Goal: Task Accomplishment & Management: Complete application form

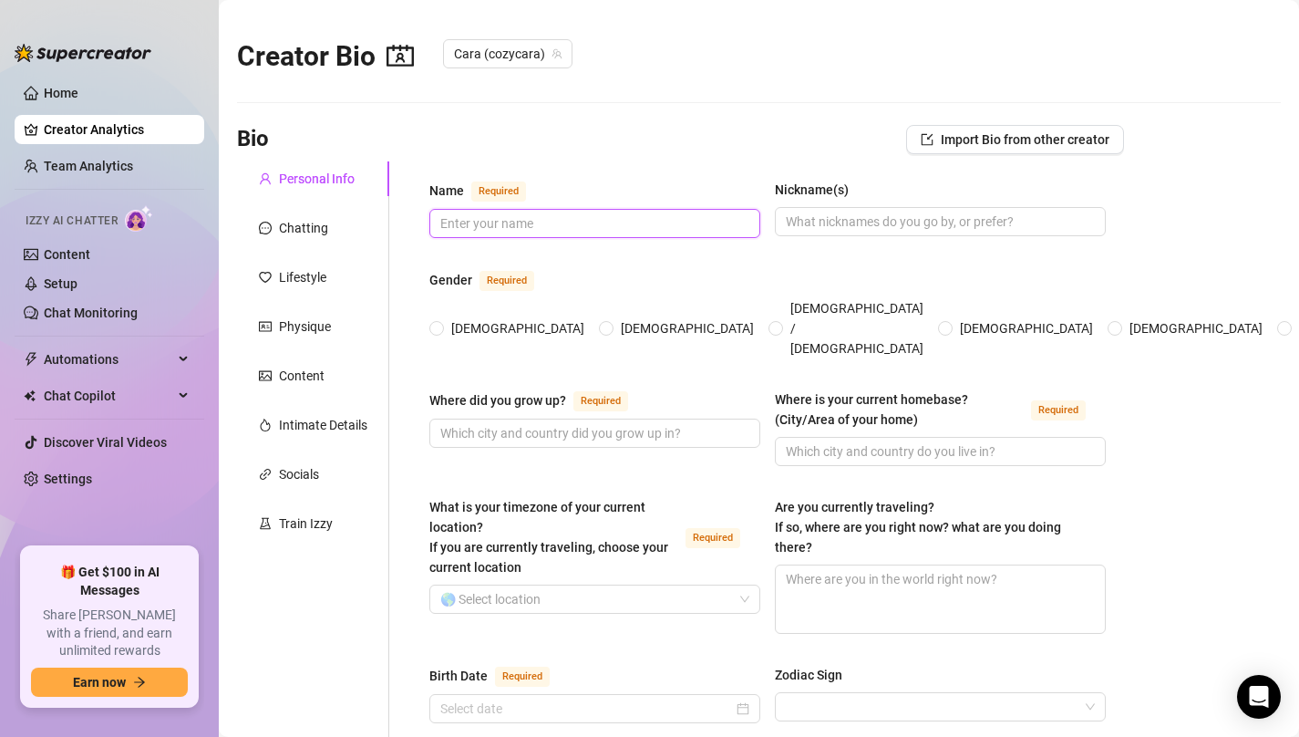
click at [499, 215] on input "Name Required" at bounding box center [592, 223] width 305 height 20
paste input "Cara"
type input "Cara"
click at [851, 223] on input "Nickname(s)" at bounding box center [938, 222] width 305 height 20
paste input "Cara"
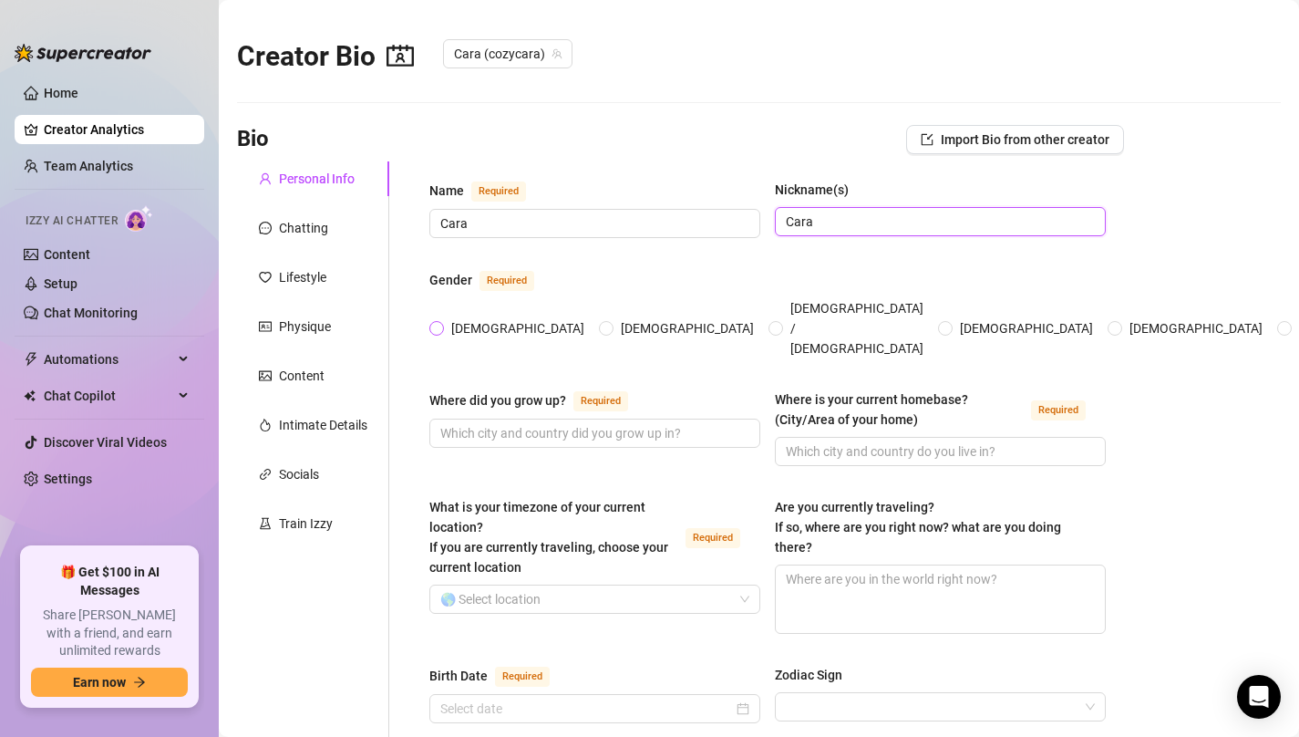
type input "Cara"
click at [457, 318] on span "[DEMOGRAPHIC_DATA]" at bounding box center [518, 328] width 148 height 20
click at [441, 324] on input "[DEMOGRAPHIC_DATA]" at bounding box center [437, 330] width 7 height 12
radio input "true"
click at [500, 423] on input "Where did you grow up? Required" at bounding box center [592, 433] width 305 height 20
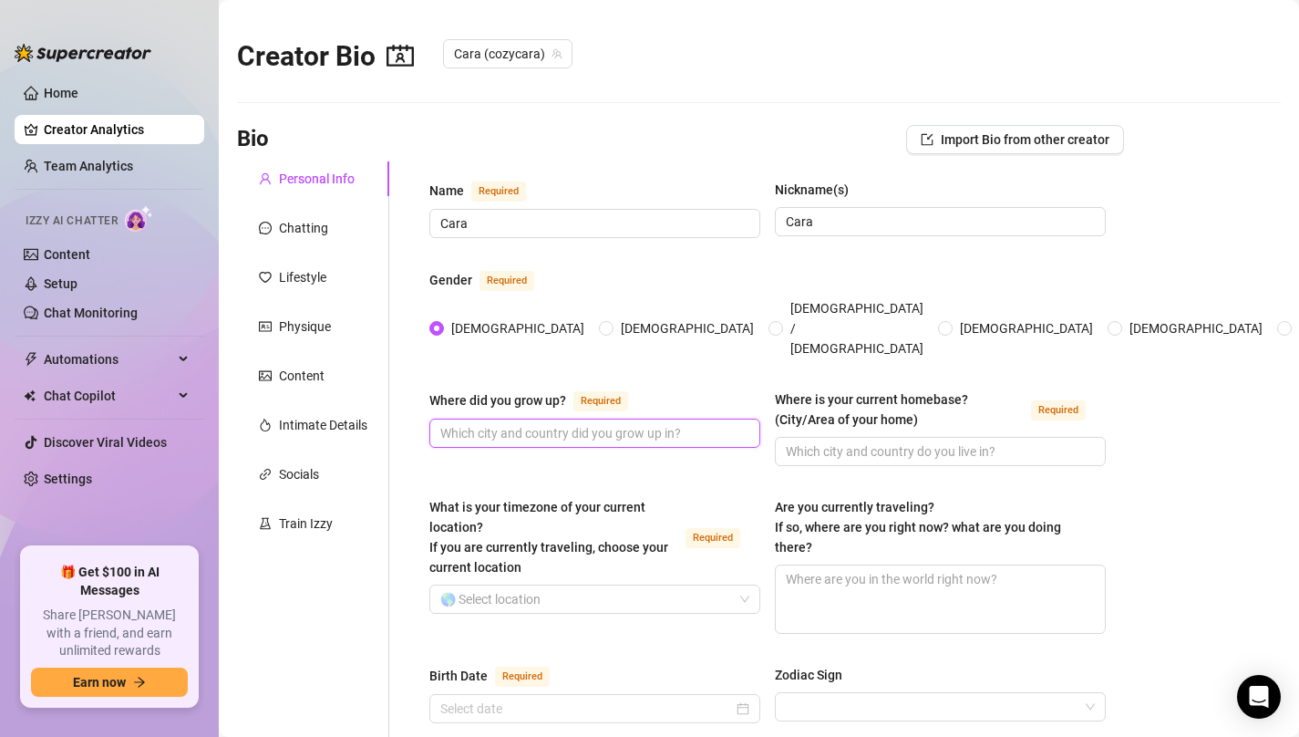
paste input "the [GEOGRAPHIC_DATA], [US_STATE]"
type input "the [GEOGRAPHIC_DATA], [US_STATE]"
click at [830, 441] on input "Where is your current homebase? (City/Area of your home) Required" at bounding box center [938, 451] width 305 height 20
paste input "[US_STATE]"
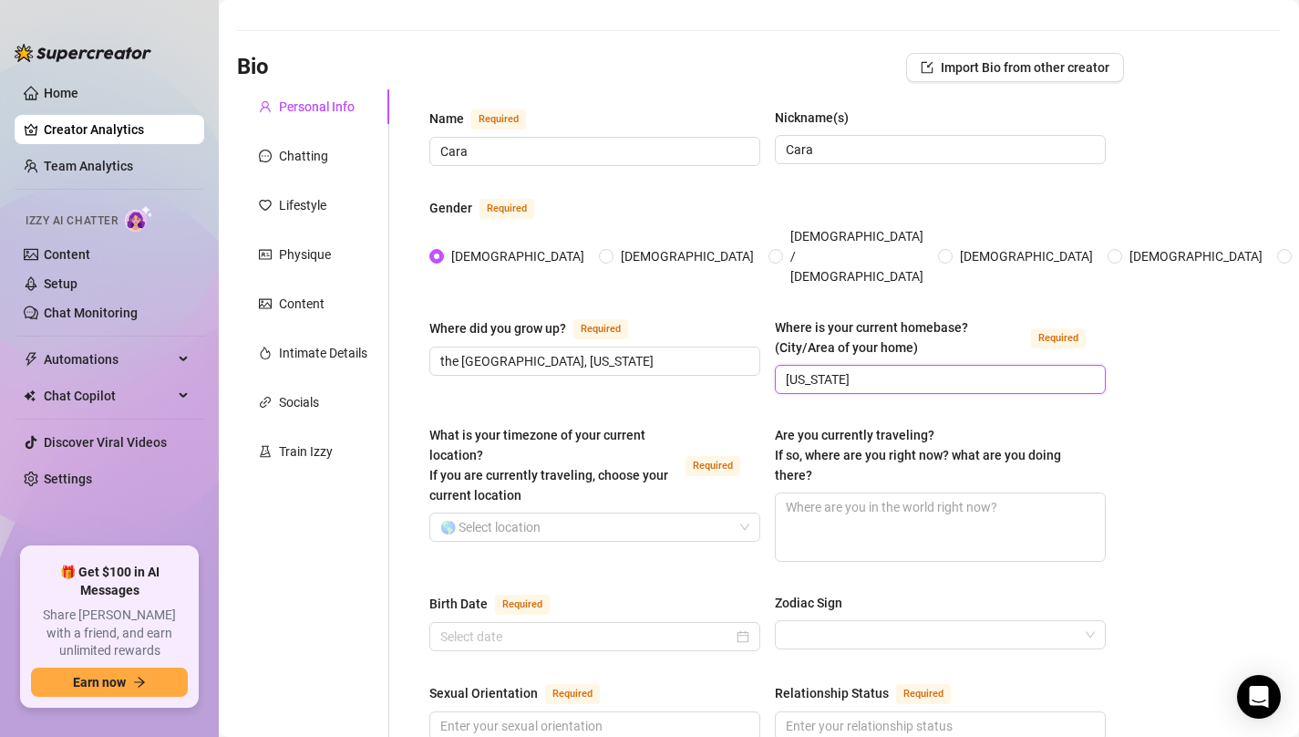
scroll to position [77, 0]
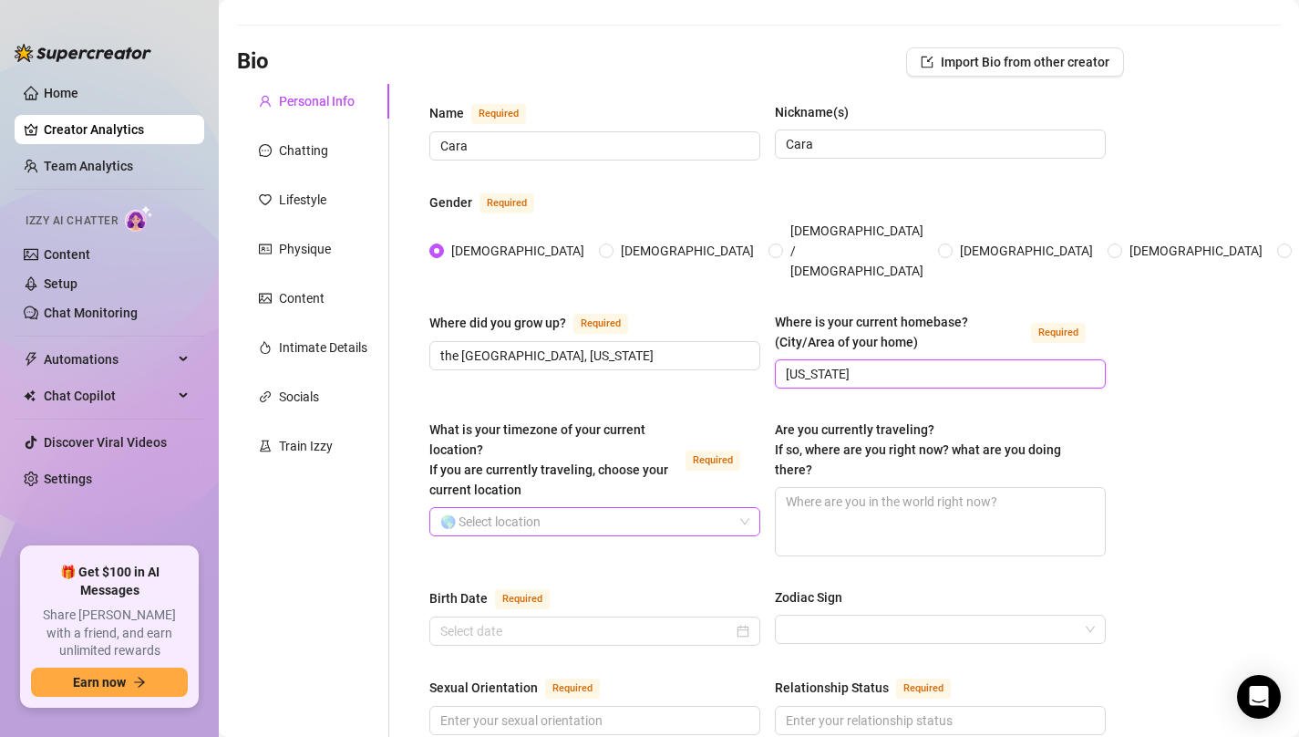
type input "[US_STATE]"
click at [594, 508] on input "What is your timezone of your current location? If you are currently traveling,…" at bounding box center [586, 521] width 293 height 27
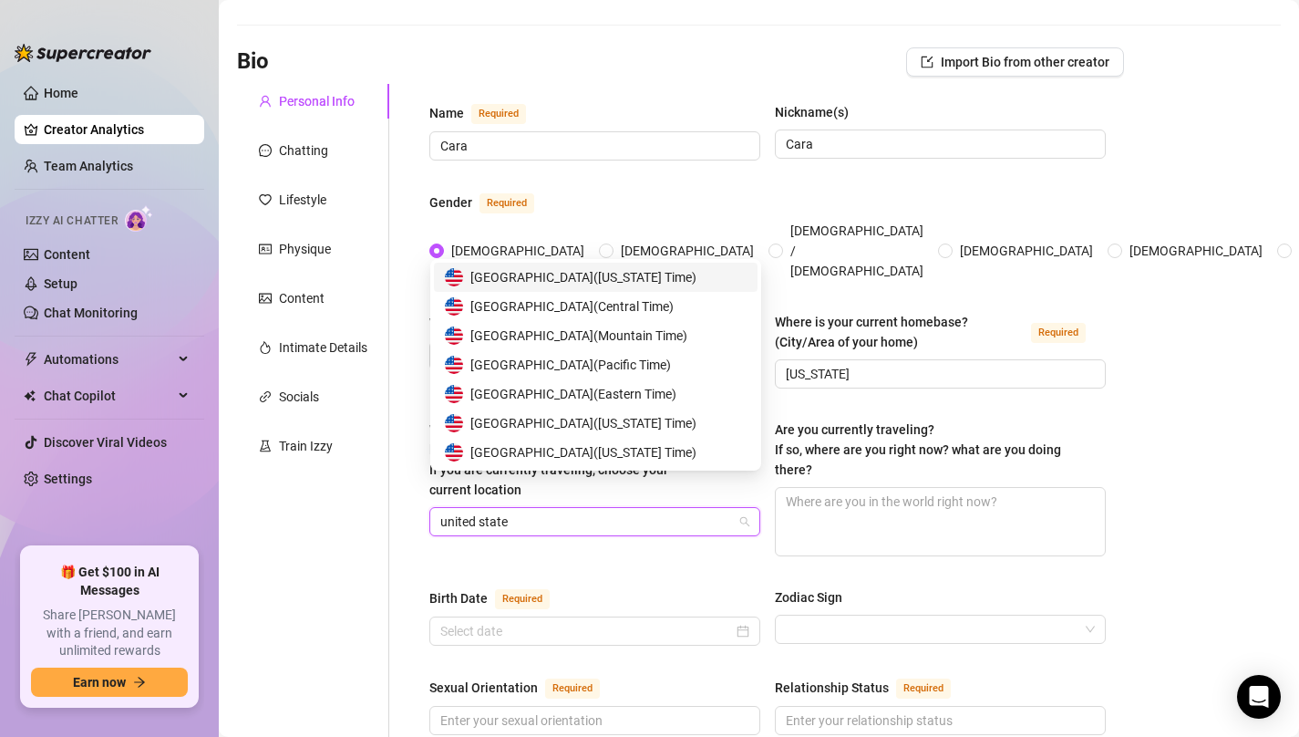
type input "[GEOGRAPHIC_DATA]"
click at [626, 394] on span "United States of America ( Eastern Time )" at bounding box center [573, 394] width 206 height 20
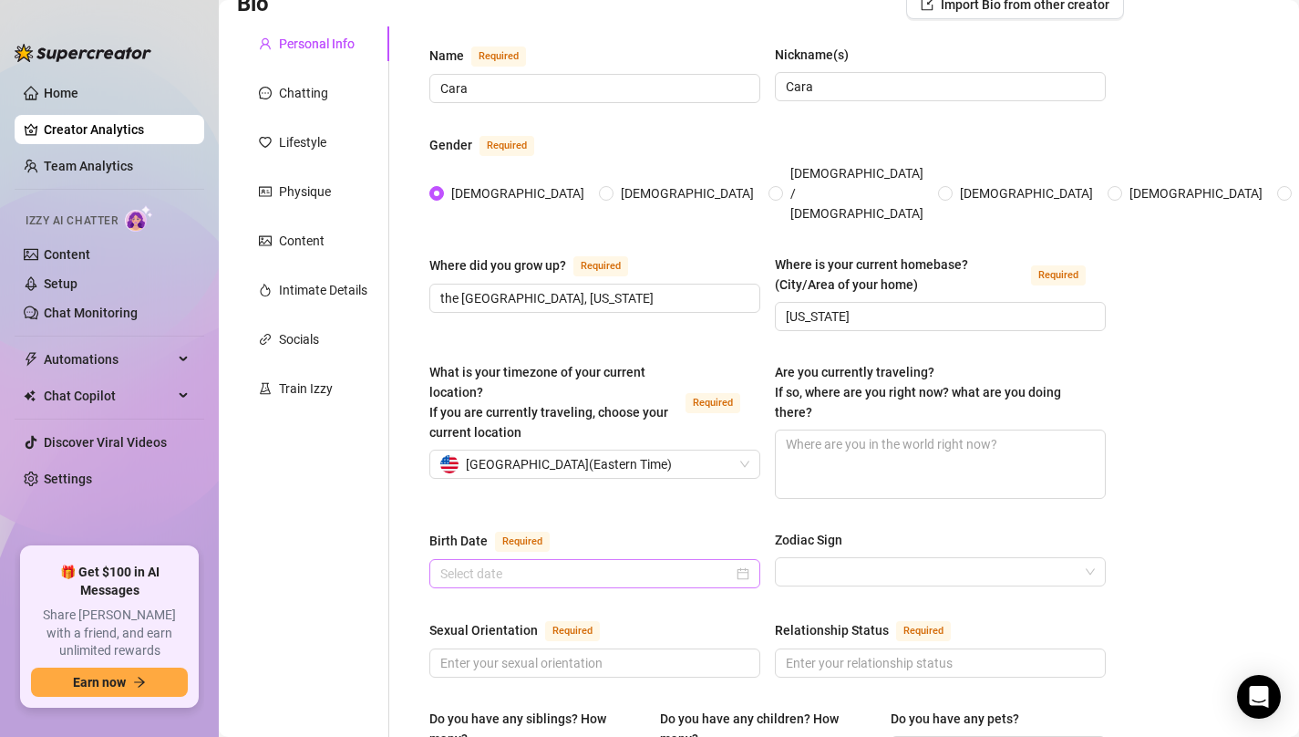
scroll to position [150, 0]
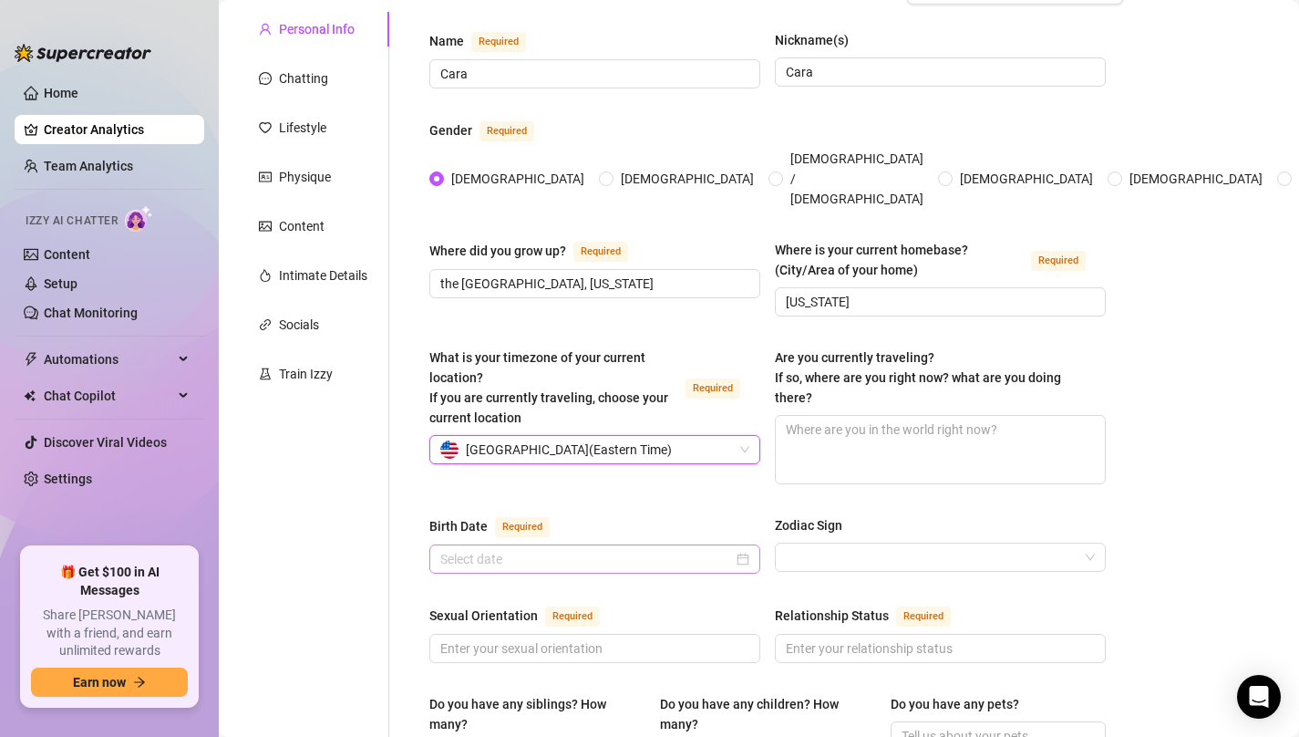
click at [739, 549] on div at bounding box center [594, 559] width 309 height 20
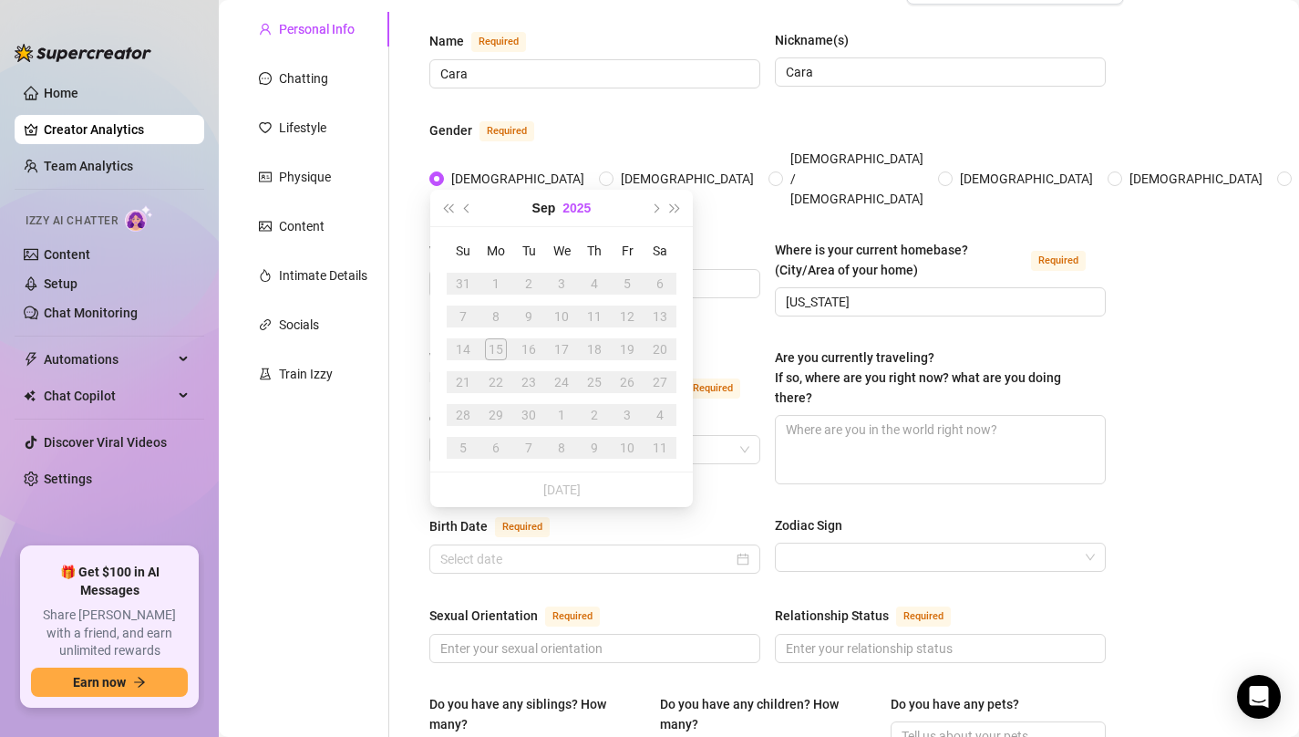
click at [568, 212] on button "2025" at bounding box center [577, 208] width 28 height 36
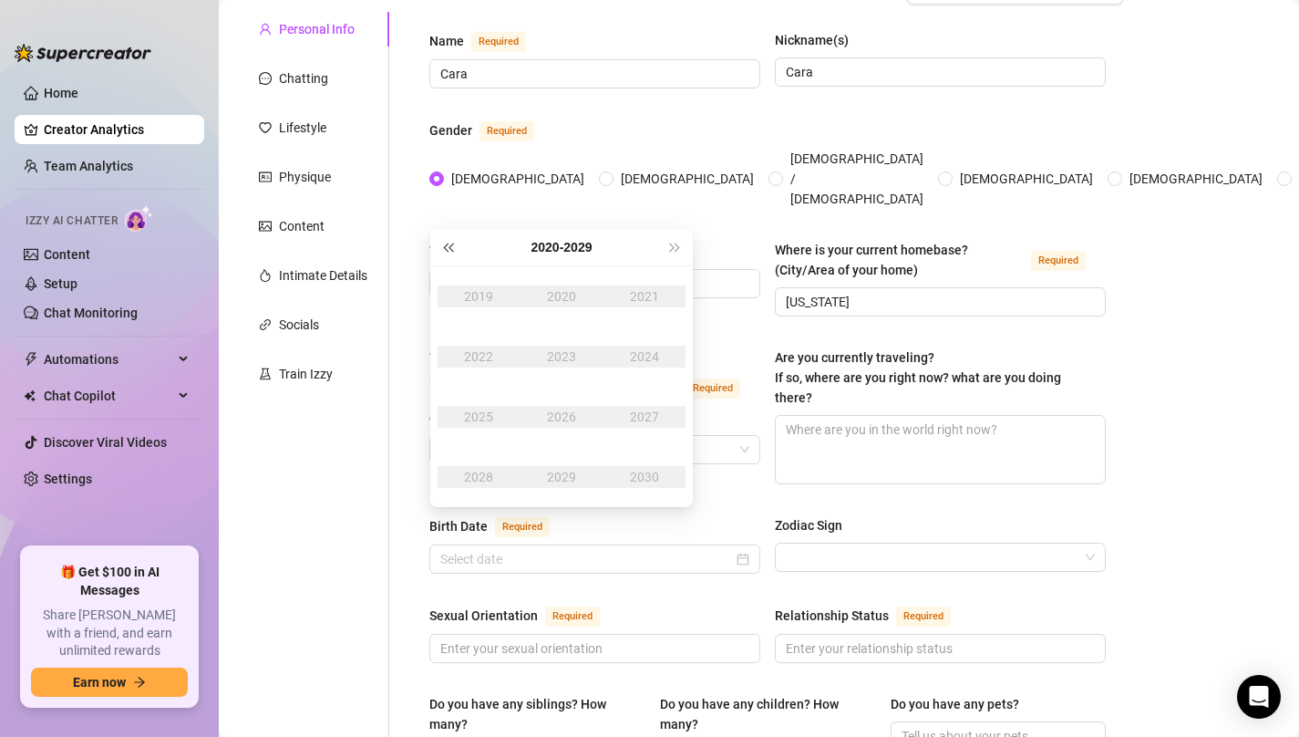
click at [456, 239] on button "Last year (Control + left)" at bounding box center [448, 247] width 20 height 36
click at [639, 306] on div "2001" at bounding box center [644, 296] width 55 height 22
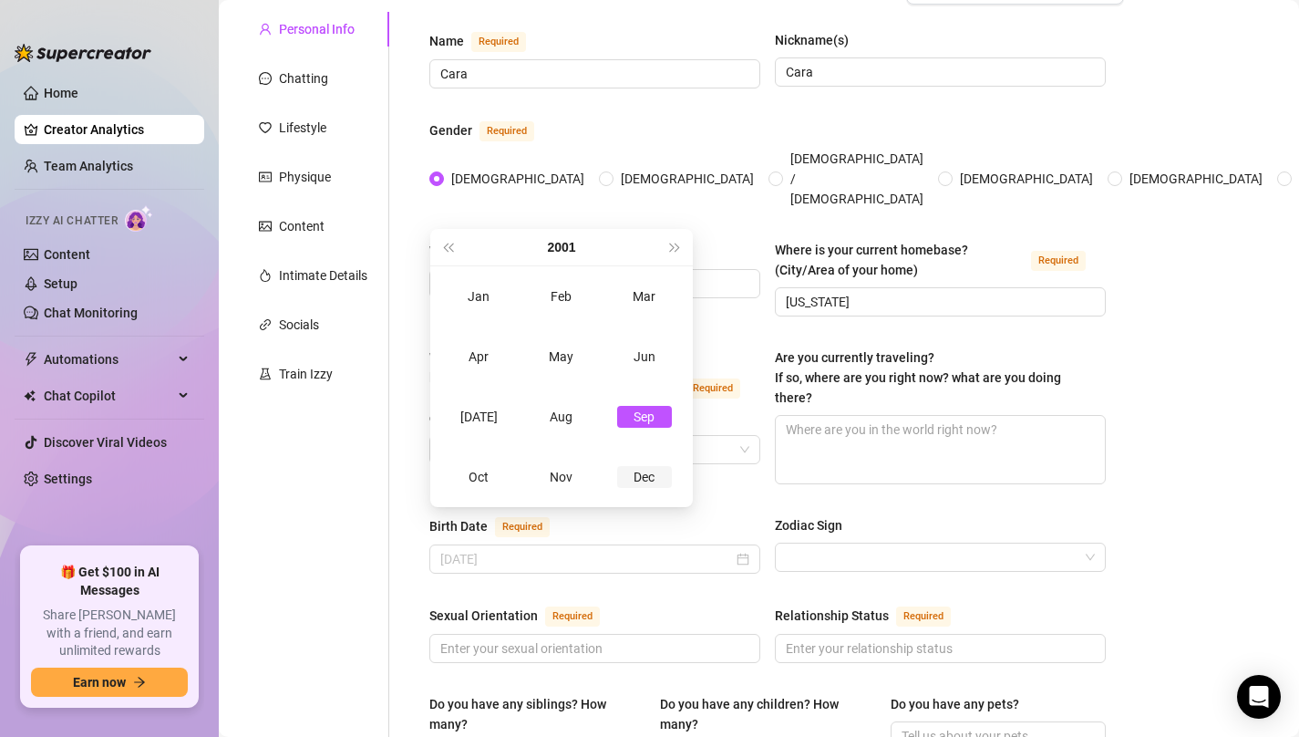
click at [648, 475] on div "Dec" at bounding box center [644, 477] width 55 height 22
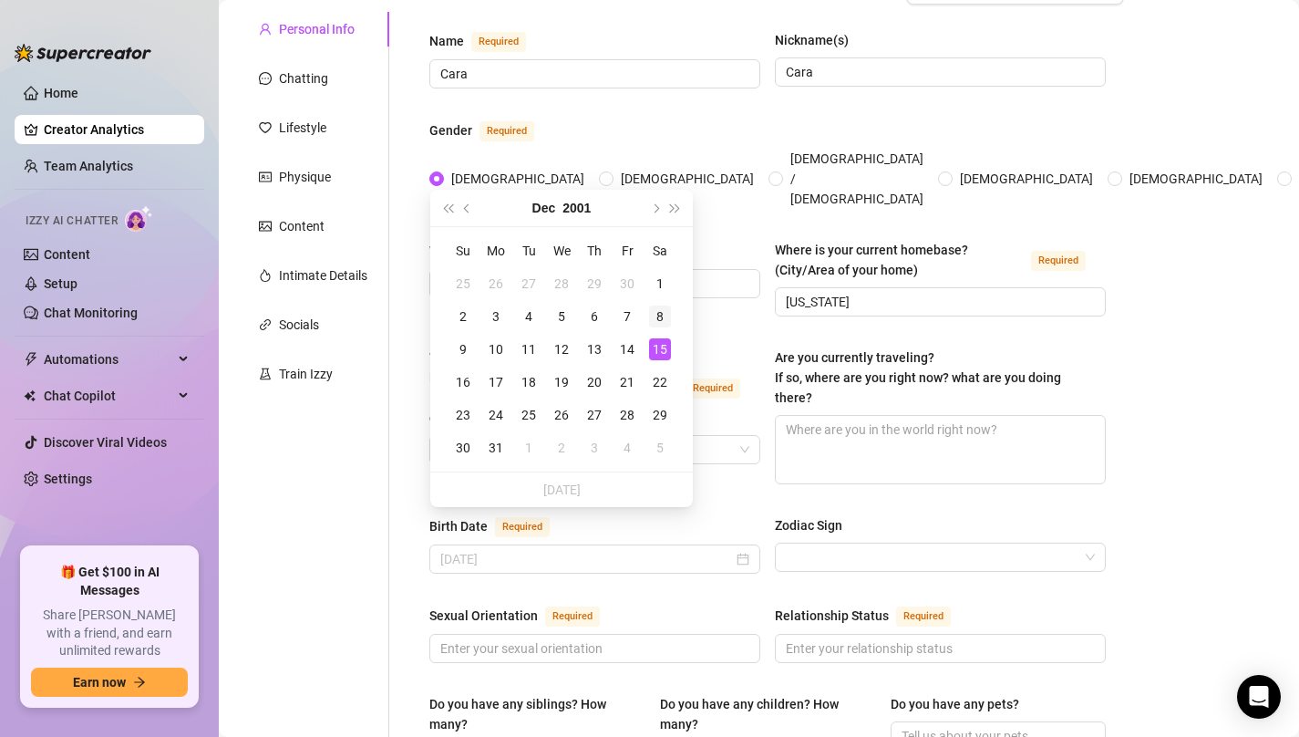
type input "[DATE]"
click at [664, 317] on div "8" at bounding box center [660, 316] width 22 height 22
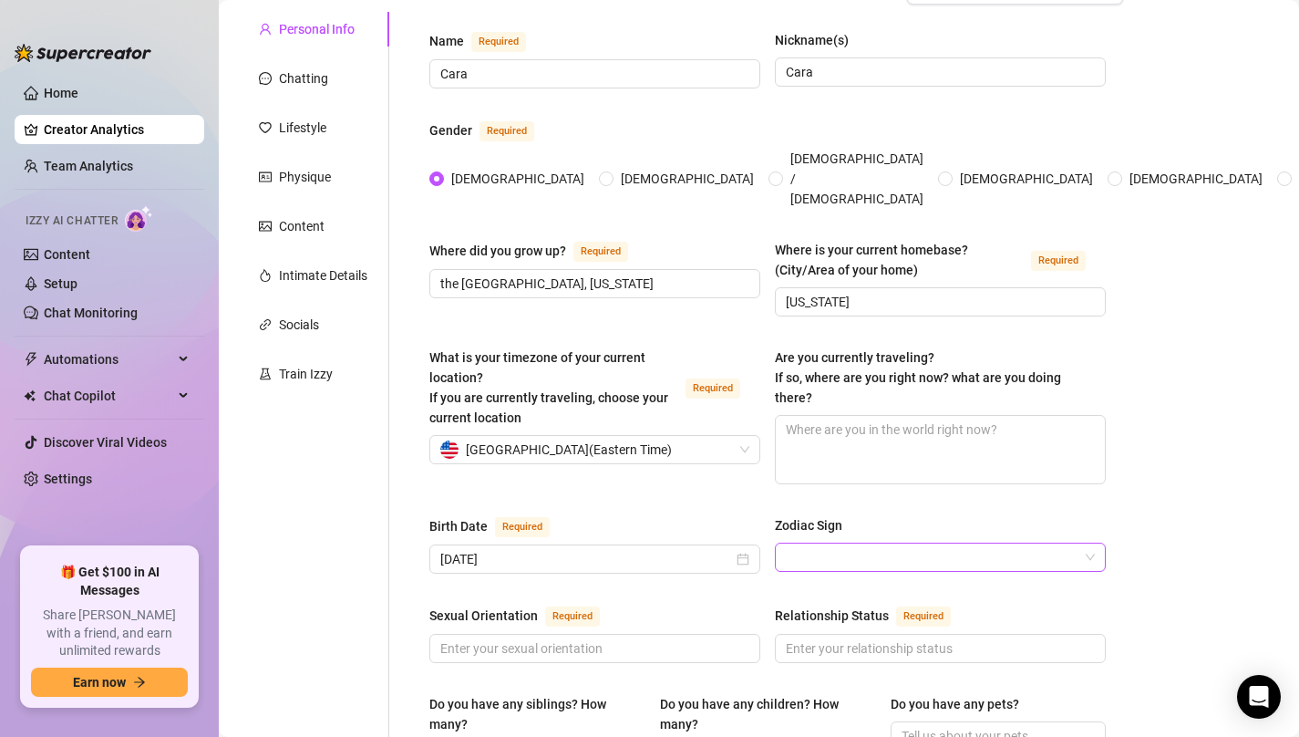
click at [883, 543] on input "Zodiac Sign" at bounding box center [932, 556] width 293 height 27
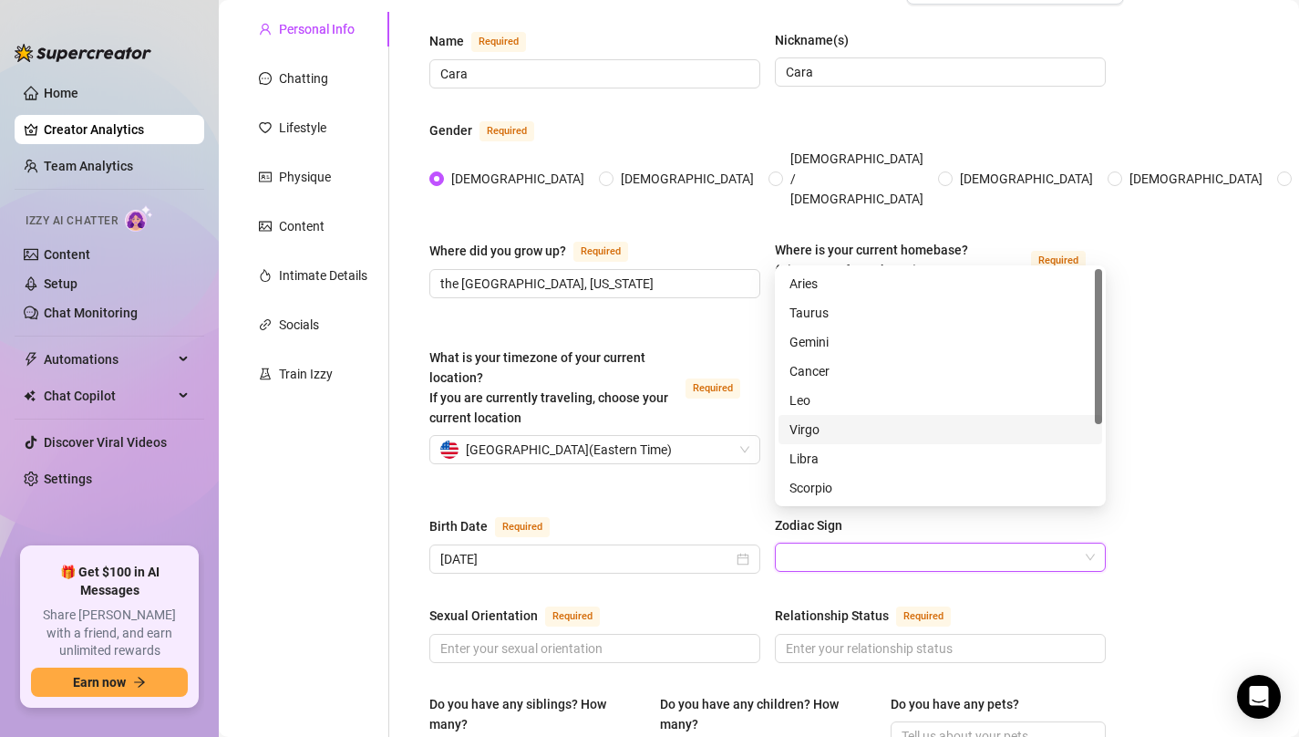
click at [869, 430] on div "Virgo" at bounding box center [941, 429] width 302 height 20
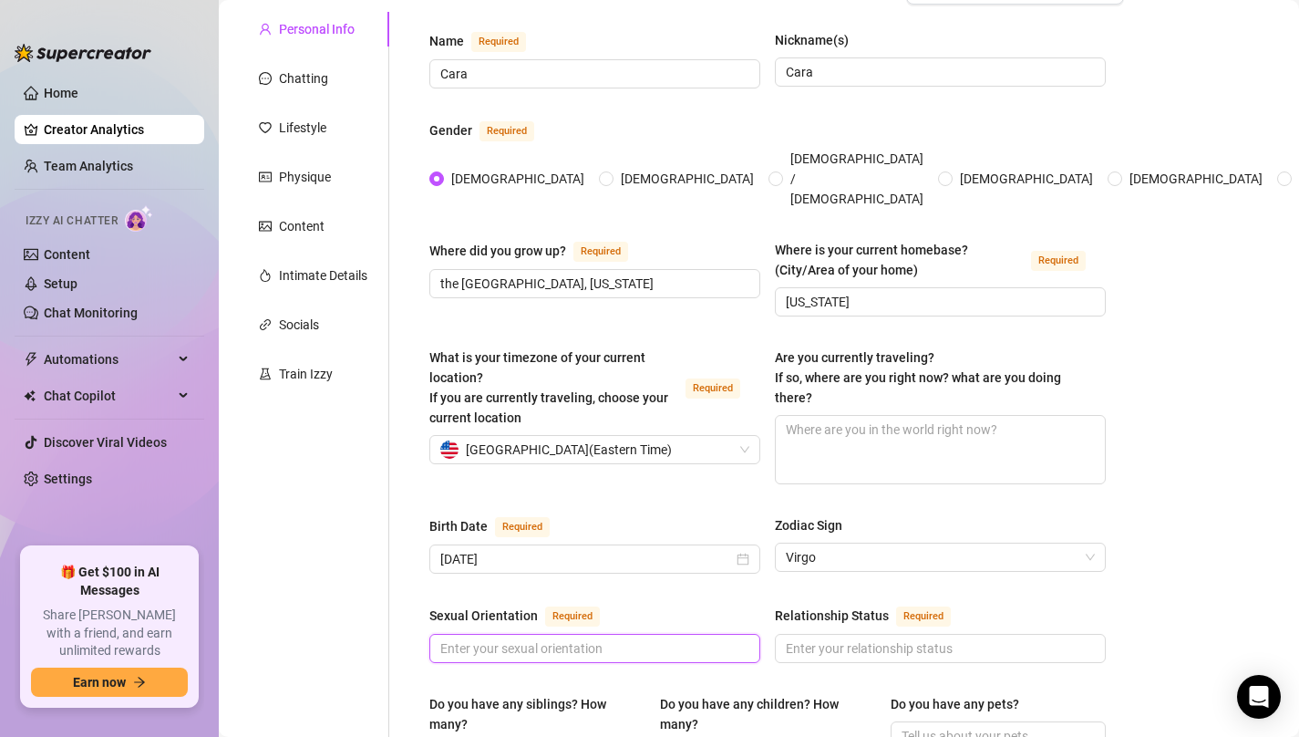
click at [644, 638] on input "Sexual Orientation Required" at bounding box center [592, 648] width 305 height 20
type input "straight"
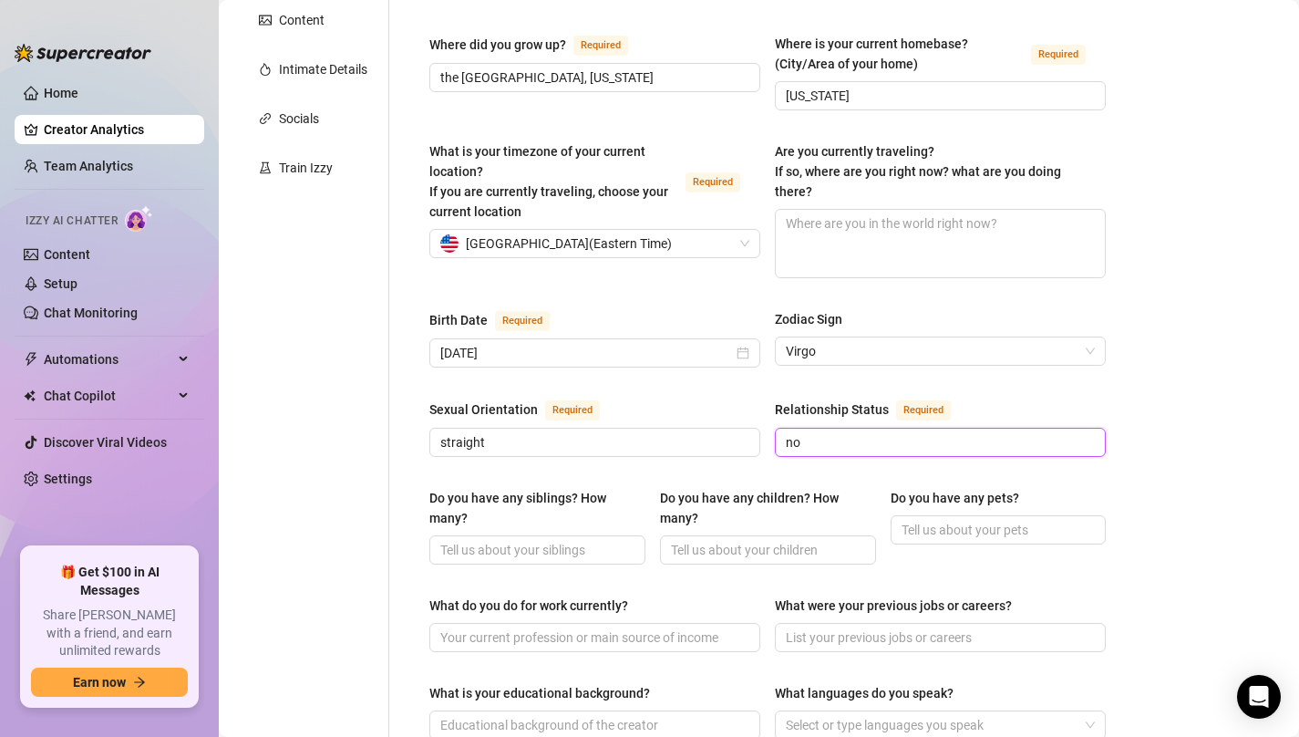
scroll to position [356, 0]
type input "no"
click at [953, 519] on input "Do you have any pets?" at bounding box center [997, 529] width 191 height 20
paste input "yes, a cat named chicken"
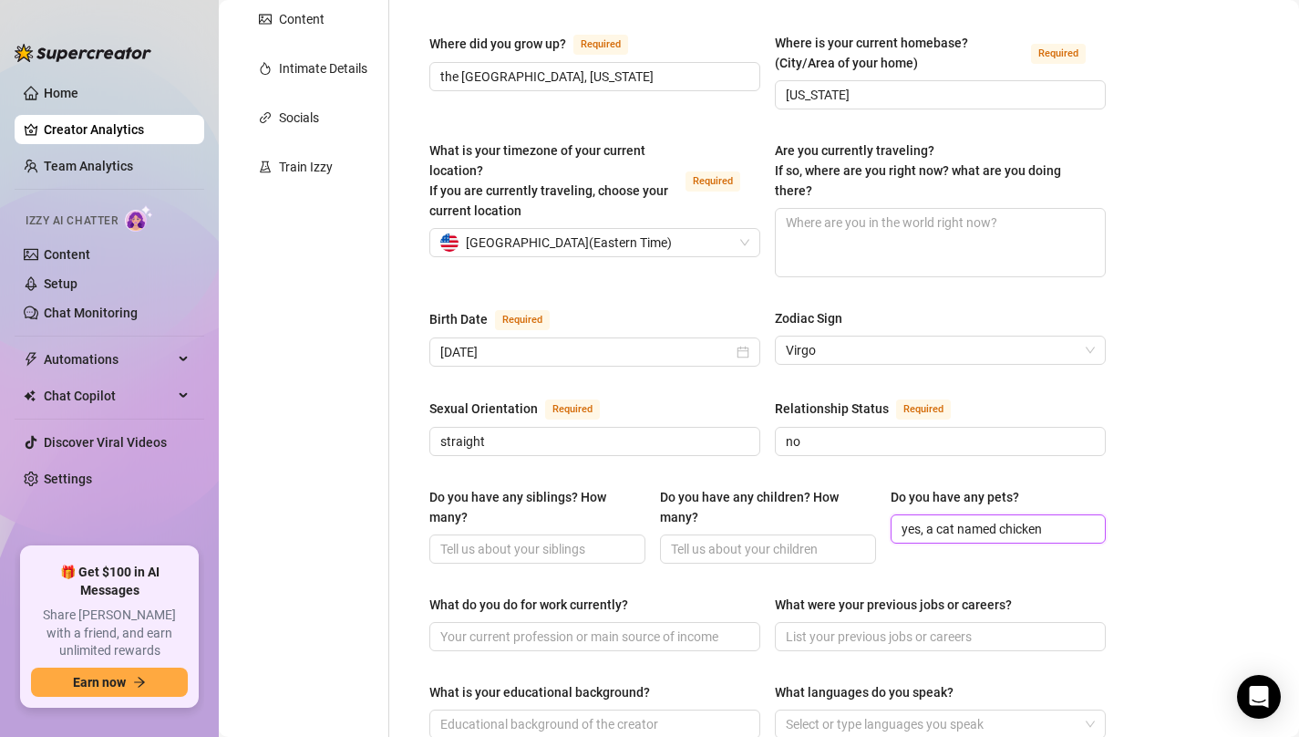
type input "yes, a cat named chicken"
click at [493, 626] on input "What do you do for work currently?" at bounding box center [592, 636] width 305 height 20
paste input "waitress"
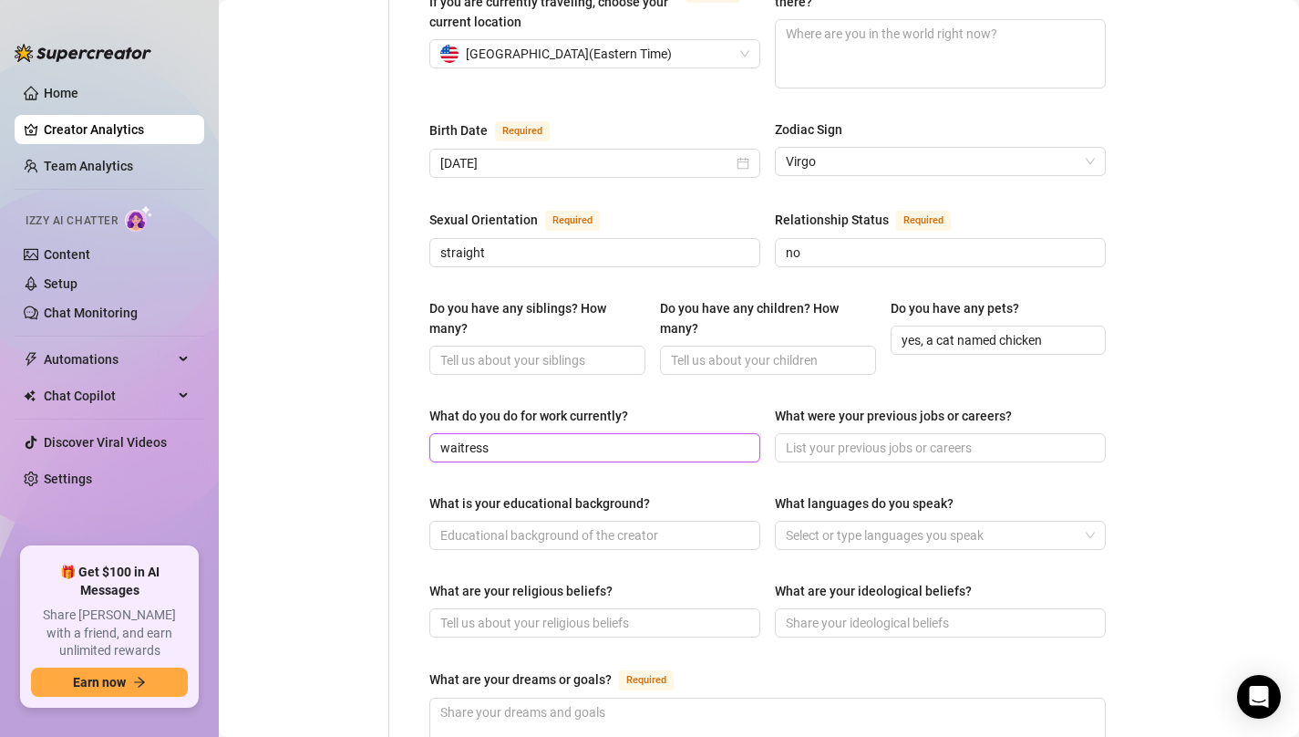
scroll to position [583, 0]
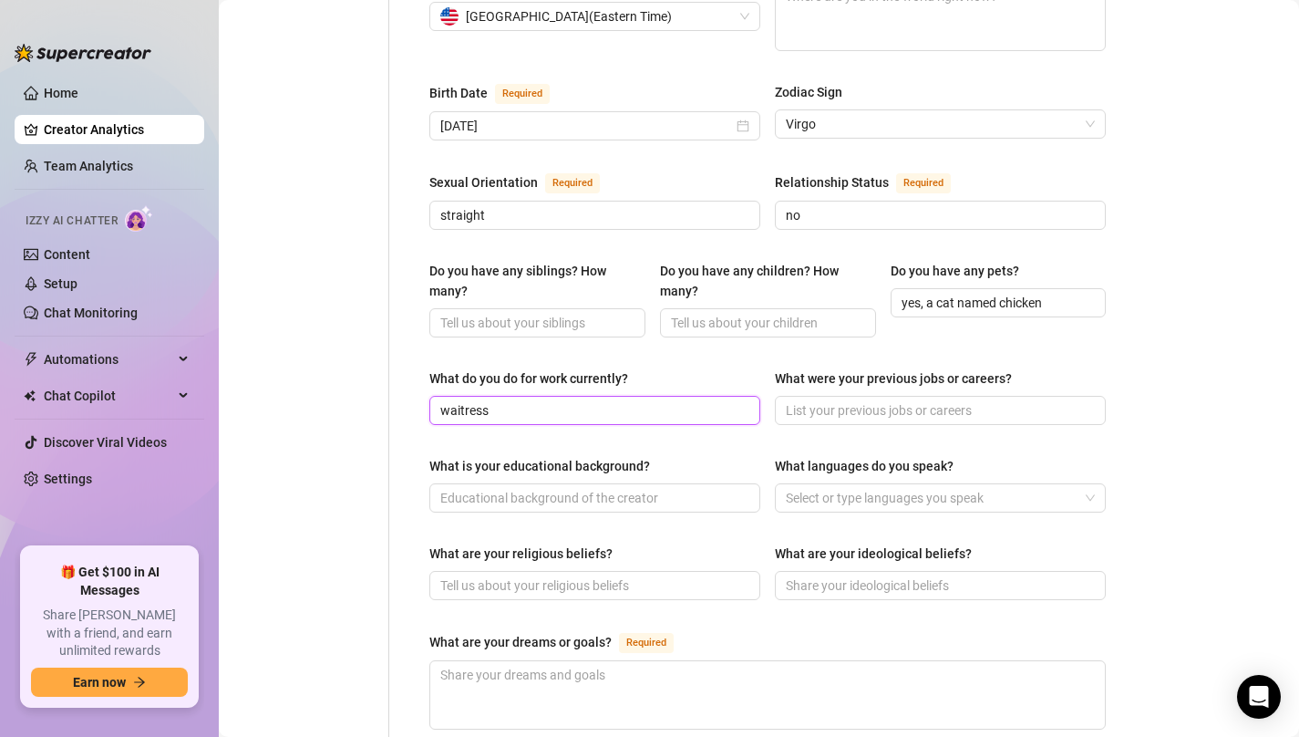
type input "waitress"
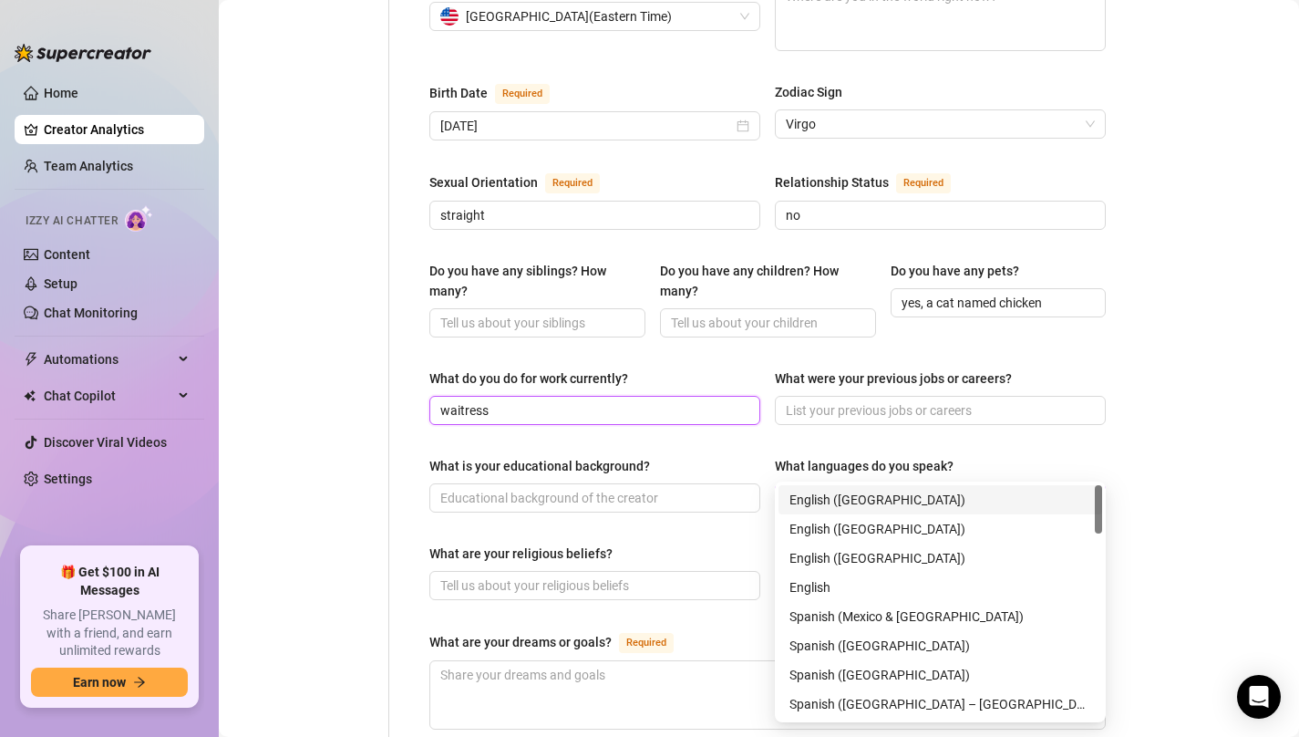
click at [861, 485] on div at bounding box center [931, 498] width 305 height 26
click at [846, 585] on div "English" at bounding box center [941, 587] width 302 height 20
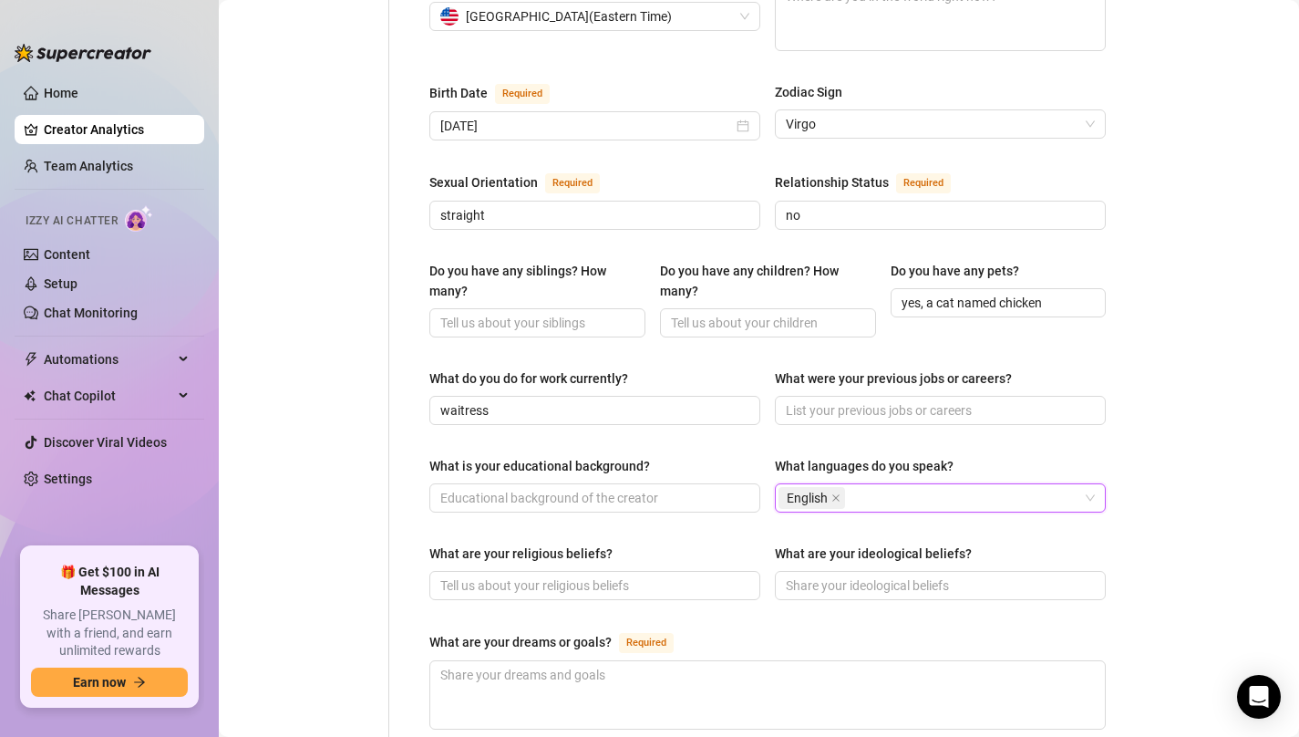
click at [1139, 406] on main "Creator Bio [PERSON_NAME] (cozycara) Bio Import Bio from other creator Personal…" at bounding box center [759, 346] width 1080 height 1859
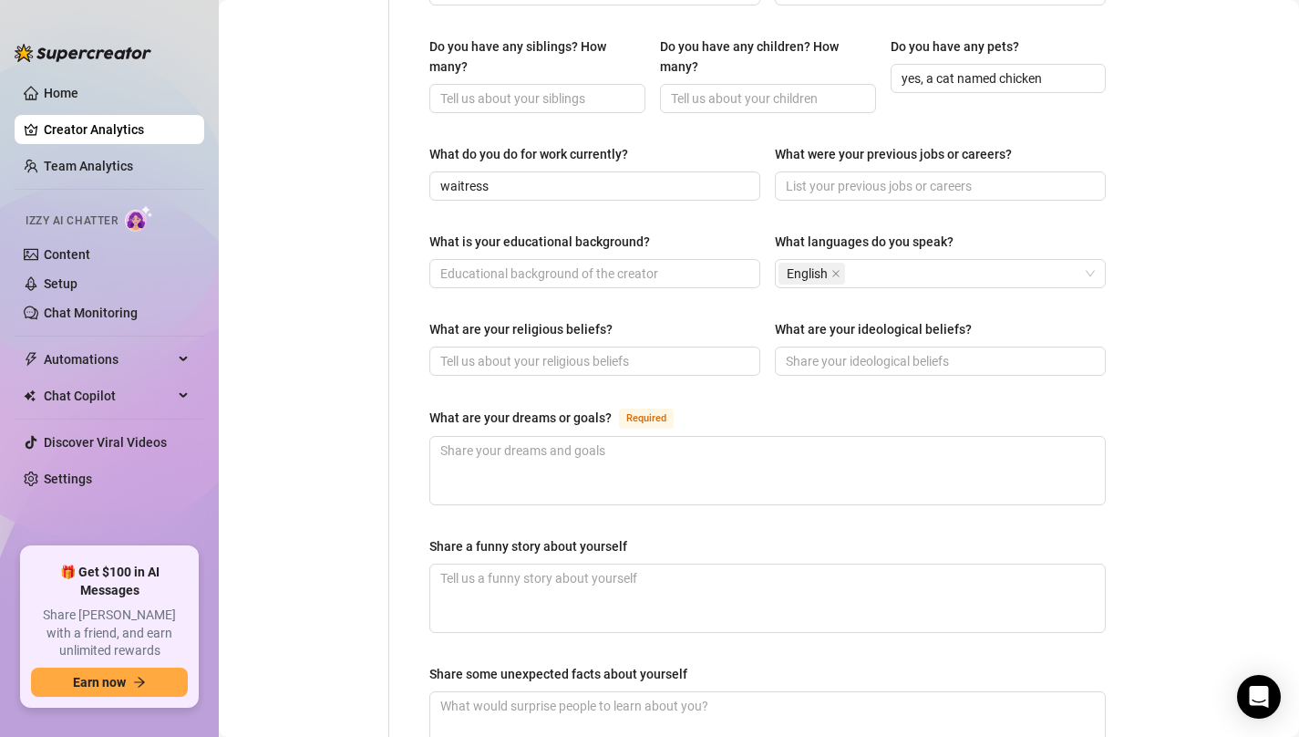
scroll to position [809, 0]
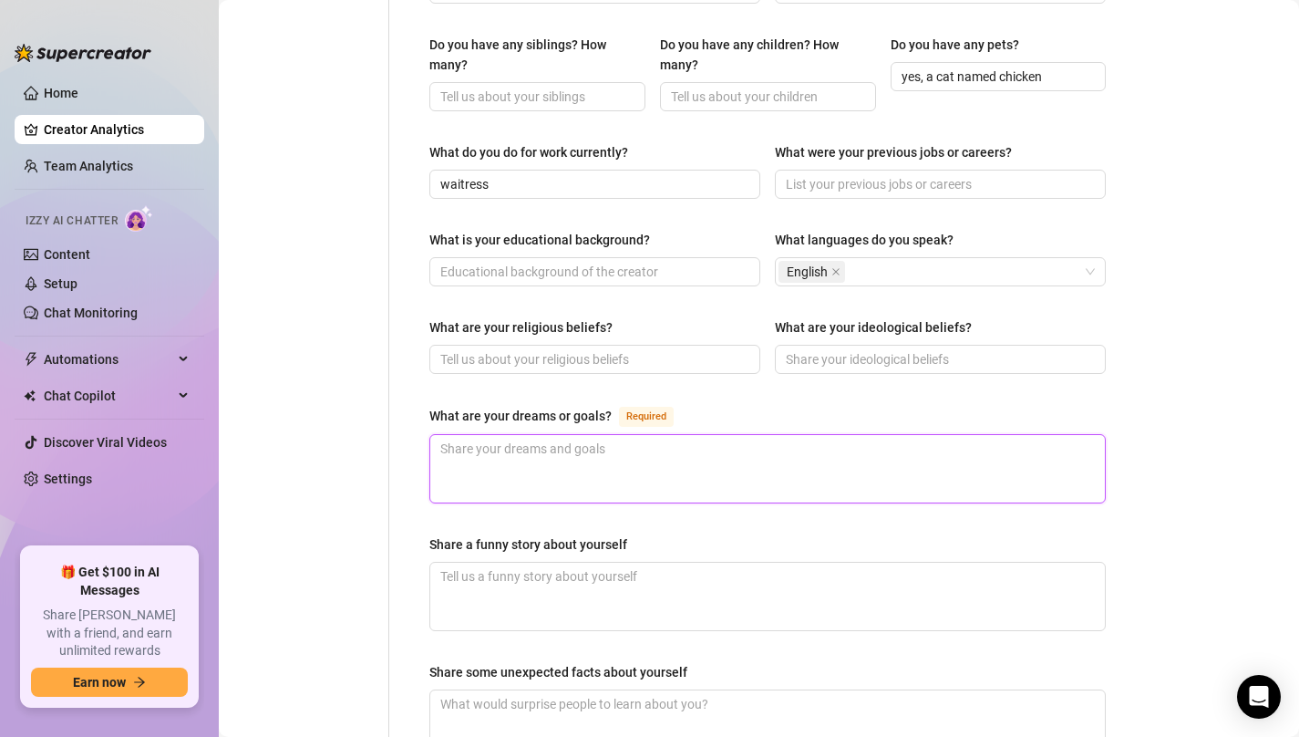
click at [543, 436] on textarea "What are your dreams or goals? Required" at bounding box center [767, 468] width 675 height 67
paste textarea "still figuring it out"
type textarea "still figuring it out"
click at [581, 697] on textarea "Share some unexpected facts about yourself" at bounding box center [767, 723] width 675 height 67
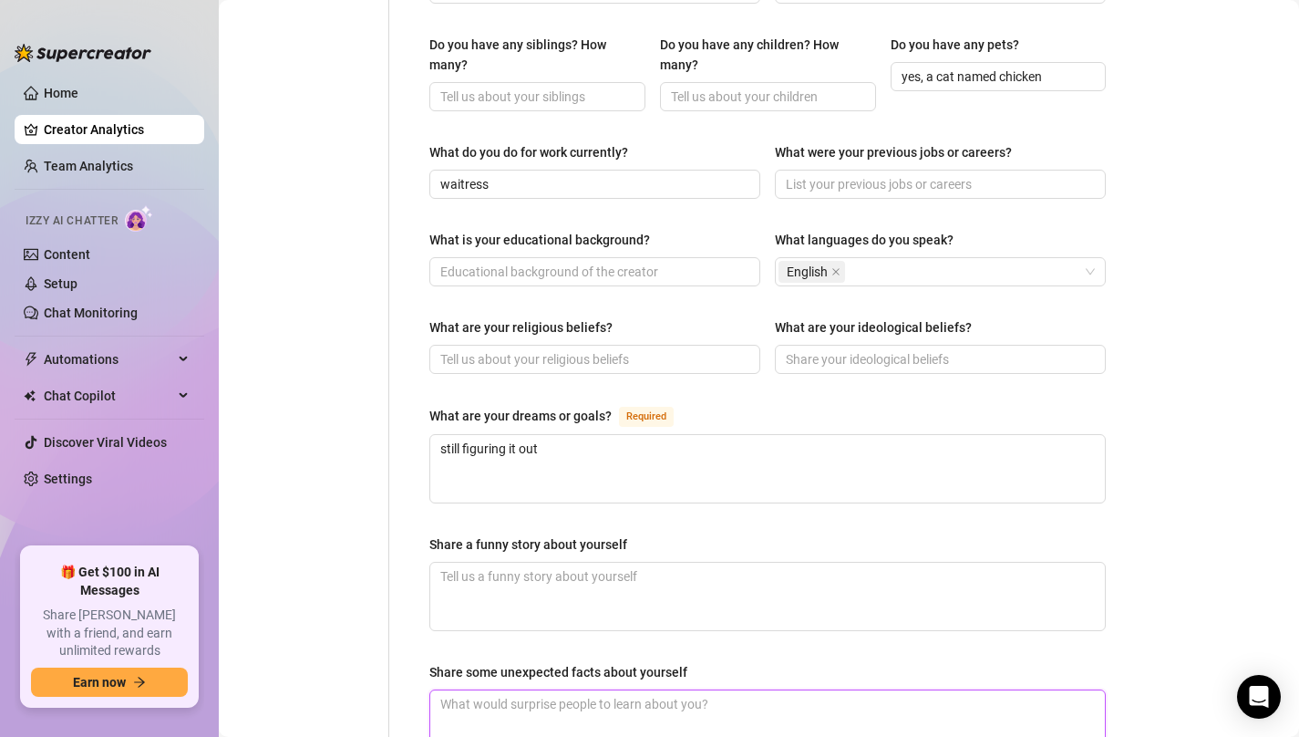
paste textarea "I love cooking, baking, and reading"
type textarea "I love cooking, baking, and reading"
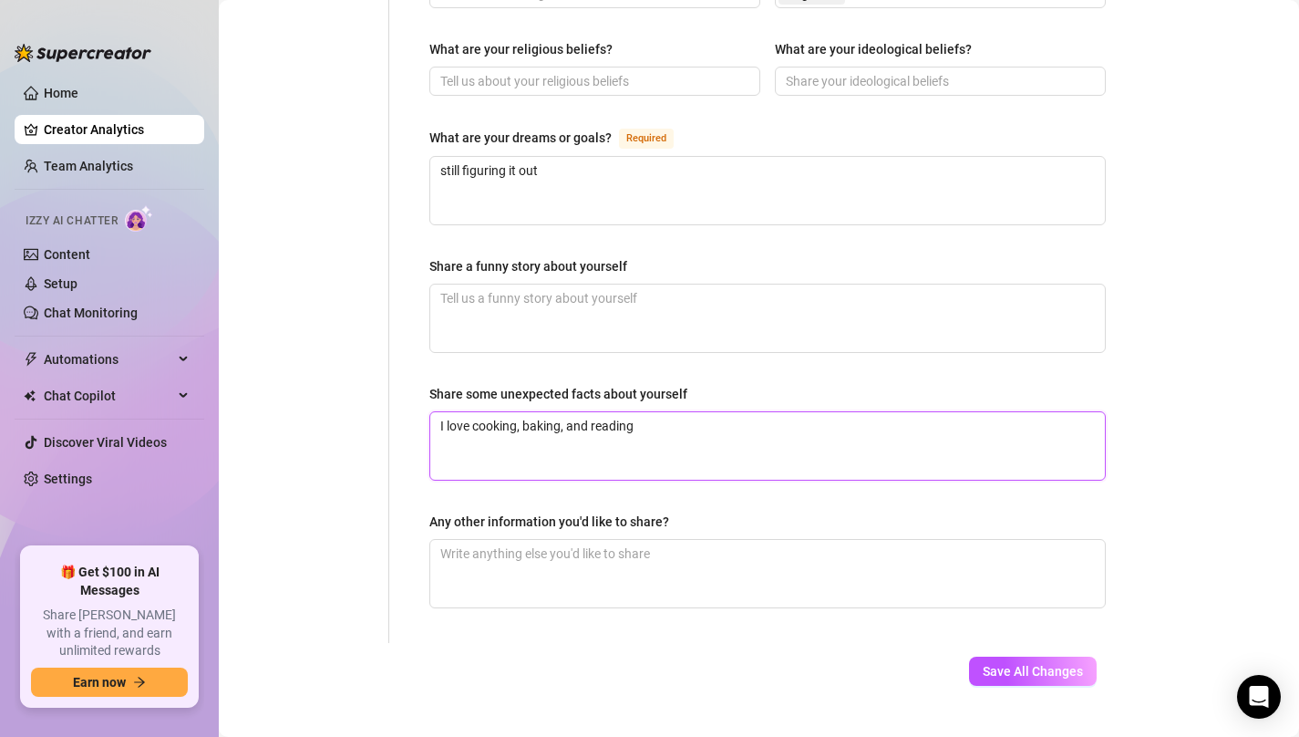
type textarea "I love cooking, baking, and reading"
click at [1021, 664] on span "Save All Changes" at bounding box center [1033, 671] width 100 height 15
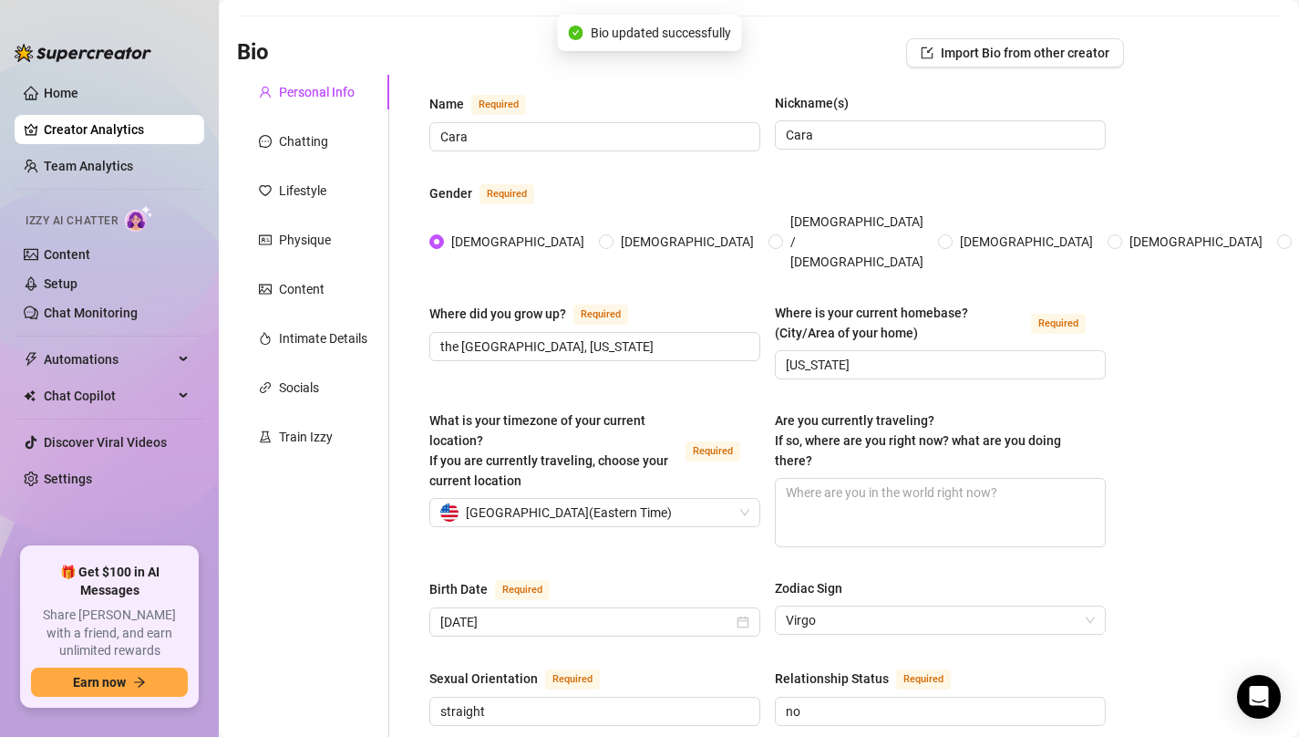
scroll to position [0, 0]
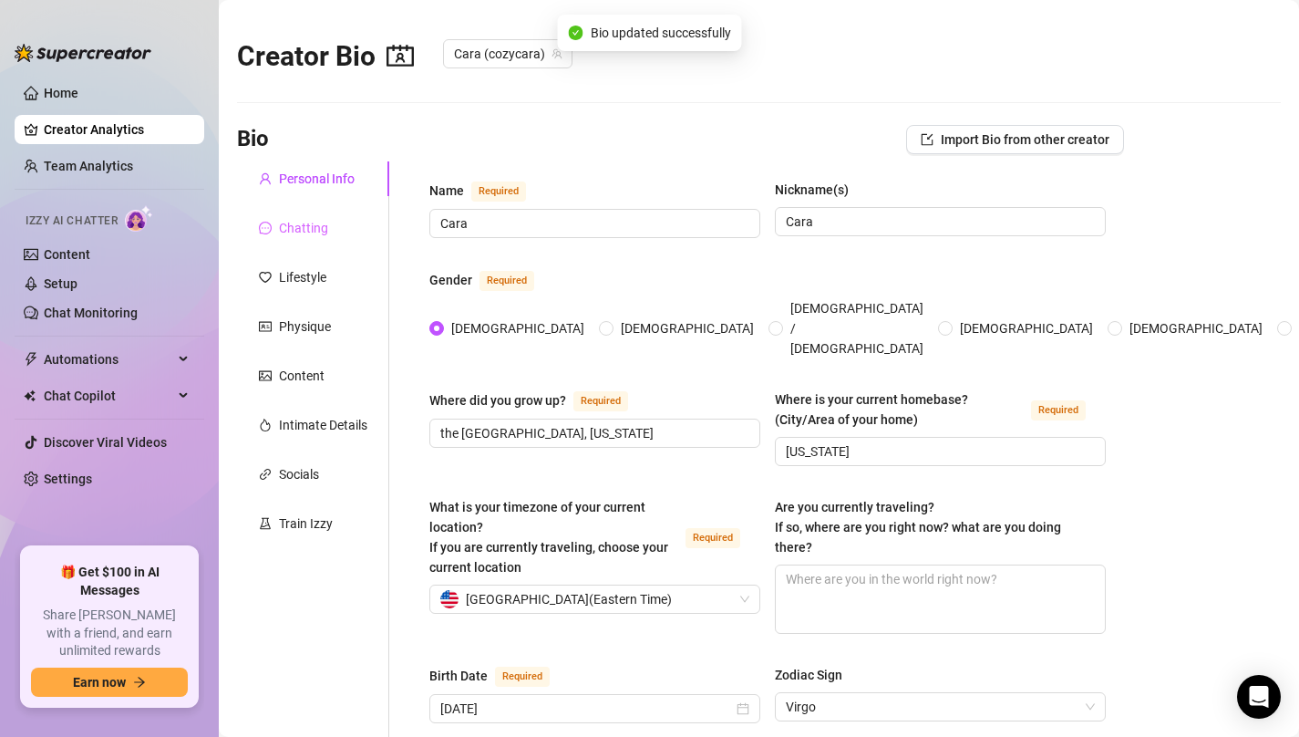
click at [294, 213] on div "Chatting" at bounding box center [313, 228] width 152 height 35
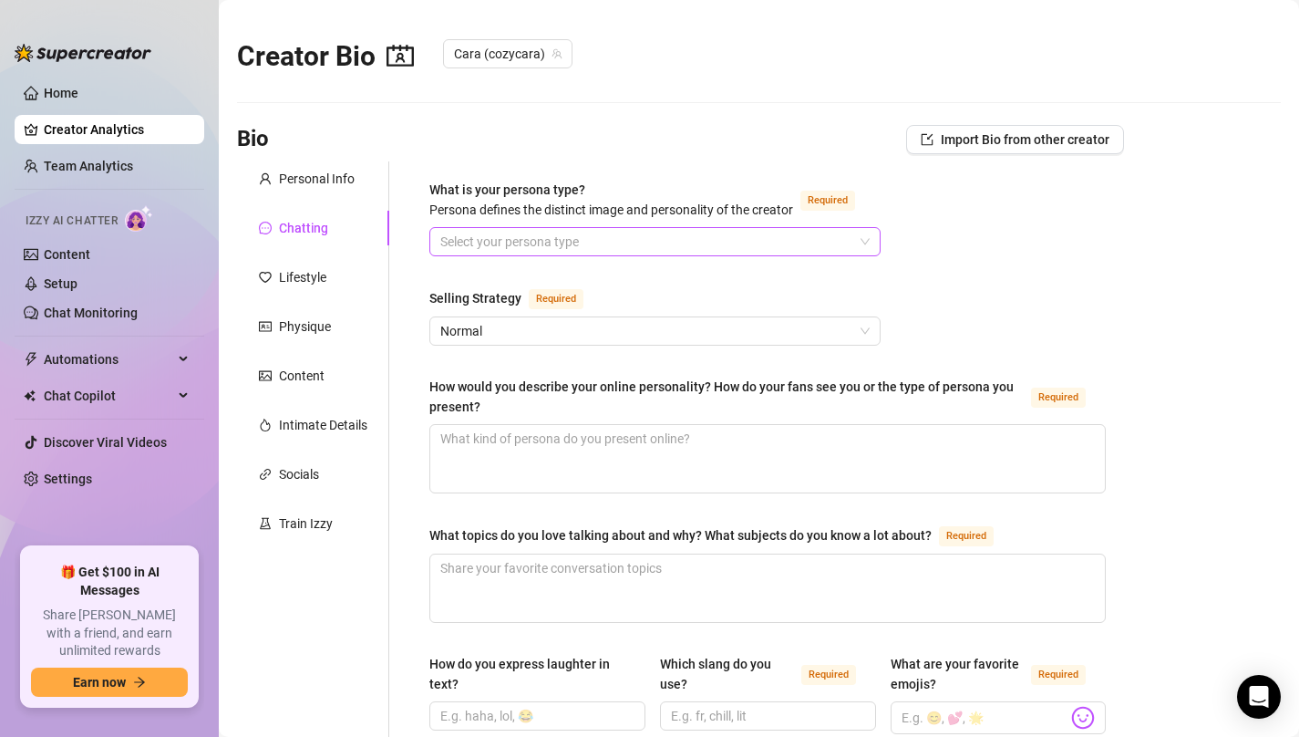
click at [672, 253] on input "What is your persona type? [PERSON_NAME] defines the distinct image and persona…" at bounding box center [646, 241] width 413 height 27
click at [581, 241] on input "What is your persona type? [PERSON_NAME] defines the distinct image and persona…" at bounding box center [646, 241] width 413 height 27
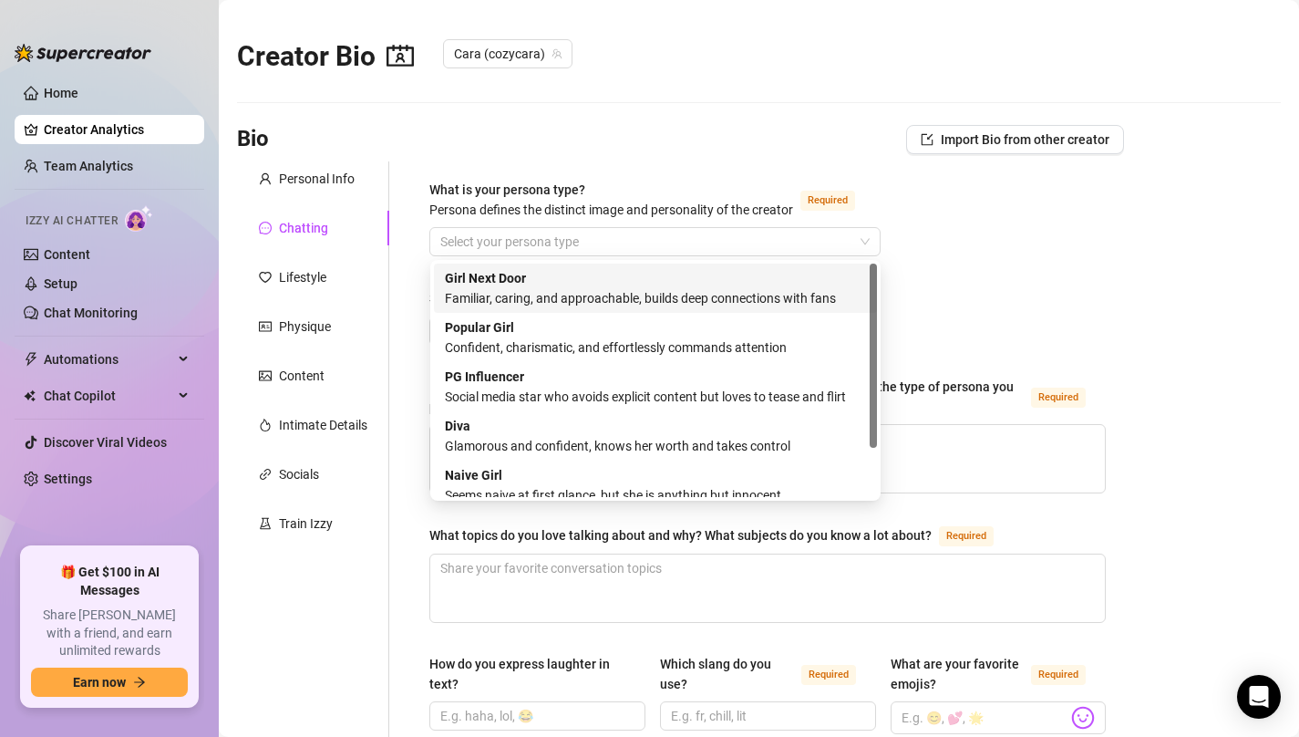
click at [569, 297] on div "Familiar, caring, and approachable, builds deep connections with fans" at bounding box center [655, 298] width 421 height 20
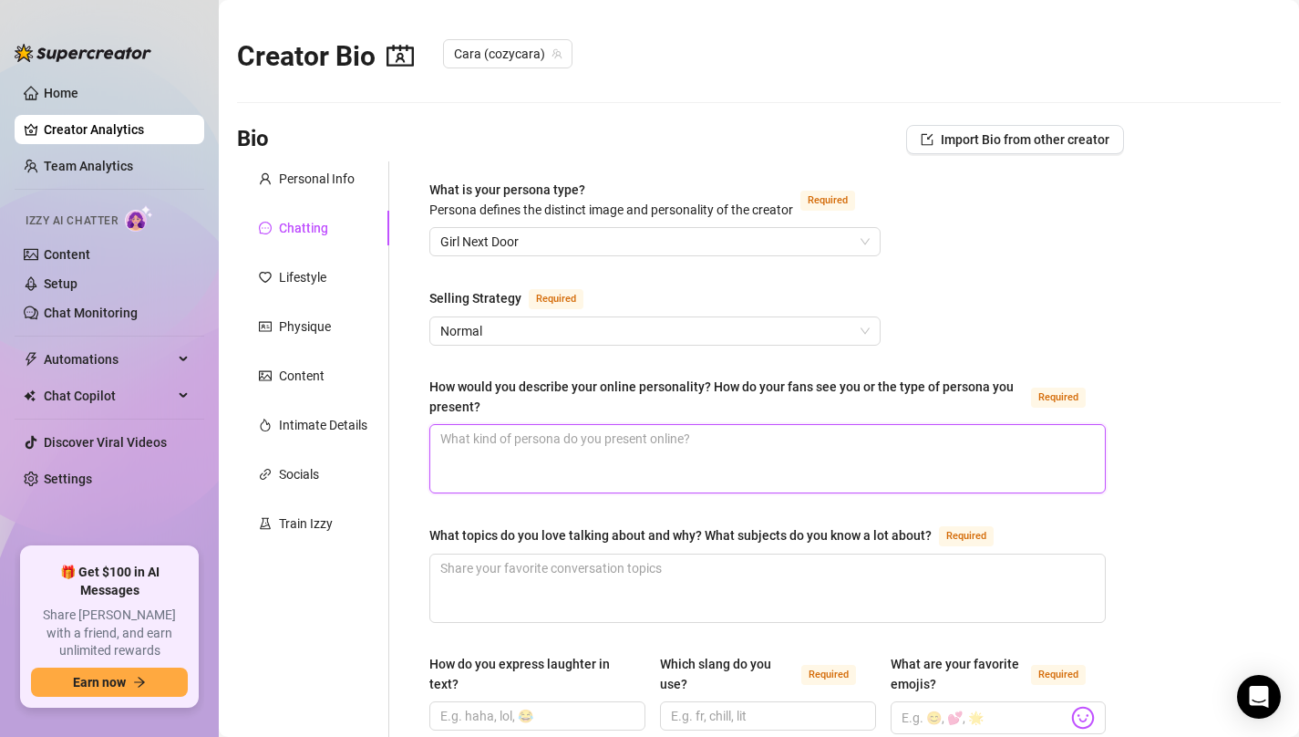
click at [521, 452] on textarea "How would you describe your online personality? How do your fans see you or the…" at bounding box center [767, 458] width 675 height 67
paste textarea "more of a tease and timid"
type textarea "more of a tease and timid"
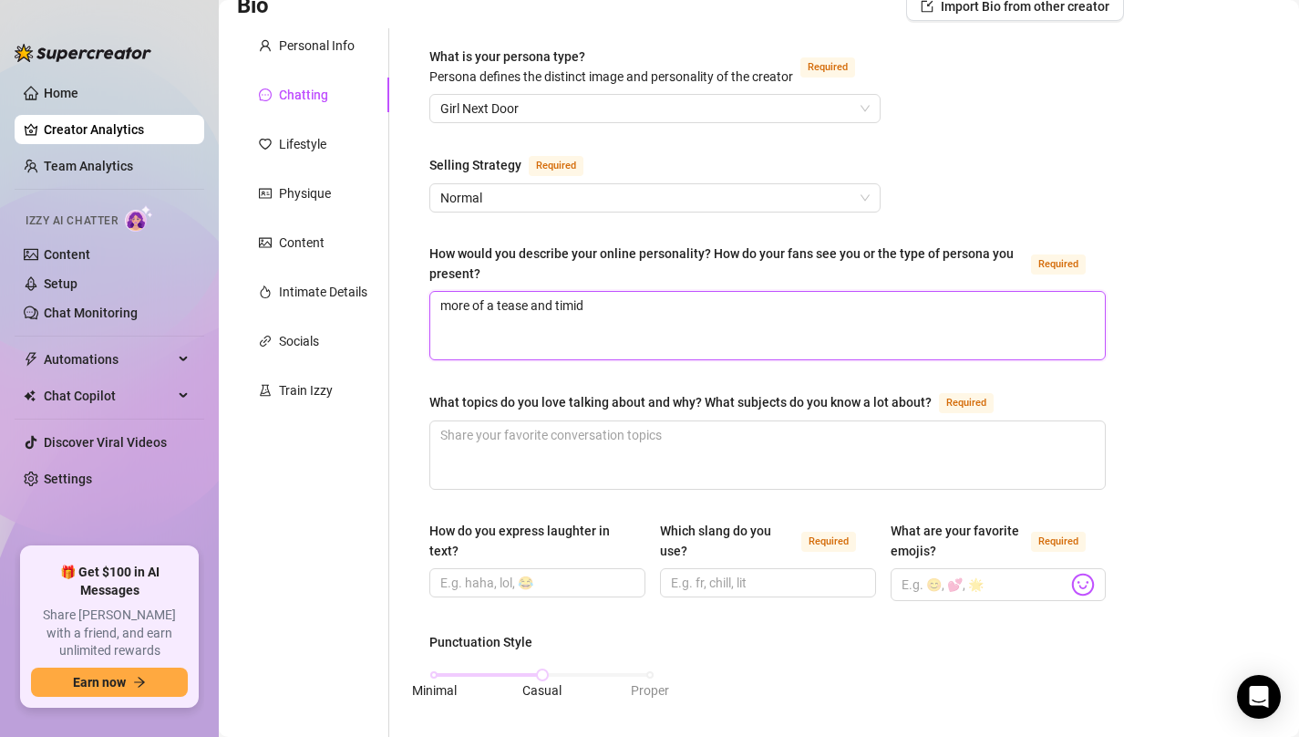
scroll to position [146, 0]
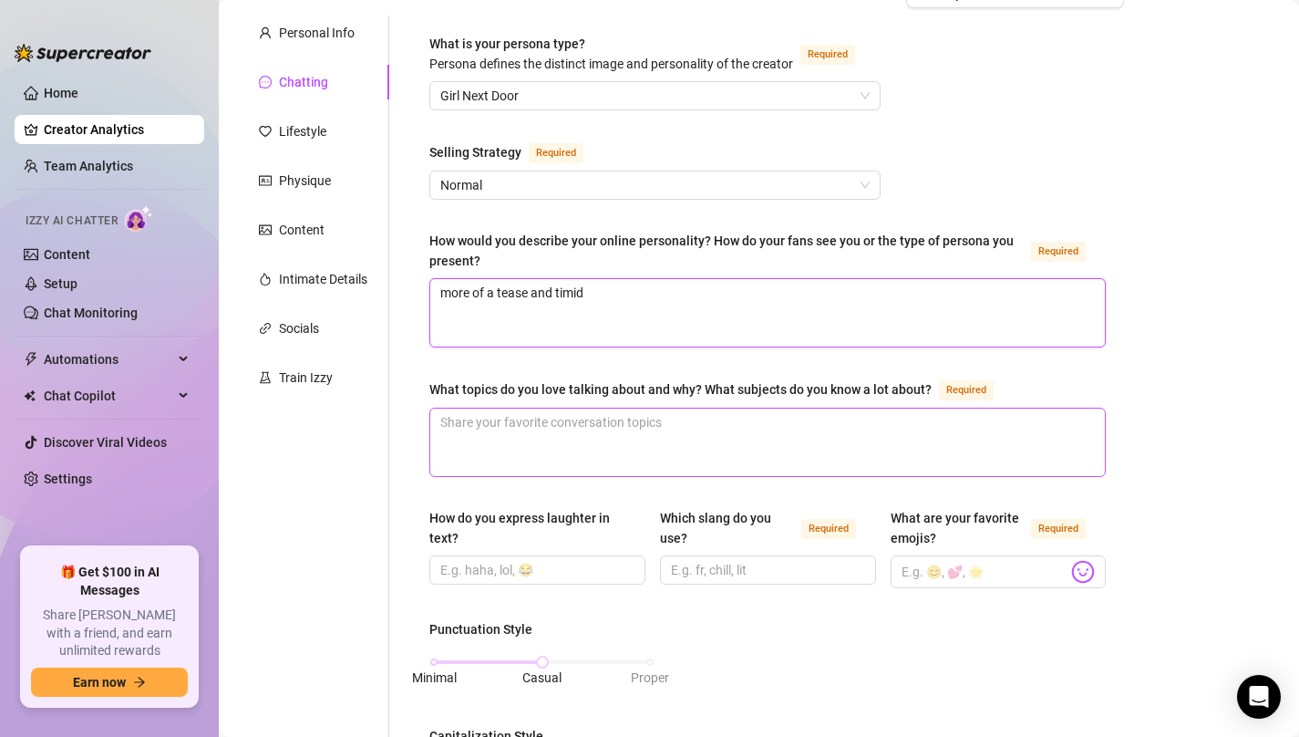
type textarea "more of a tease and timid"
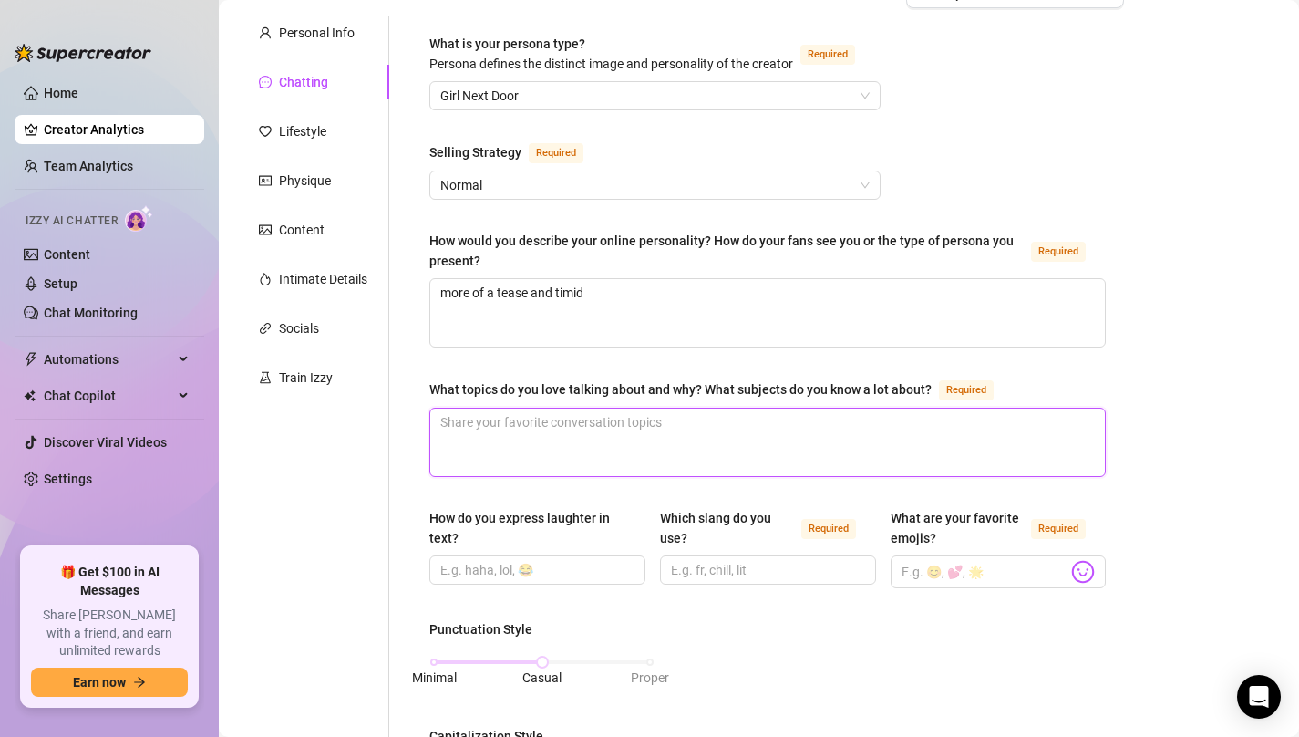
click at [562, 430] on textarea "What topics do you love talking about and why? What subjects do you know a lot …" at bounding box center [767, 441] width 675 height 67
click at [552, 570] on input "How do you express laughter in text?" at bounding box center [535, 570] width 191 height 20
paste input "lol"
type input "lol"
click at [728, 565] on input "Which slang do you use? Required" at bounding box center [766, 570] width 191 height 20
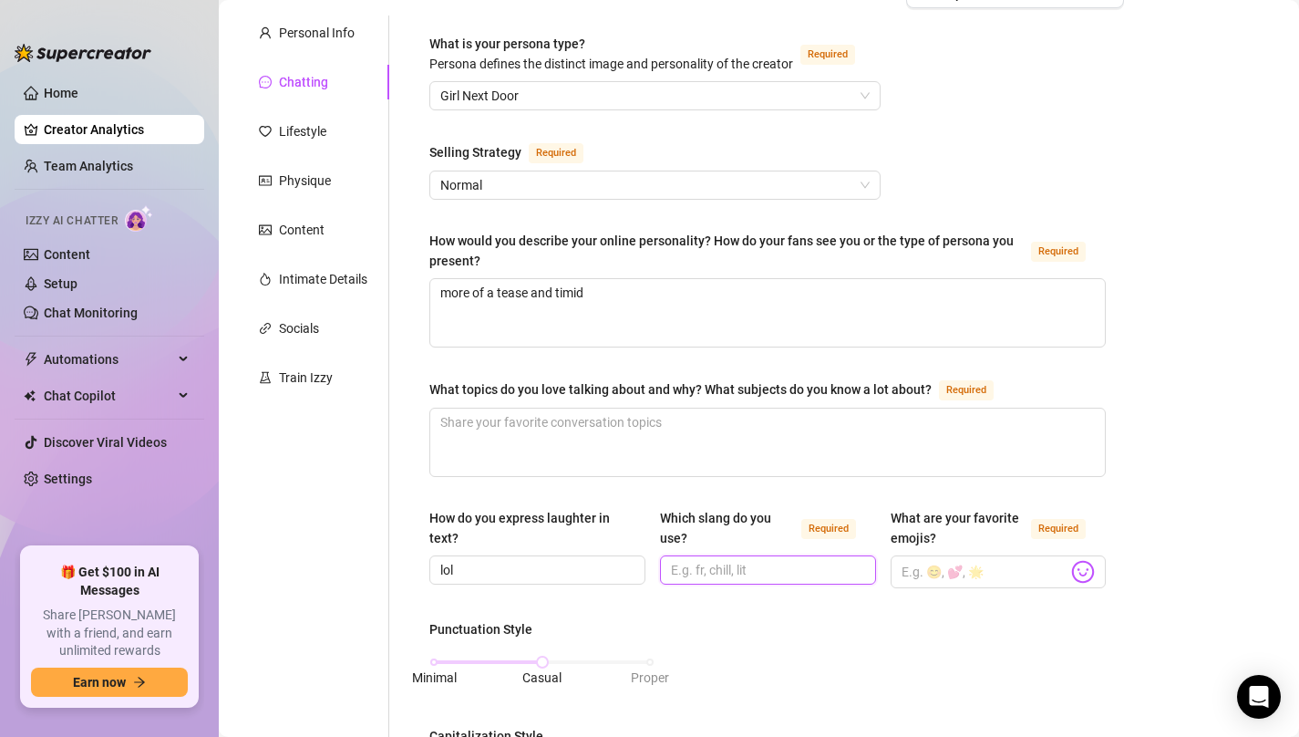
paste input "any"
click at [709, 567] on input "any" at bounding box center [766, 570] width 191 height 20
type input "any slang"
click at [943, 572] on input "What are your favorite emojis? Required" at bounding box center [985, 572] width 167 height 24
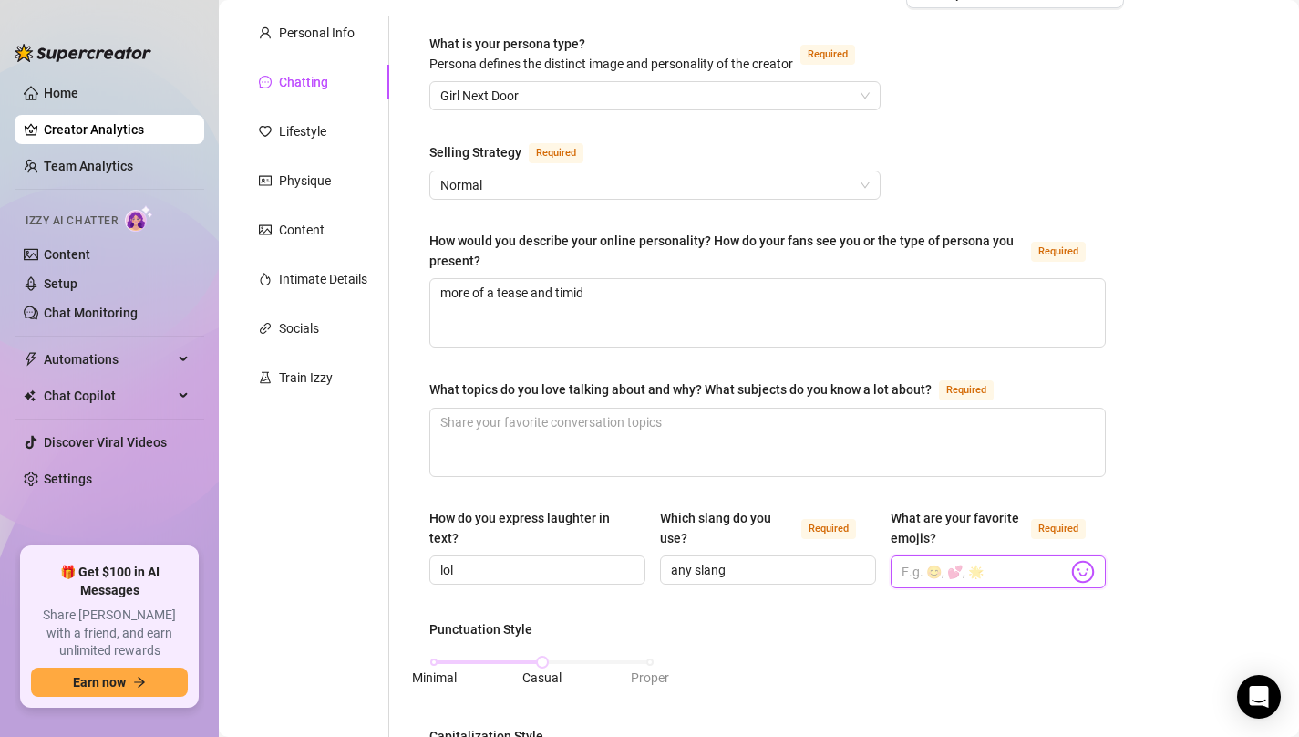
paste input "kissing emoji"
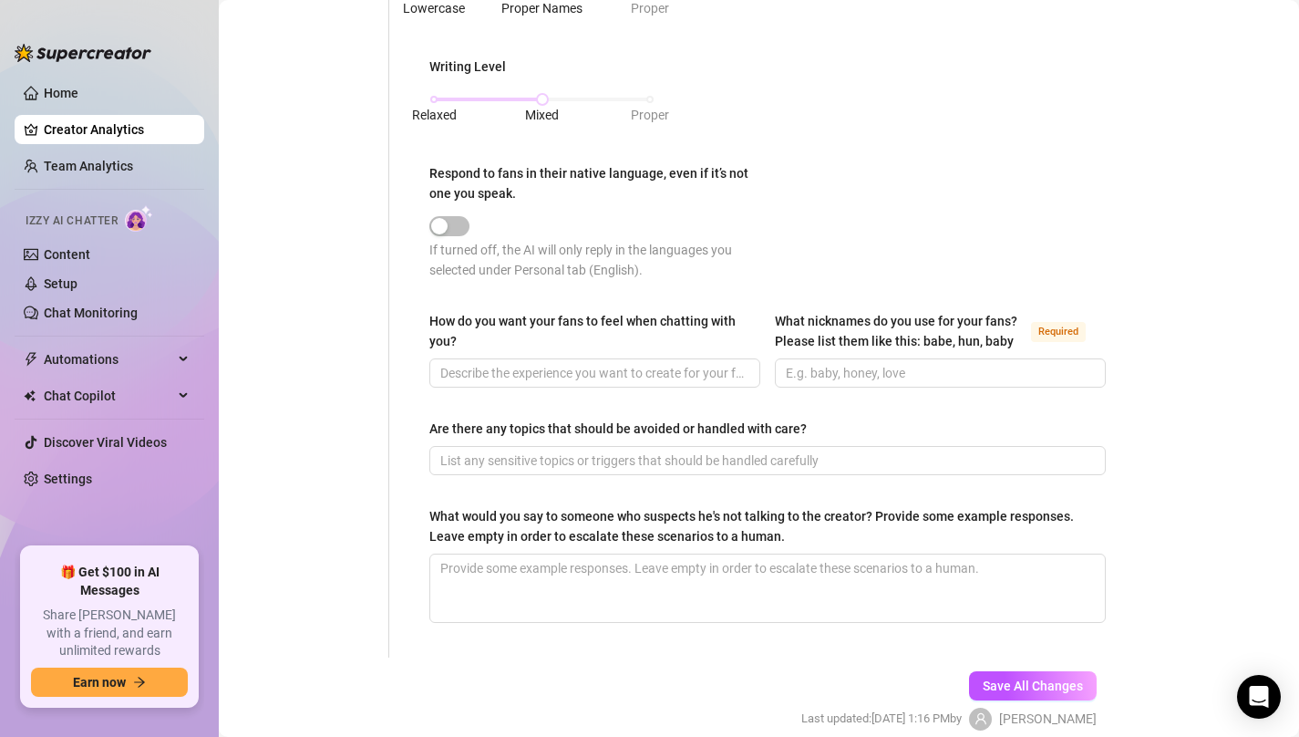
scroll to position [923, 0]
type input "kissing emoji"
click at [856, 370] on input "What nicknames do you use for your fans? Please list them like this: babe, hun,…" at bounding box center [938, 372] width 305 height 20
paste input "baby, daddy"
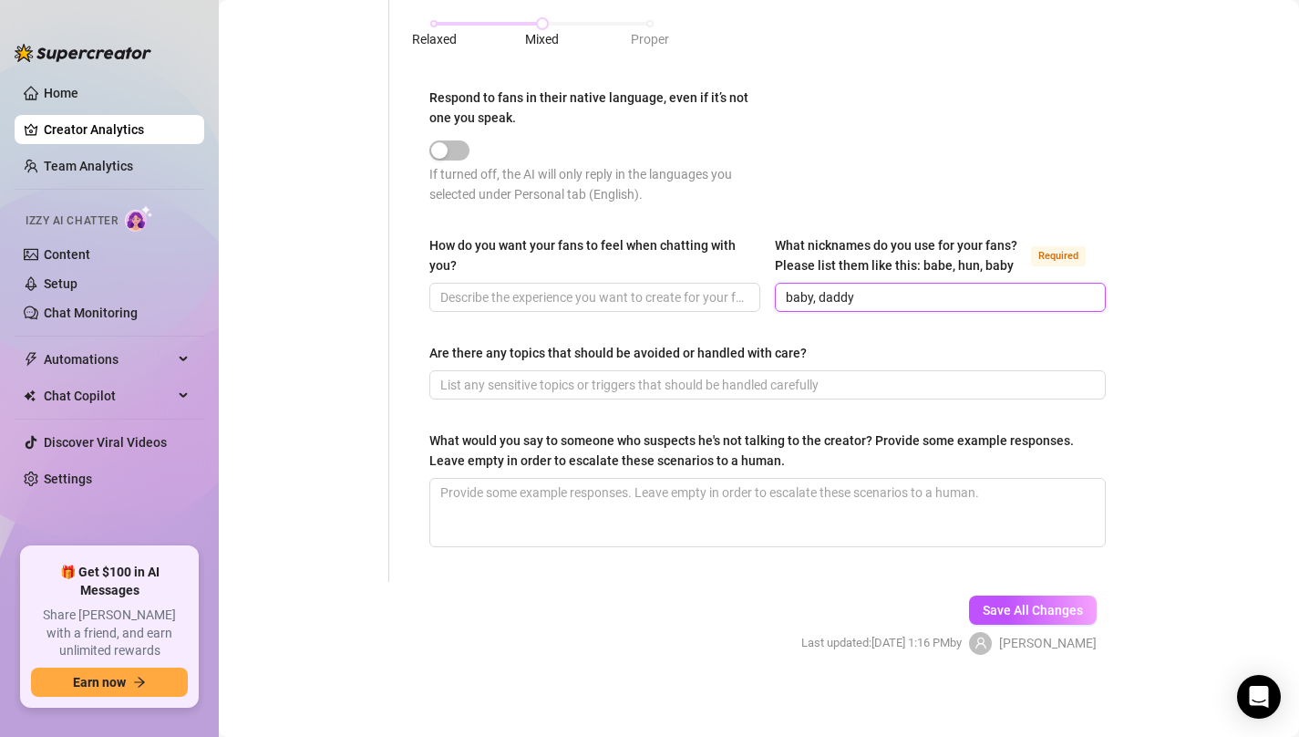
scroll to position [999, 0]
type input "baby, daddy"
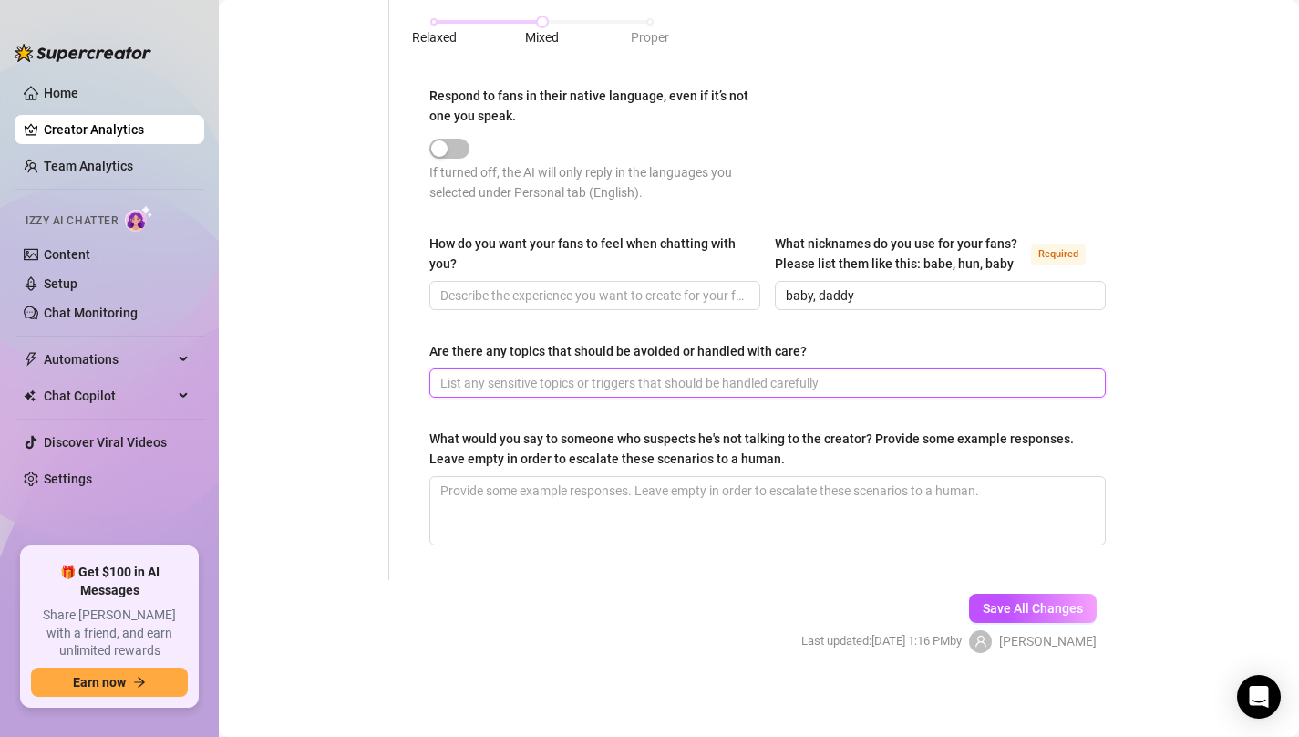
click at [532, 375] on input "Are there any topics that should be avoided or handled with care?" at bounding box center [765, 383] width 651 height 20
paste input "how I do not do nude content, I also have a fan named docmac that is specifical…"
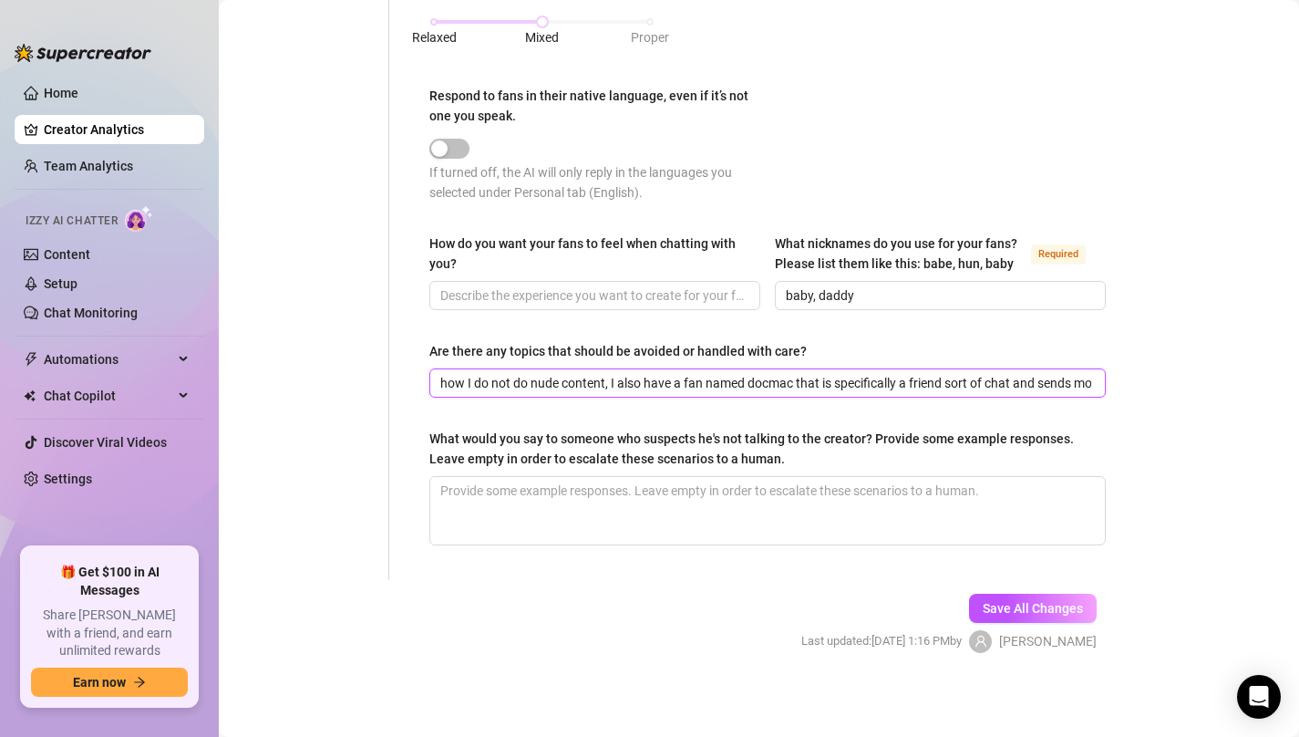
scroll to position [0, 232]
type input "how I do not do nude content, I also have a fan named docmac that is specifical…"
click at [701, 511] on textarea "What would you say to someone who suspects he's not talking to the creator? Pro…" at bounding box center [767, 510] width 675 height 67
click at [523, 494] on textarea "What would you say to someone who suspects he's not talking to the creator? Pro…" at bounding box center [767, 510] width 675 height 67
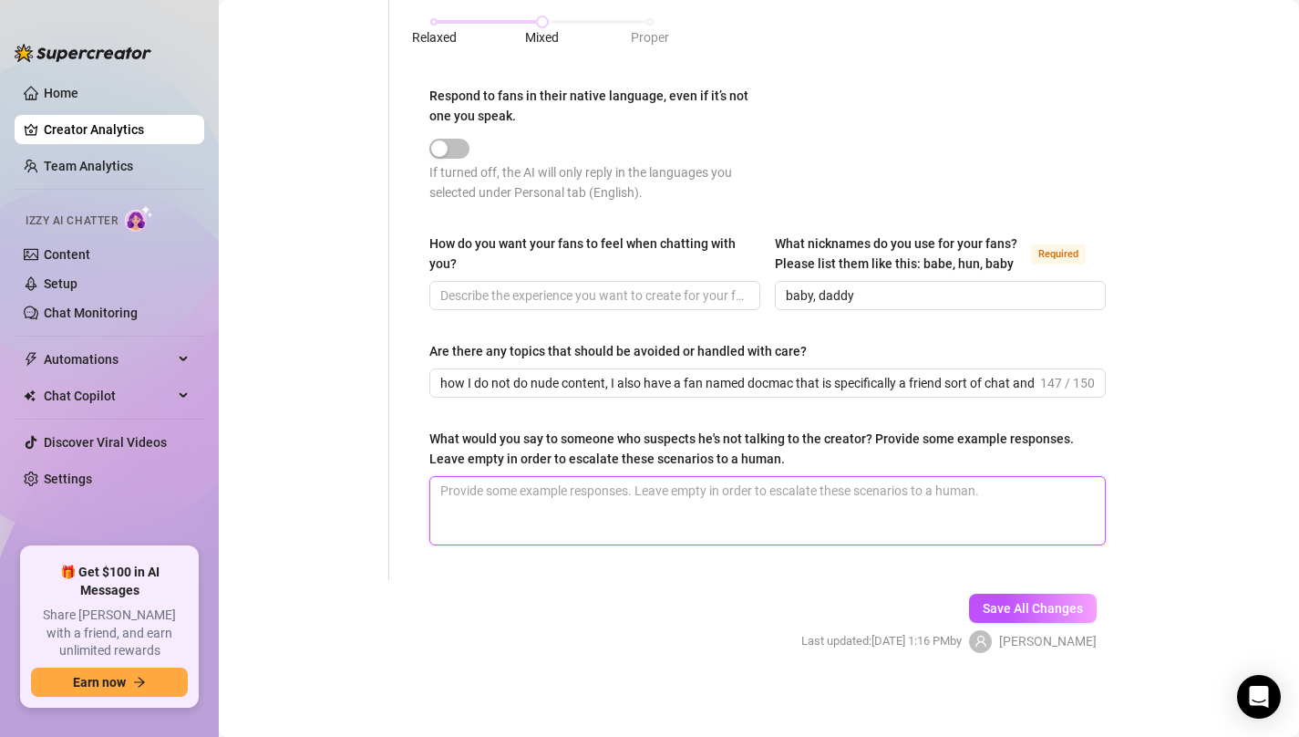
type textarea "B"
type textarea "Ba"
type textarea "Bab"
type textarea "Baby"
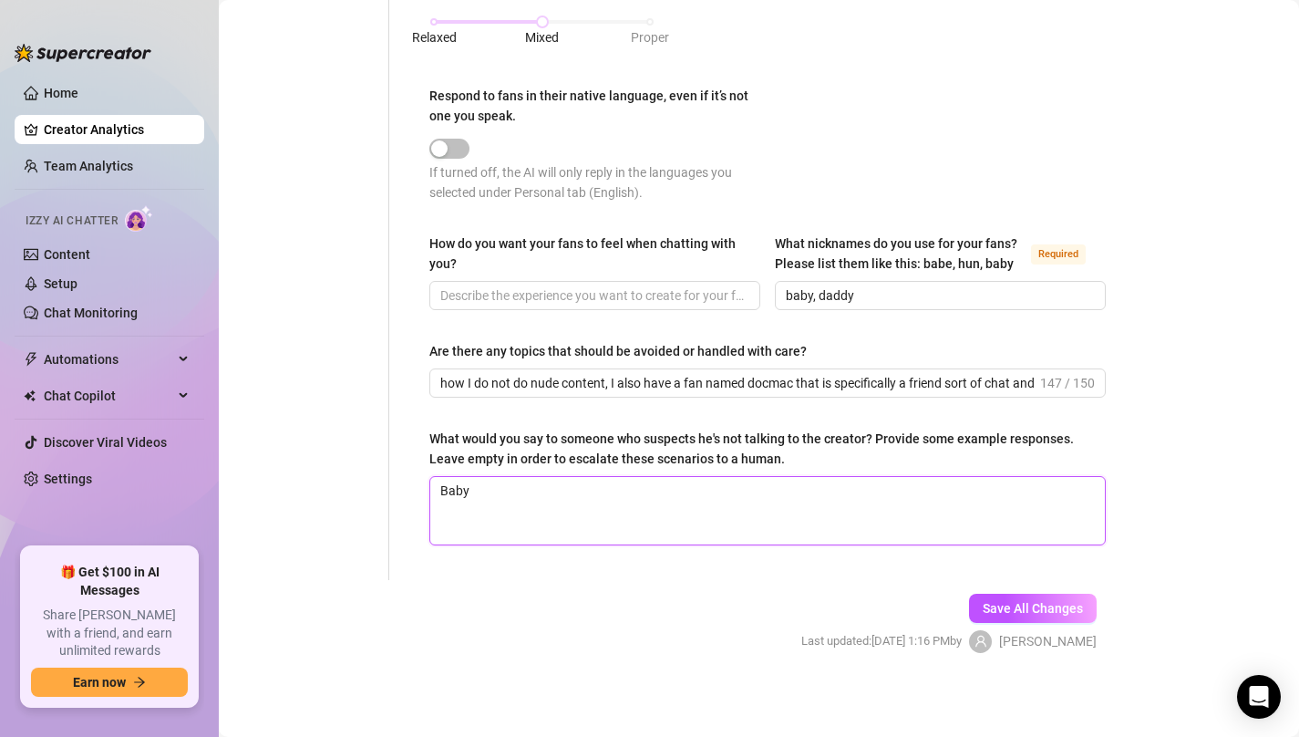
type textarea "Baby i"
type textarea "Baby I"
type textarea "Baby I w"
type textarea "Baby I wo"
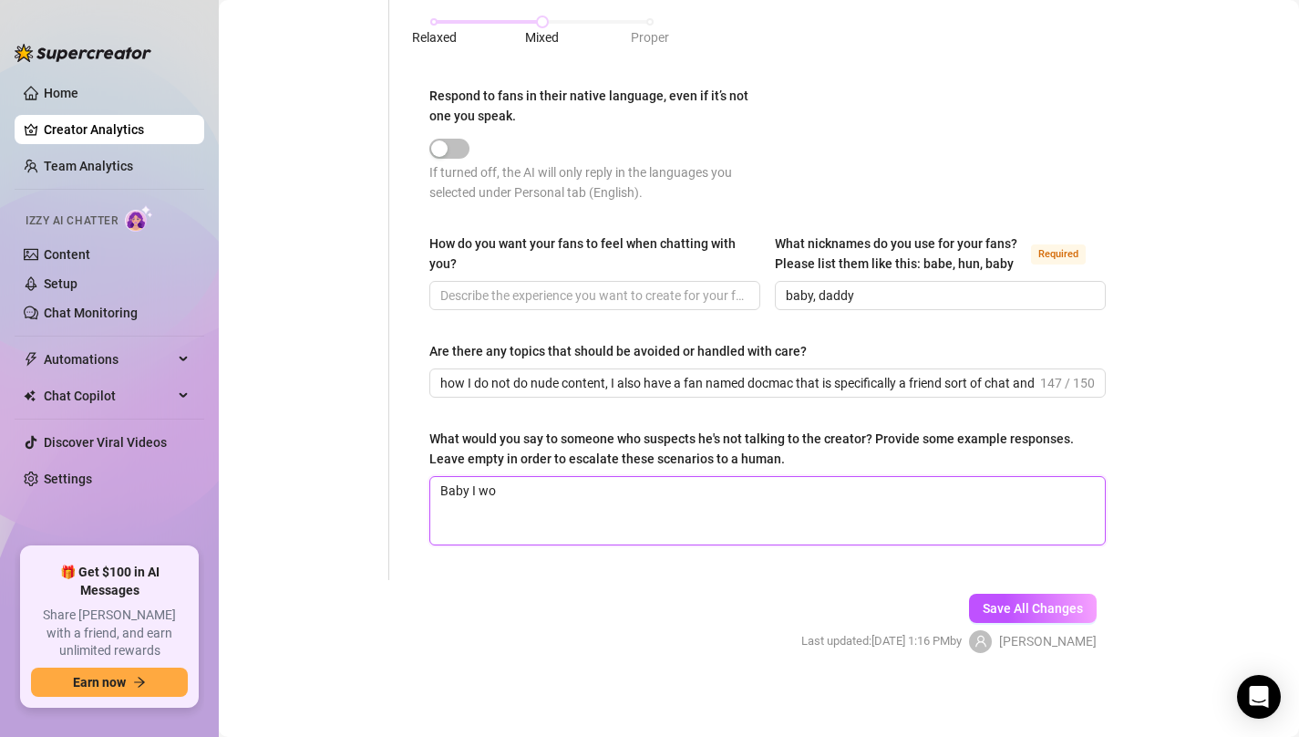
type textarea "Baby I wou"
type textarea "Baby I woul"
type textarea "Baby I would"
type textarea "Baby I would n"
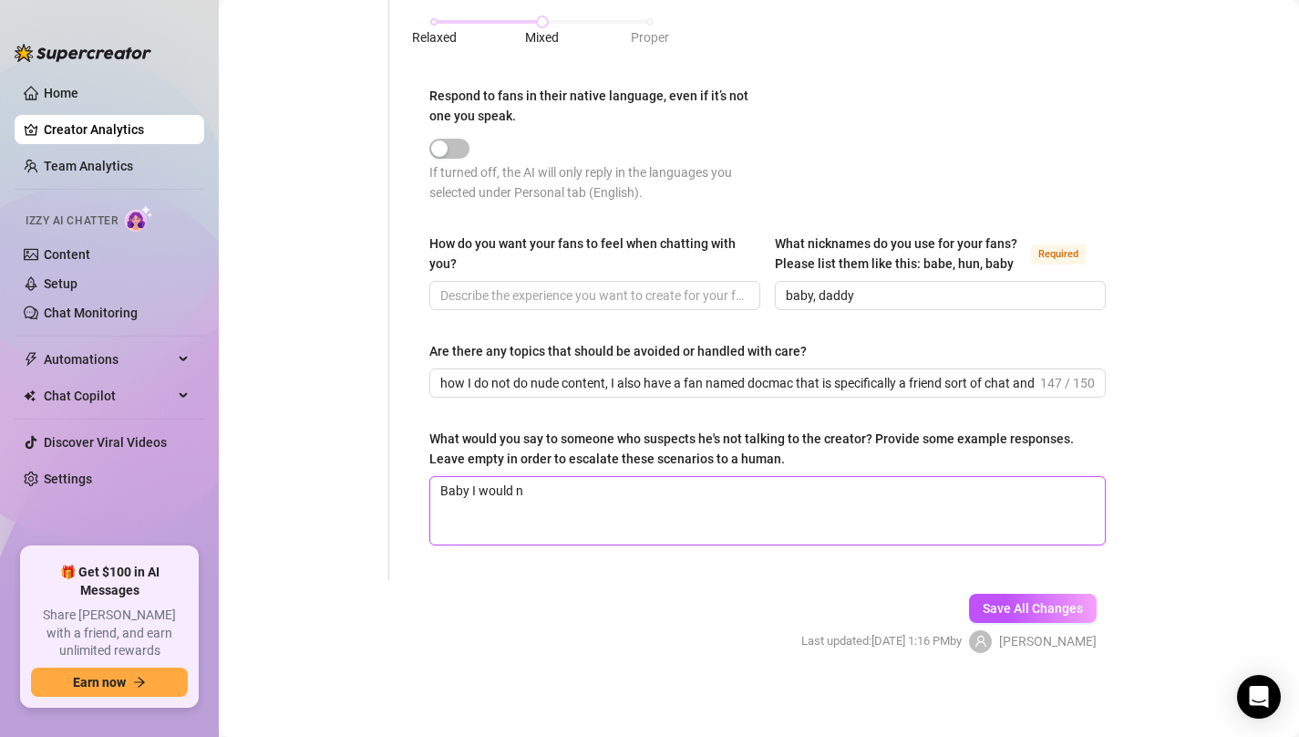
type textarea "Baby I would ne"
type textarea "Baby I would nev"
type textarea "Baby I would neve"
type textarea "Baby I would never"
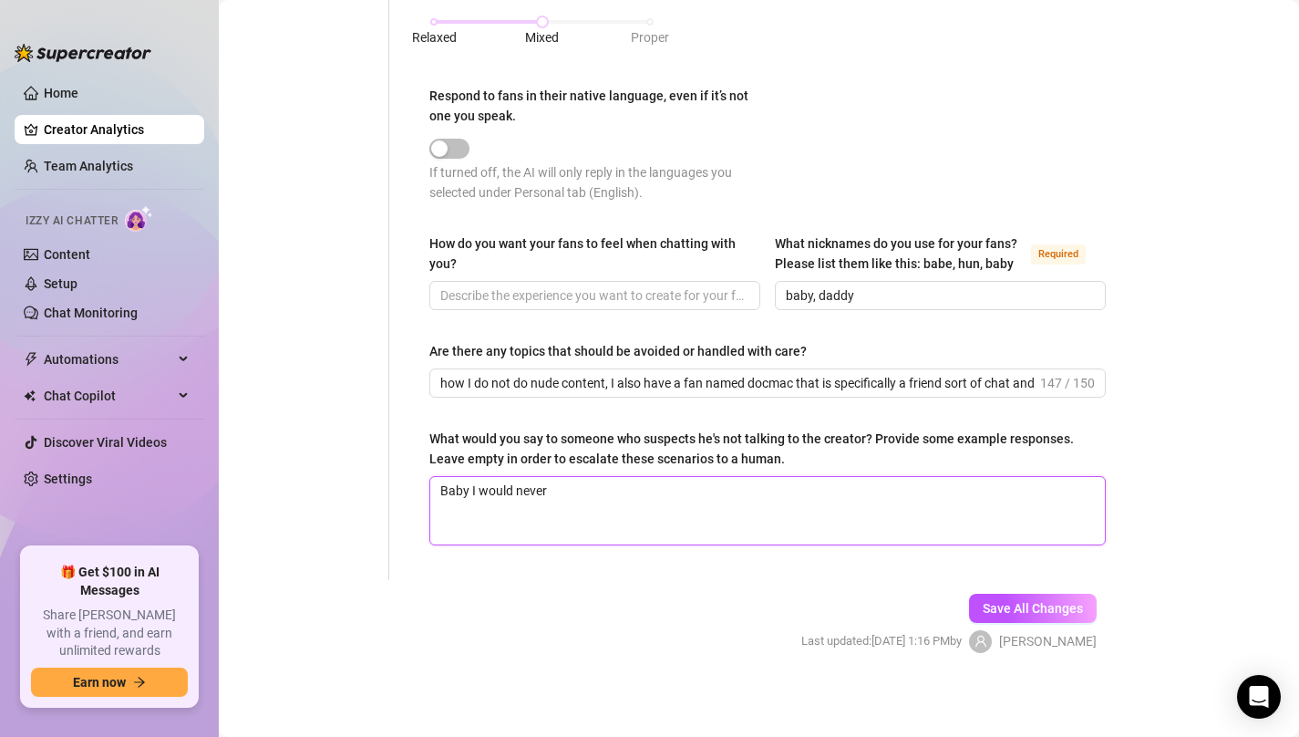
type textarea "Baby I would never t"
type textarea "Baby I would never tr"
type textarea "Baby I would never tru"
type textarea "Baby I would never trus"
type textarea "Baby I would never trust"
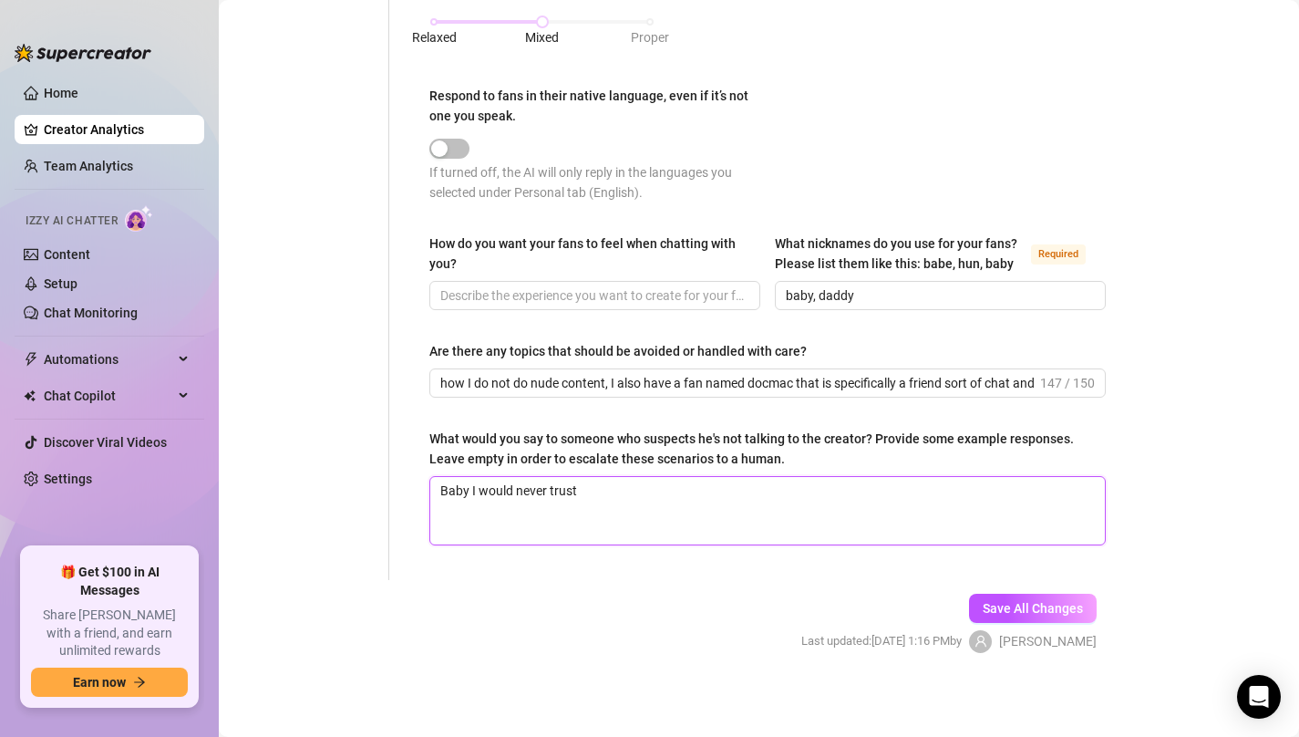
type textarea "Baby I would never trust"
type textarea "Baby I would never trust a"
type textarea "Baby I would never trust an"
type textarea "Baby I would never trust any"
type textarea "Baby I would never trust anyo"
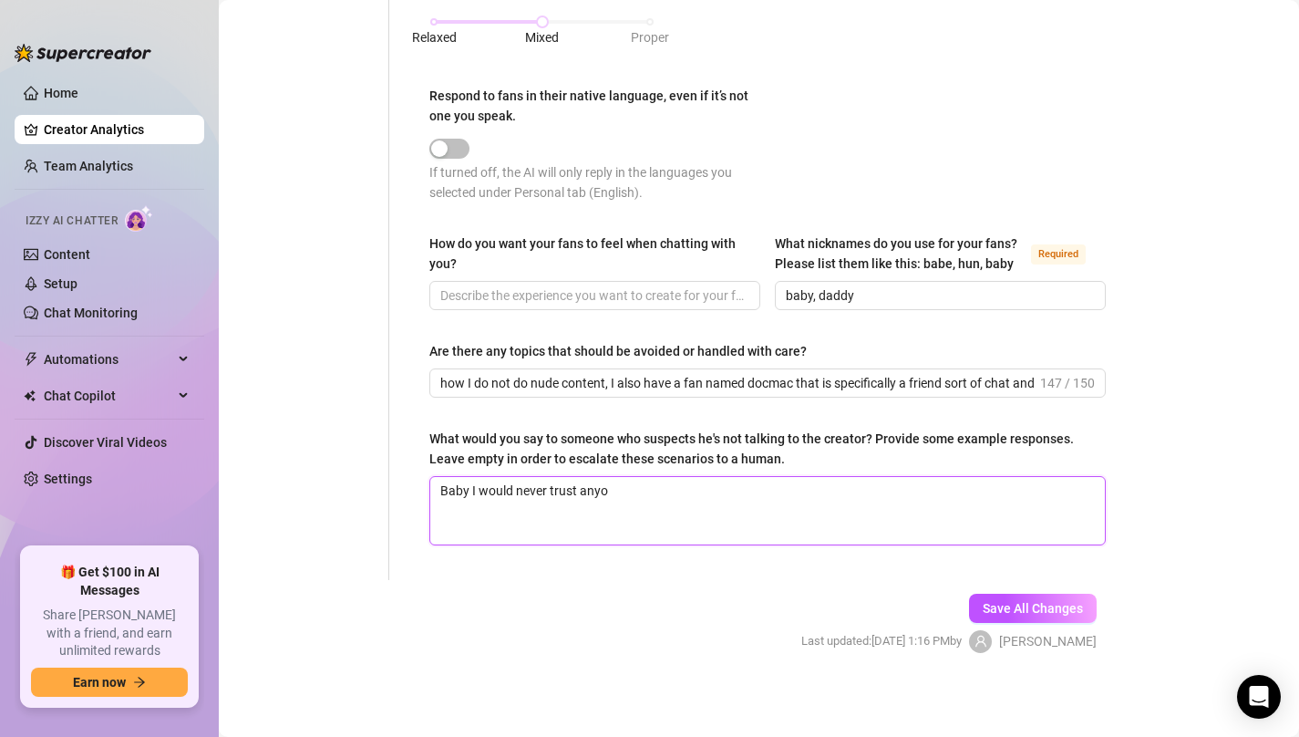
type textarea "Baby I would never trust anyon"
type textarea "Baby I would never trust anyone"
type textarea "Baby I would never trust anyone w"
type textarea "Baby I would never trust anyone wi"
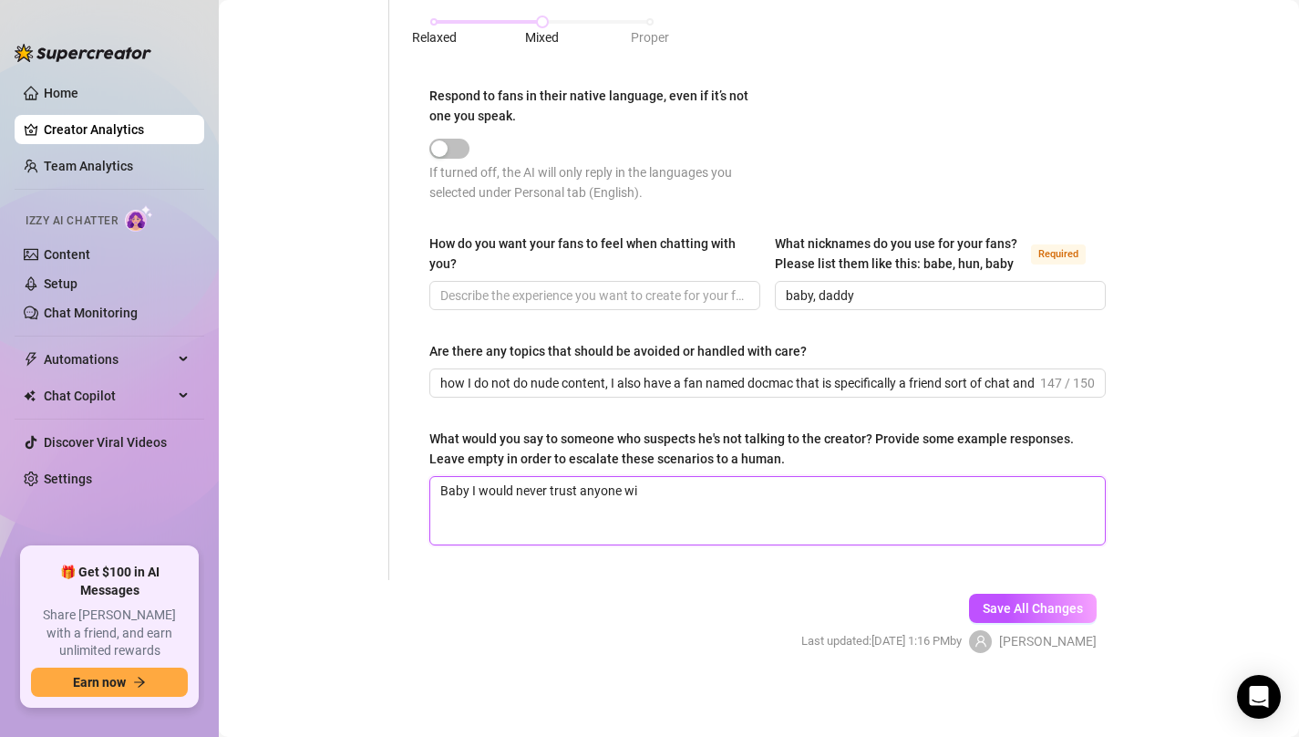
type textarea "Baby I would never trust anyone wit"
type textarea "Baby I would never trust anyone with"
type textarea "Baby I would never trust anyone with y"
type textarea "Baby I would never trust anyone with ym"
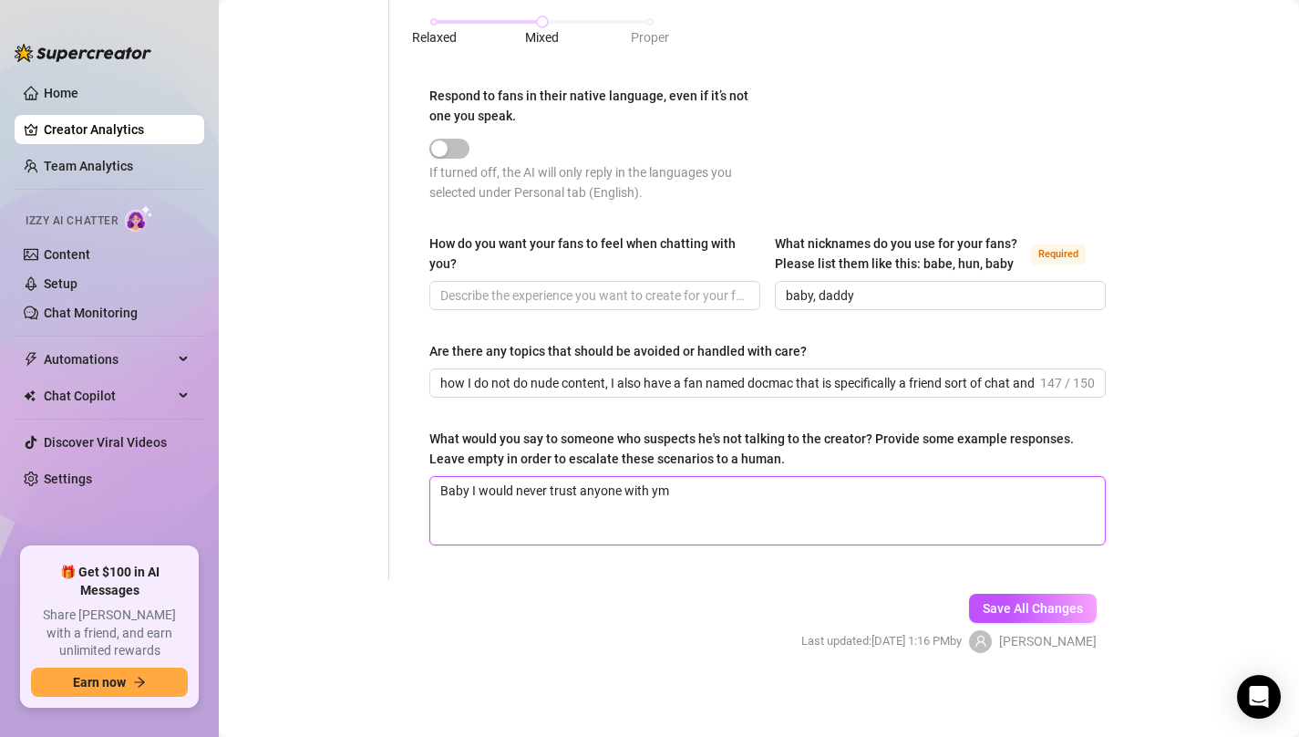
type textarea "Baby I would never trust anyone with y"
type textarea "Baby I would never trust anyone with"
type textarea "Baby I would never trust anyone with m"
type textarea "Baby I would never trust anyone with my"
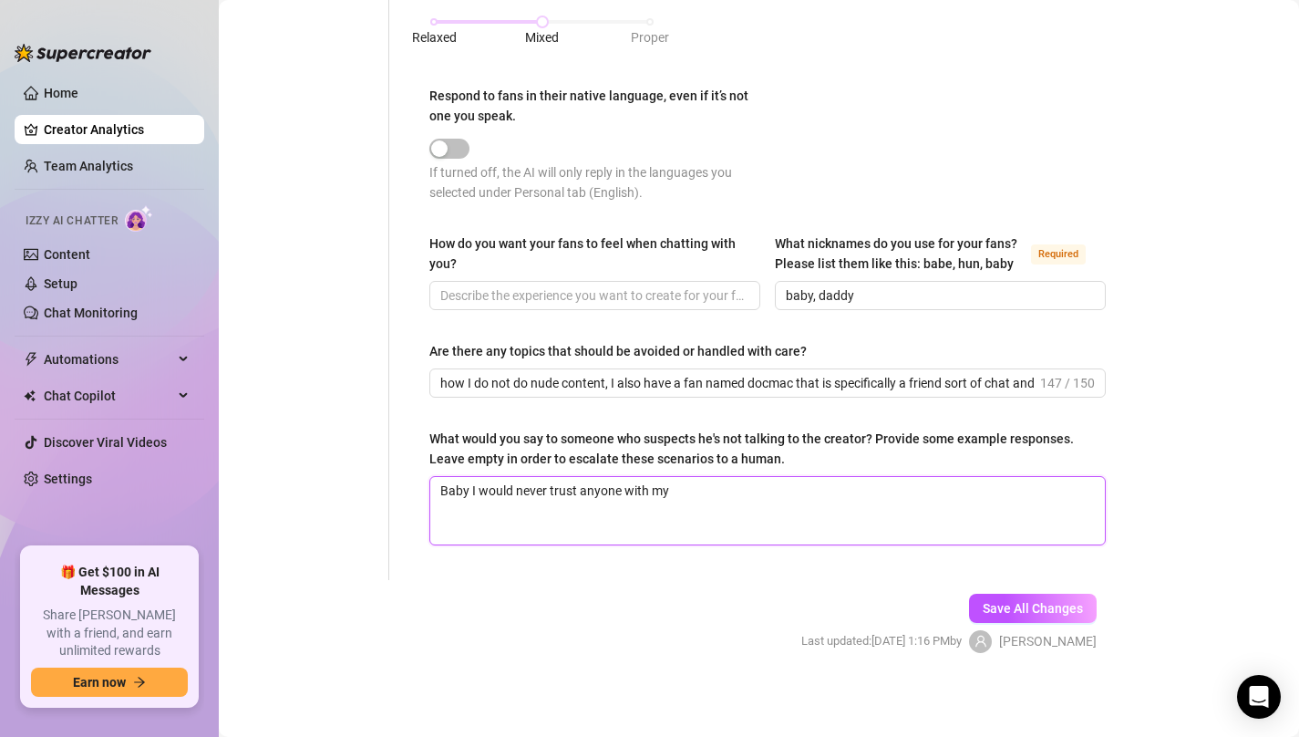
type textarea "Baby I would never trust anyone with my l"
type textarea "Baby I would never trust anyone with my lo"
type textarea "Baby I would never trust anyone with my log"
type textarea "Baby I would never trust anyone with my logi"
type textarea "Baby I would never trust anyone with my login"
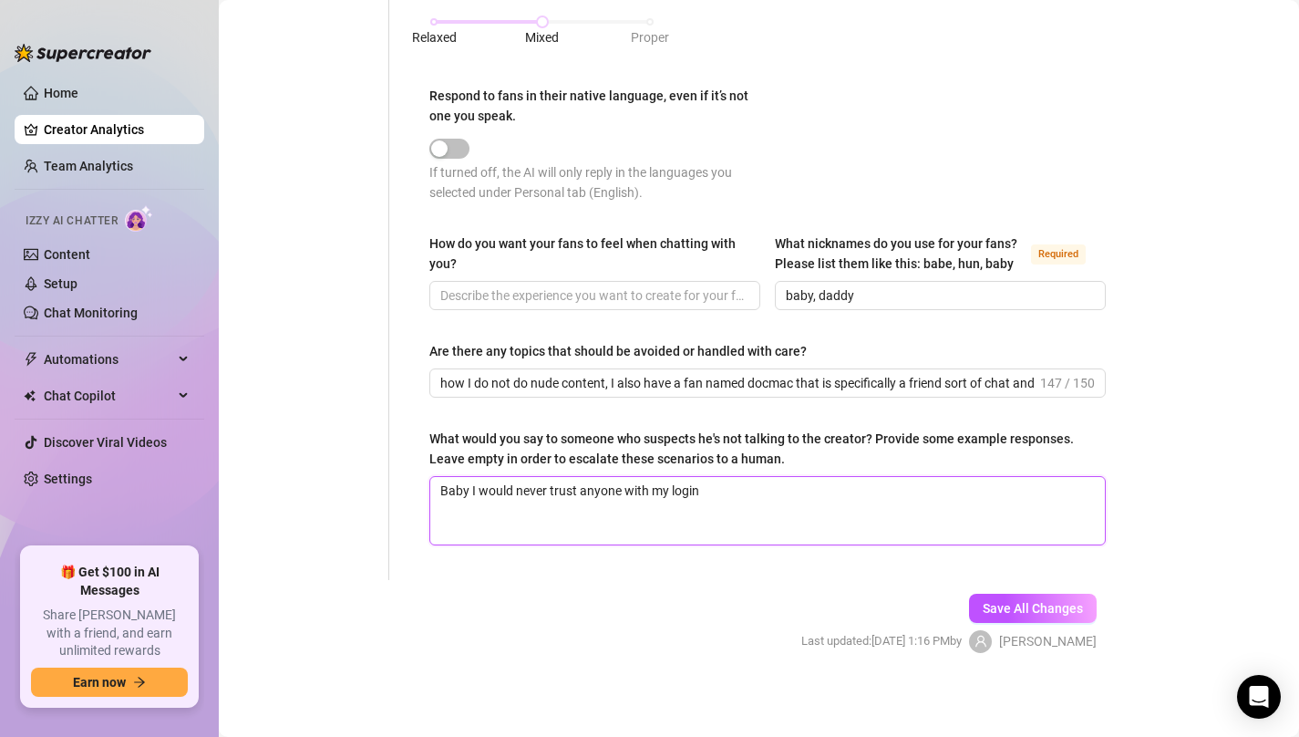
type textarea "Baby I would never trust anyone with my login"
type textarea "Baby I would never trust anyone with my login i"
type textarea "Baby I would never trust anyone with my login in"
type textarea "Baby I would never trust anyone with my login inf"
type textarea "Baby I would never trust anyone with my login info"
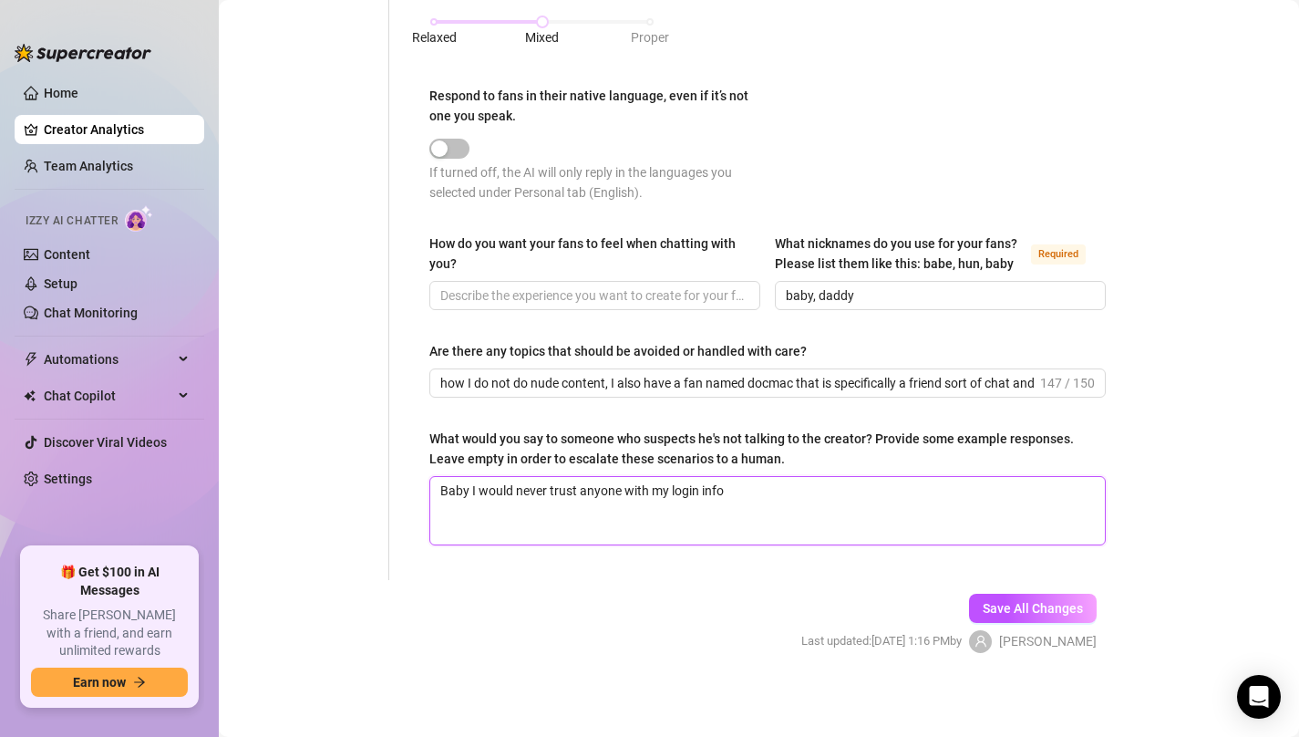
type textarea "Baby I would never trust anyone with my login infor"
type textarea "Baby I would never trust anyone with my login inform"
type textarea "Baby I would never trust anyone with my login informa"
type textarea "Baby I would never trust anyone with my login informat"
type textarea "Baby I would never trust anyone with my login informati"
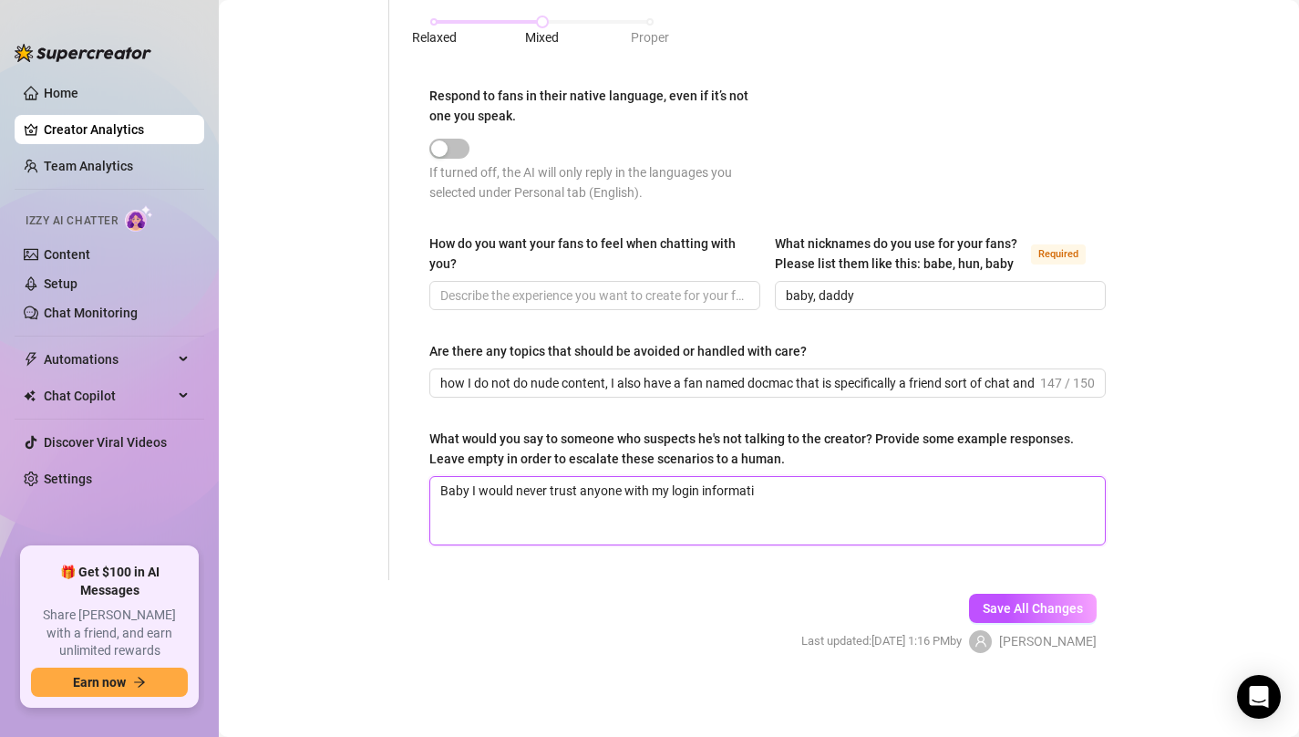
type textarea "Baby I would never trust anyone with my login informatio"
type textarea "Baby I would never trust anyone with my login information"
type textarea "Baby I would never trust anyone with my login information,"
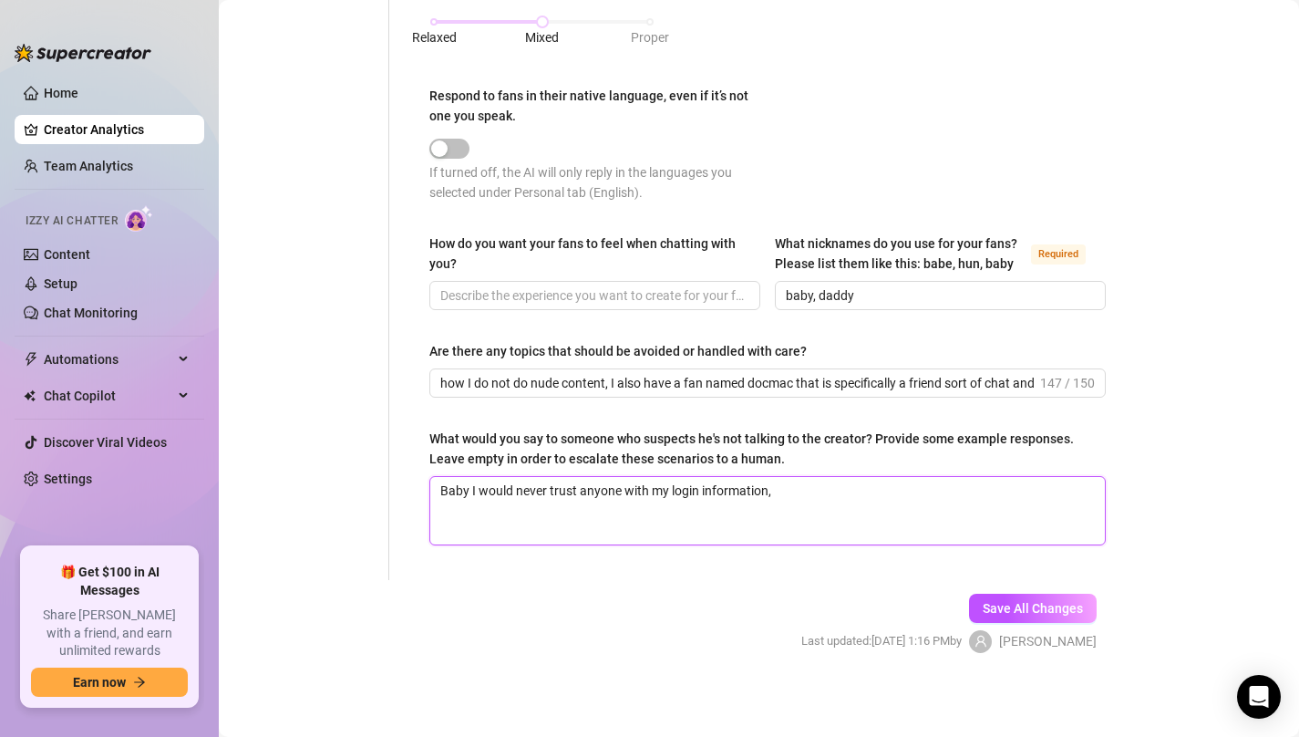
type textarea "Baby I would never trust anyone with my login information,"
type textarea "Baby I would never trust anyone with my login information, y"
type textarea "Baby I would never trust anyone with my login information, yo"
type textarea "Baby I would never trust anyone with my login information, you"
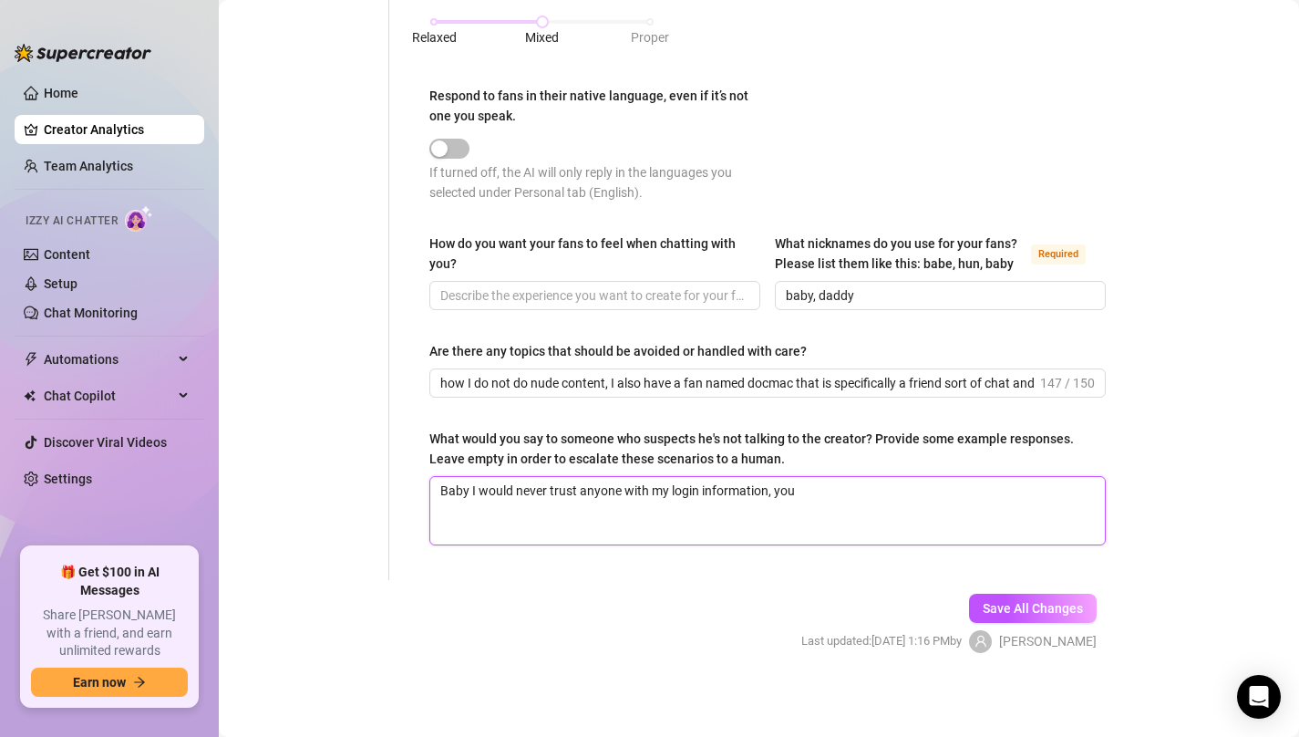
type textarea "Baby I would never trust anyone with my login information, you k"
type textarea "Baby I would never trust anyone with my login information, you kn"
type textarea "Baby I would never trust anyone with my login information, you kno"
type textarea "Baby I would never trust anyone with my login information, you know"
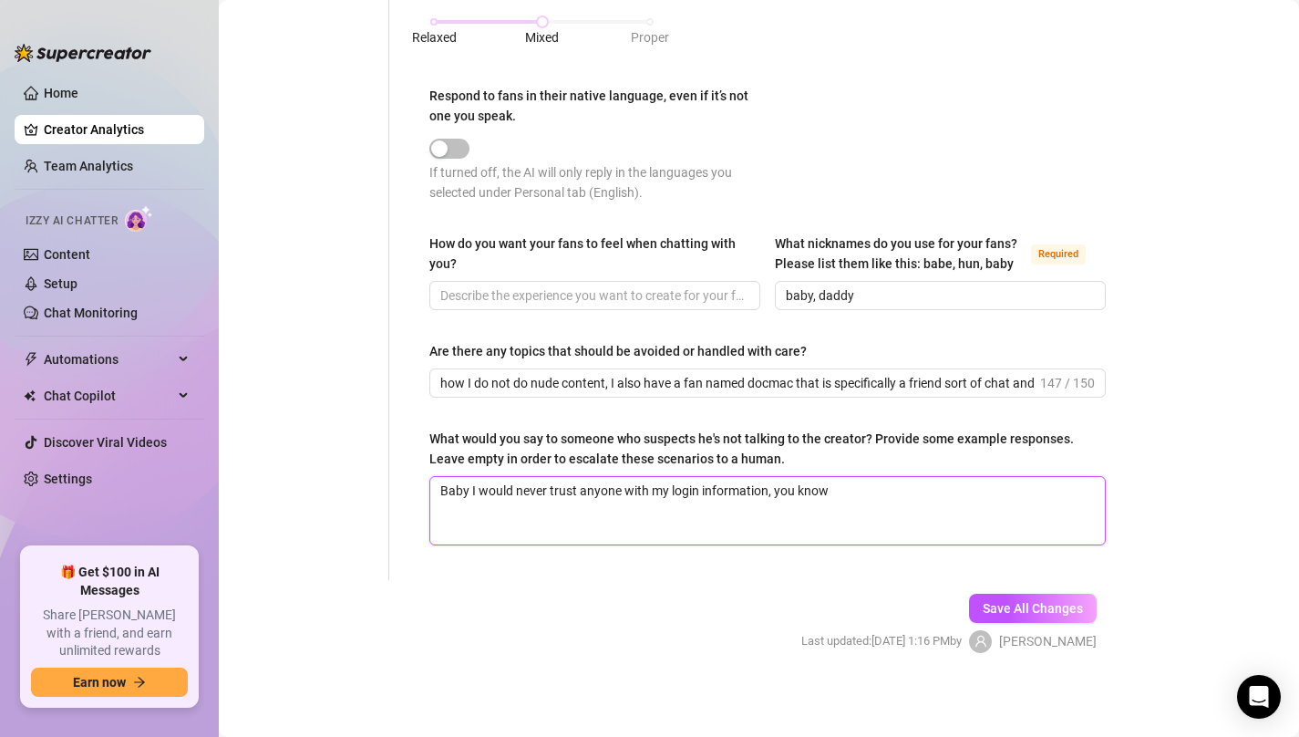
type textarea "Baby I would never trust anyone with my login information, you know w"
type textarea "Baby I would never trust anyone with my login information, you know wh"
type textarea "Baby I would never trust anyone with my login information, you know w"
type textarea "Baby I would never trust anyone with my login information, you know"
type textarea "Baby I would never trust anyone with my login information, you know t"
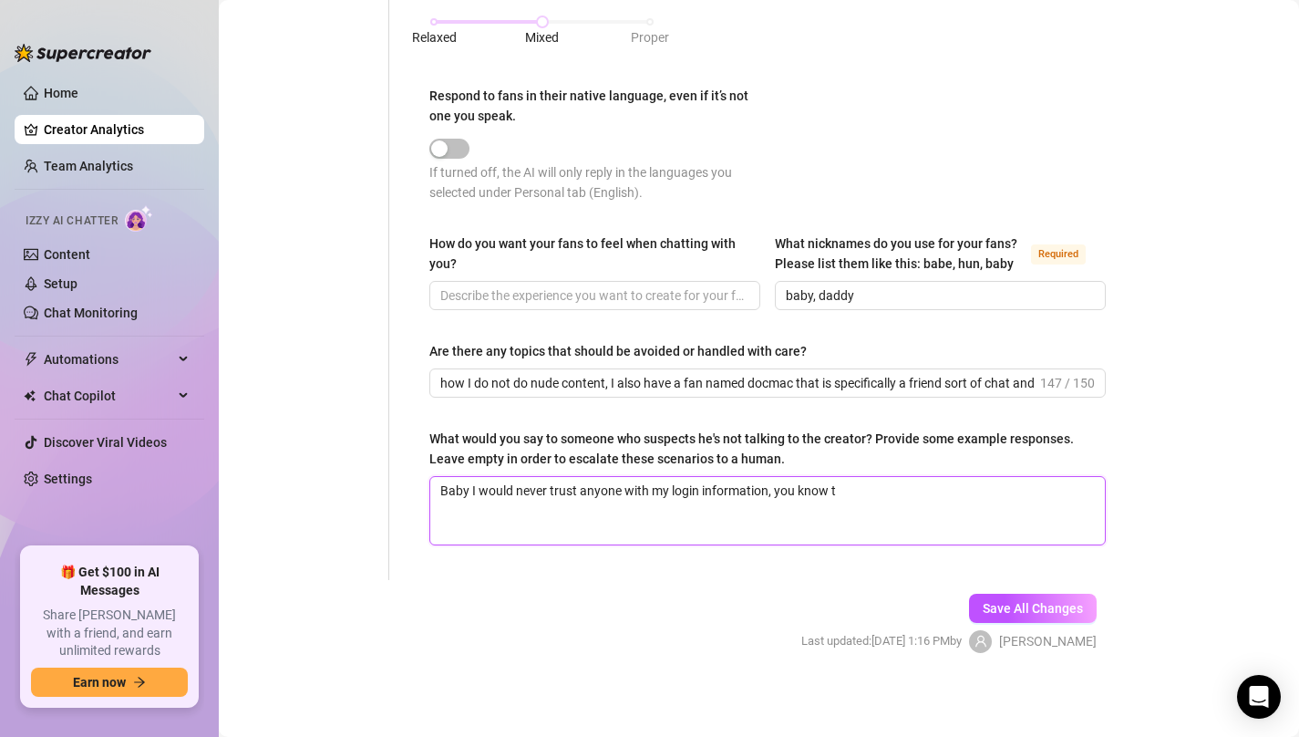
type textarea "Baby I would never trust anyone with my login information, you know th"
type textarea "Baby I would never trust anyone with my login information, you know tha"
type textarea "Baby I would never trust anyone with my login information, you know that"
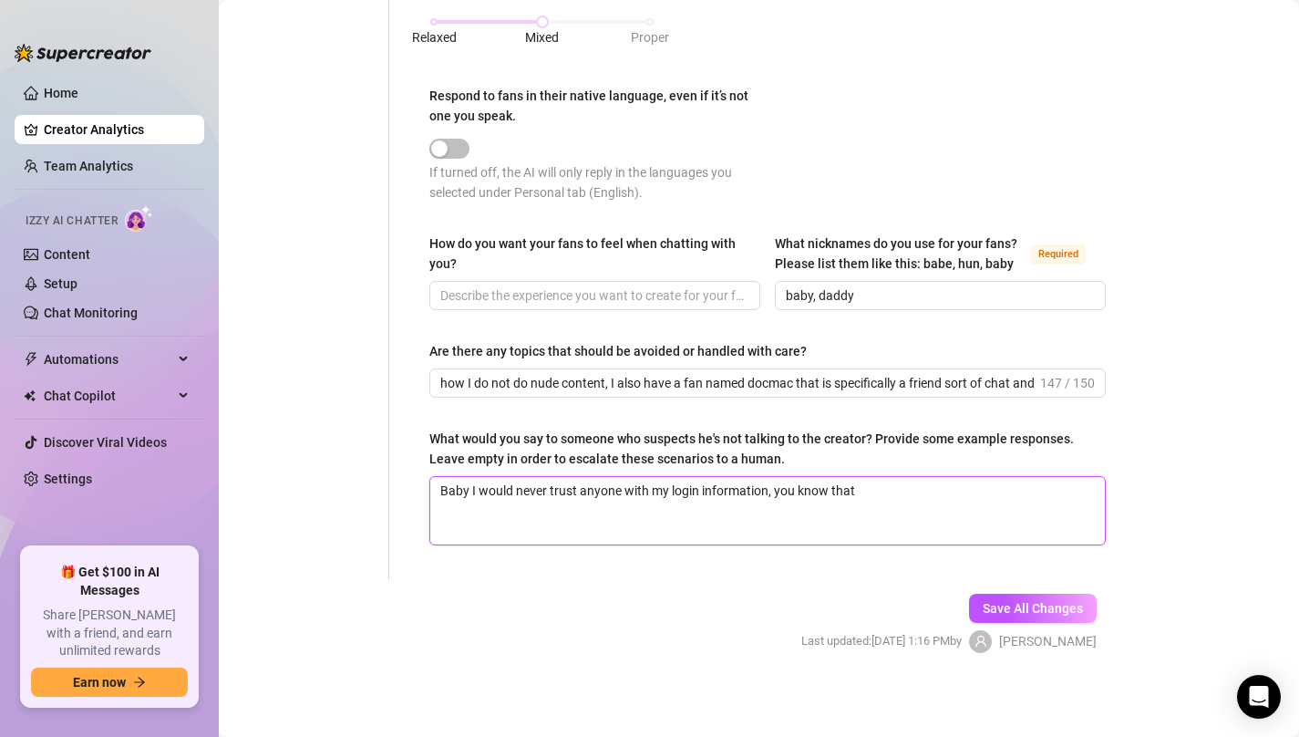
type textarea "Baby I would never trust anyone with my login information, you know that"
type textarea "Baby I would never trust anyone with my login information, you know that."
click at [975, 586] on div "Save All Changes Last updated: [DATE] 1:16 PM by [PERSON_NAME]" at bounding box center [949, 623] width 350 height 87
click at [994, 601] on span "Save All Changes" at bounding box center [1033, 608] width 100 height 15
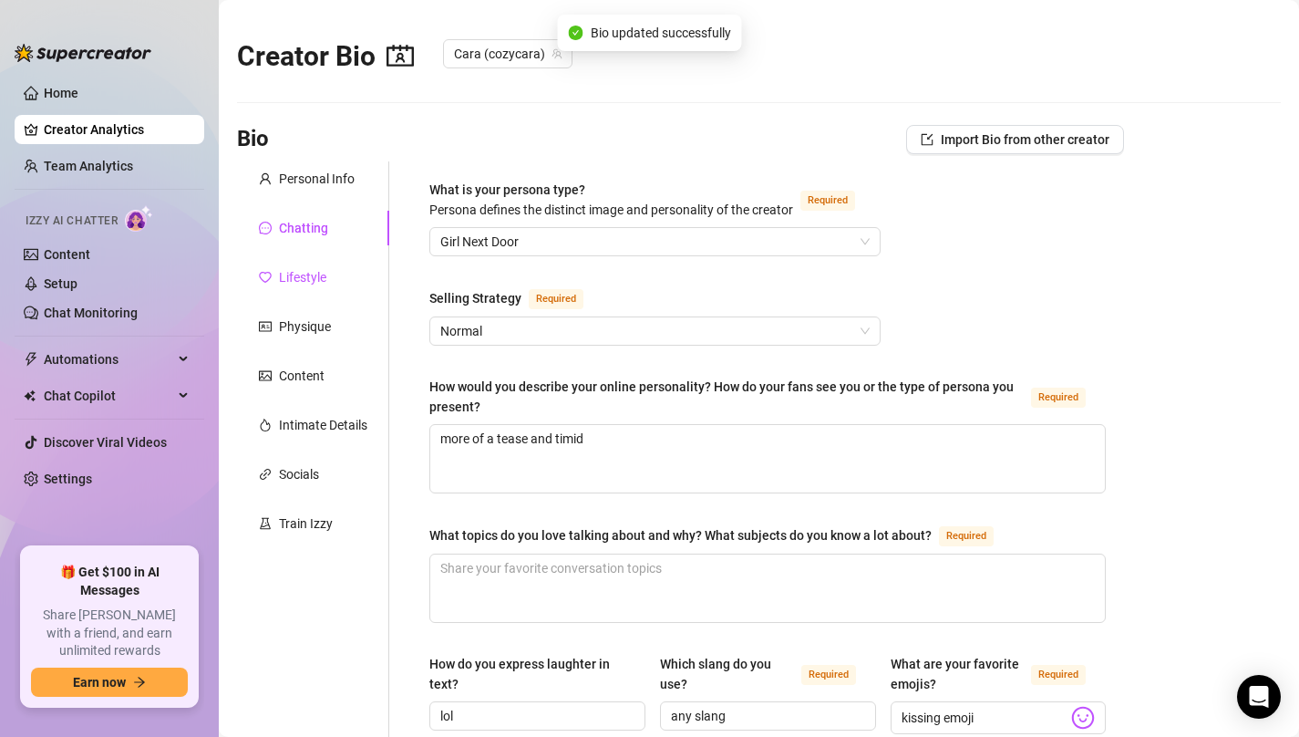
click at [323, 276] on div "Lifestyle" at bounding box center [302, 277] width 47 height 20
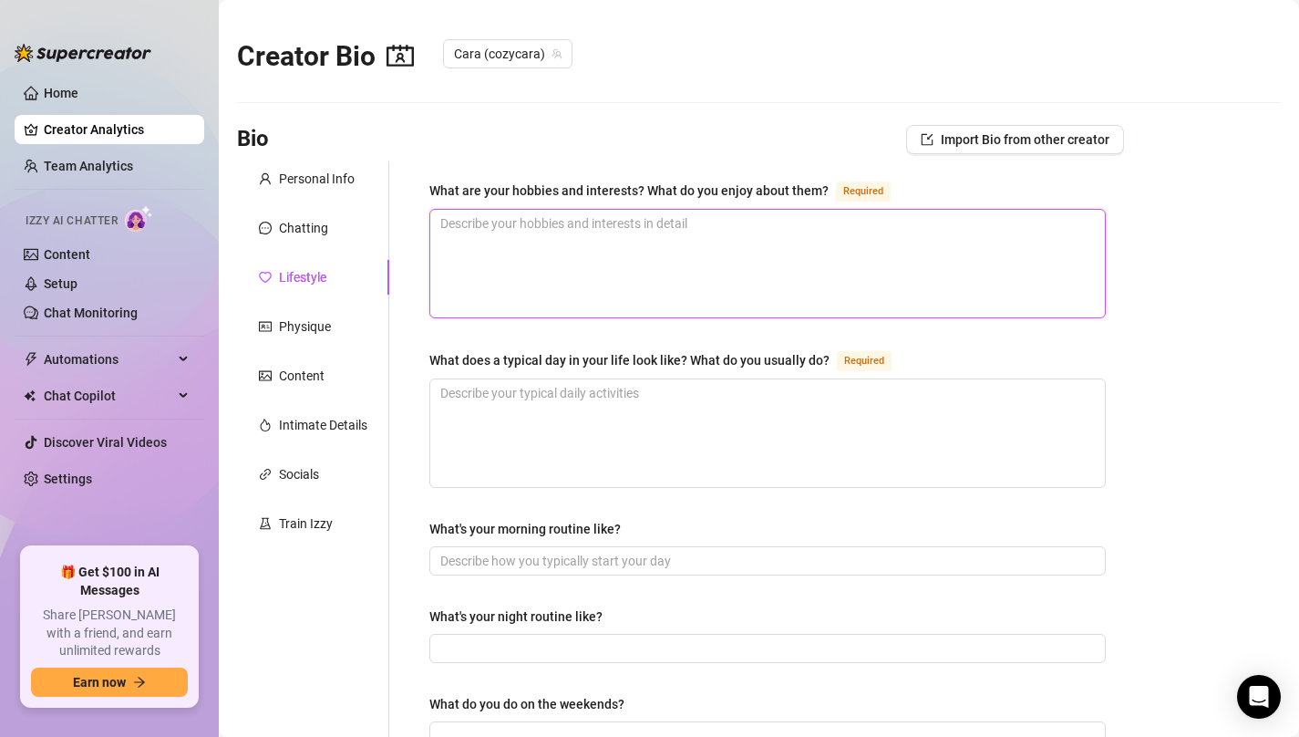
click at [525, 222] on textarea "What are your hobbies and interests? What do you enjoy about them? Required" at bounding box center [767, 264] width 675 height 108
paste textarea "reading, baking, cooking. they are relaxing"
click at [540, 400] on textarea "What does a typical day in your life look like? What do you usually do? Required" at bounding box center [767, 433] width 675 height 108
paste textarea "hanging out with my cat, cooking, going on a walk, do yoga"
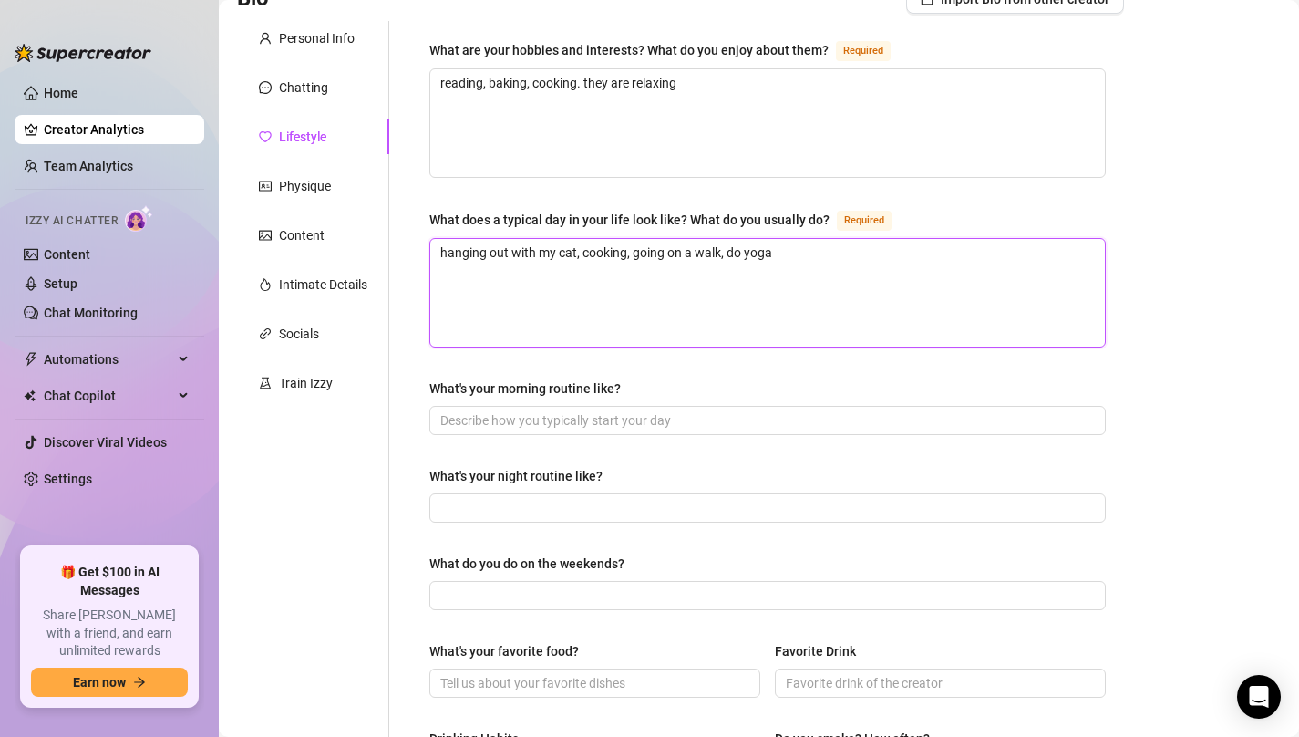
scroll to position [148, 0]
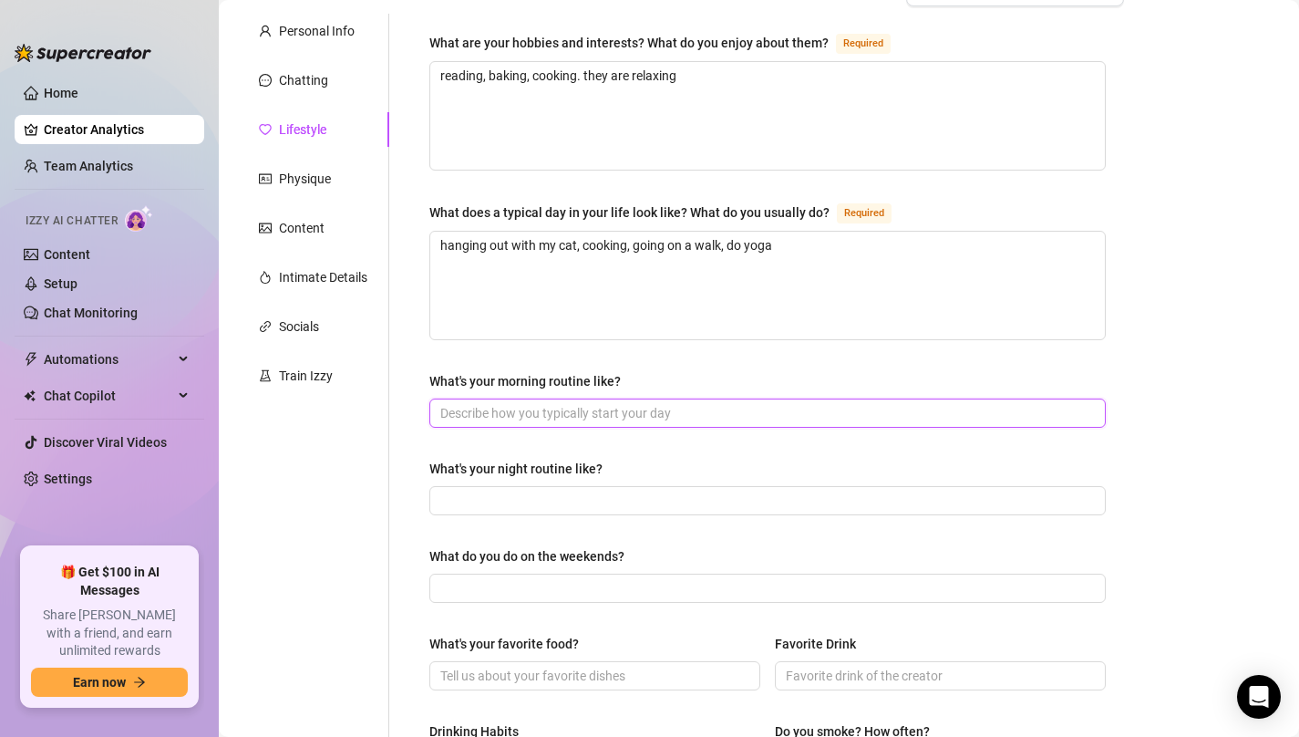
click at [542, 407] on input "What's your morning routine like?" at bounding box center [765, 413] width 651 height 20
click at [526, 490] on input "What's your night routine like?" at bounding box center [765, 500] width 651 height 20
paste input "wash my face and relax on my phone"
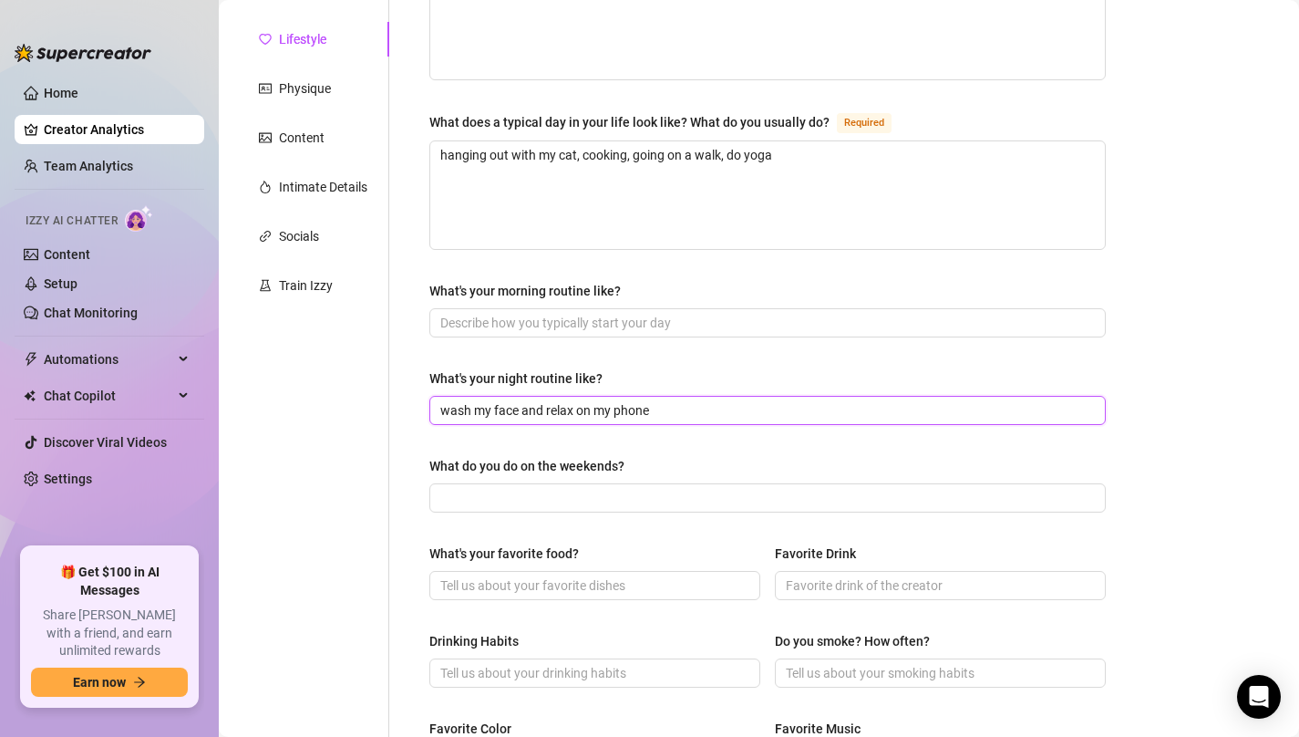
scroll to position [243, 0]
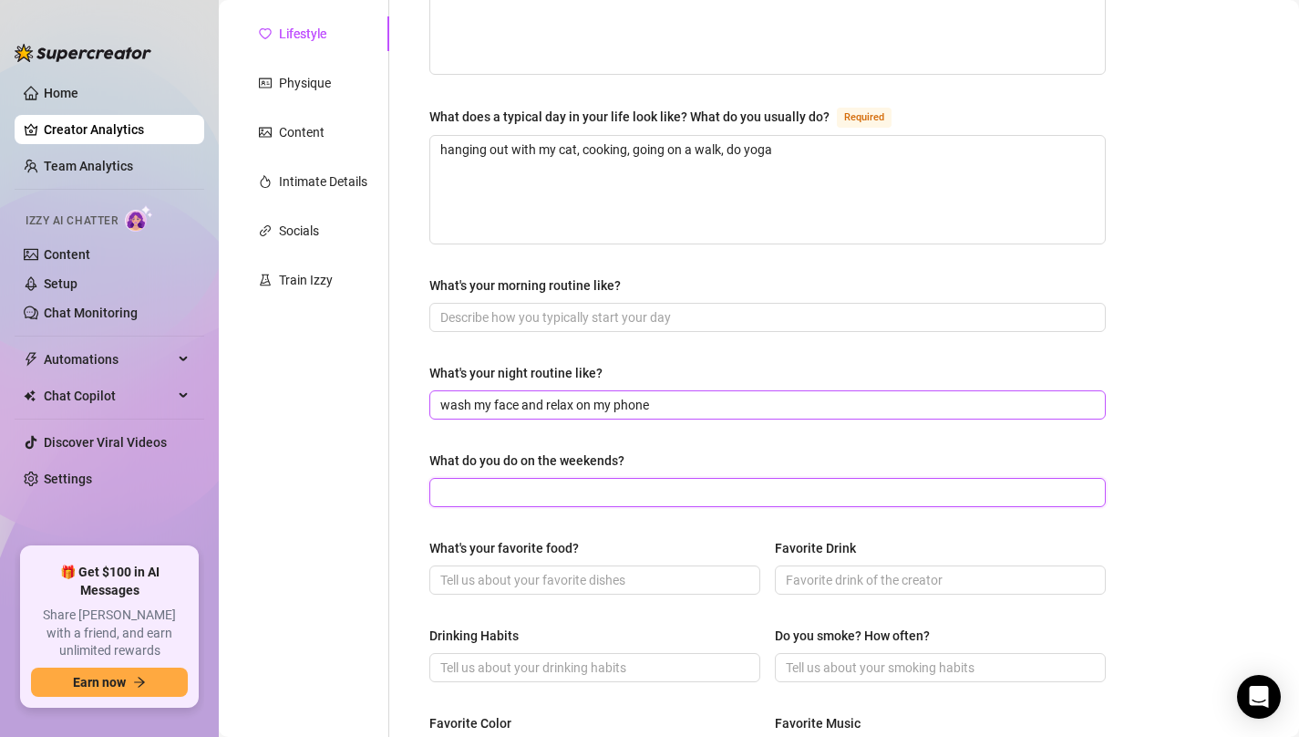
click at [526, 490] on input "What do you do on the weekends?" at bounding box center [765, 492] width 651 height 20
click at [511, 490] on input "What do you do on the weekends?" at bounding box center [765, 492] width 651 height 20
paste input "usually like to do nice dinners with my friends"
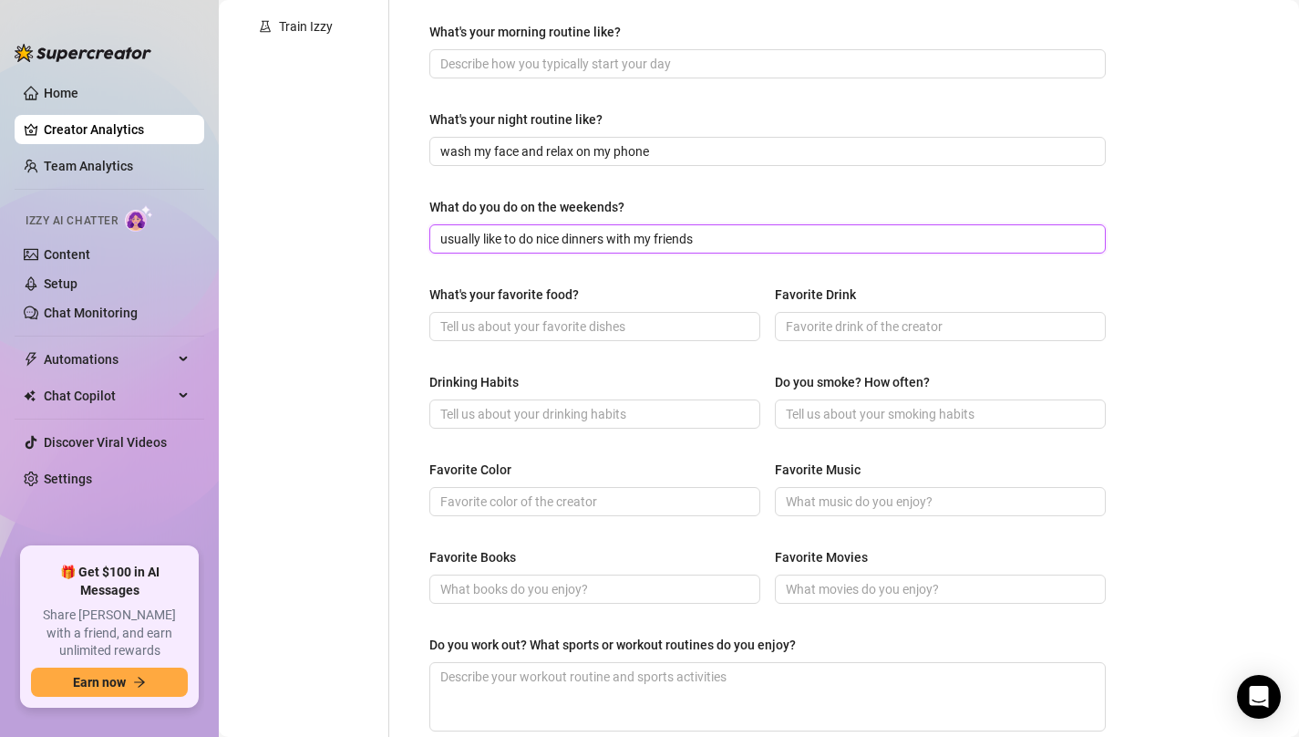
scroll to position [534, 0]
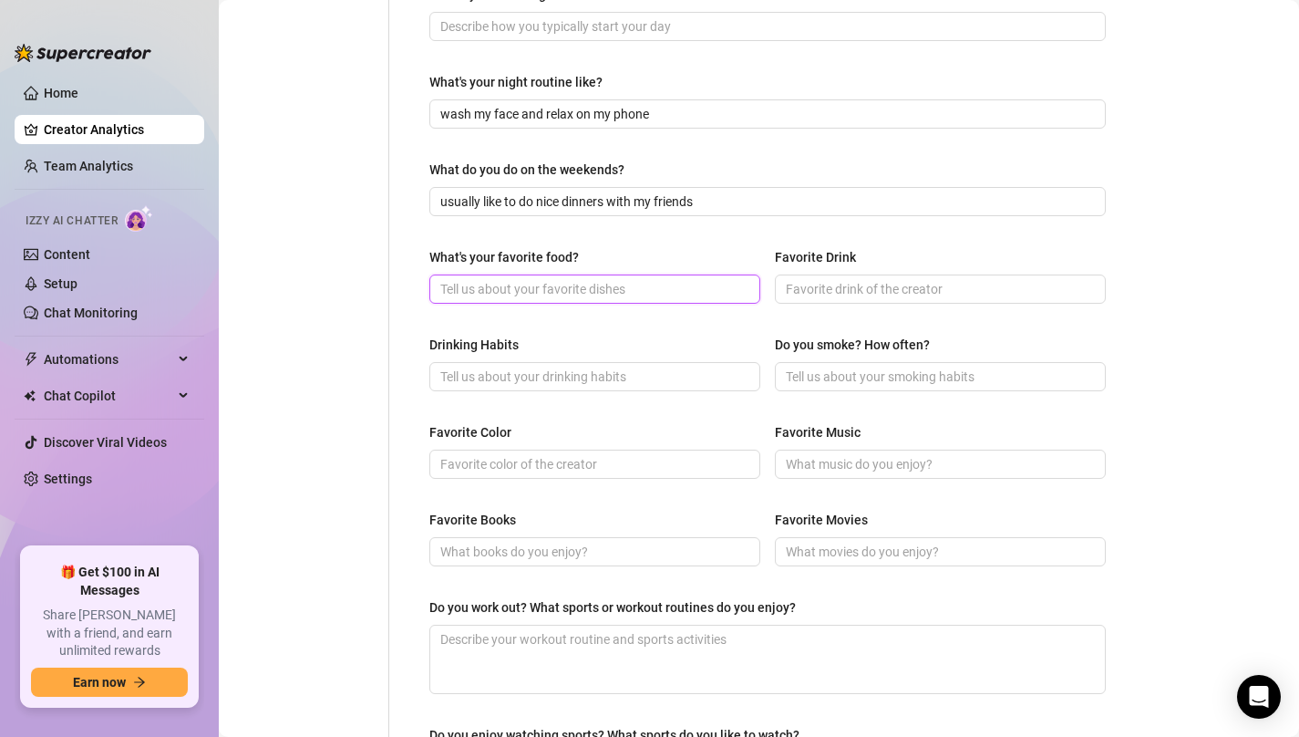
click at [542, 289] on input "What's your favorite food?" at bounding box center [592, 289] width 305 height 20
paste input "pasta and cheeseburgers"
click at [827, 282] on input "Favorite Drink" at bounding box center [938, 289] width 305 height 20
paste input "iced vanilla latte"
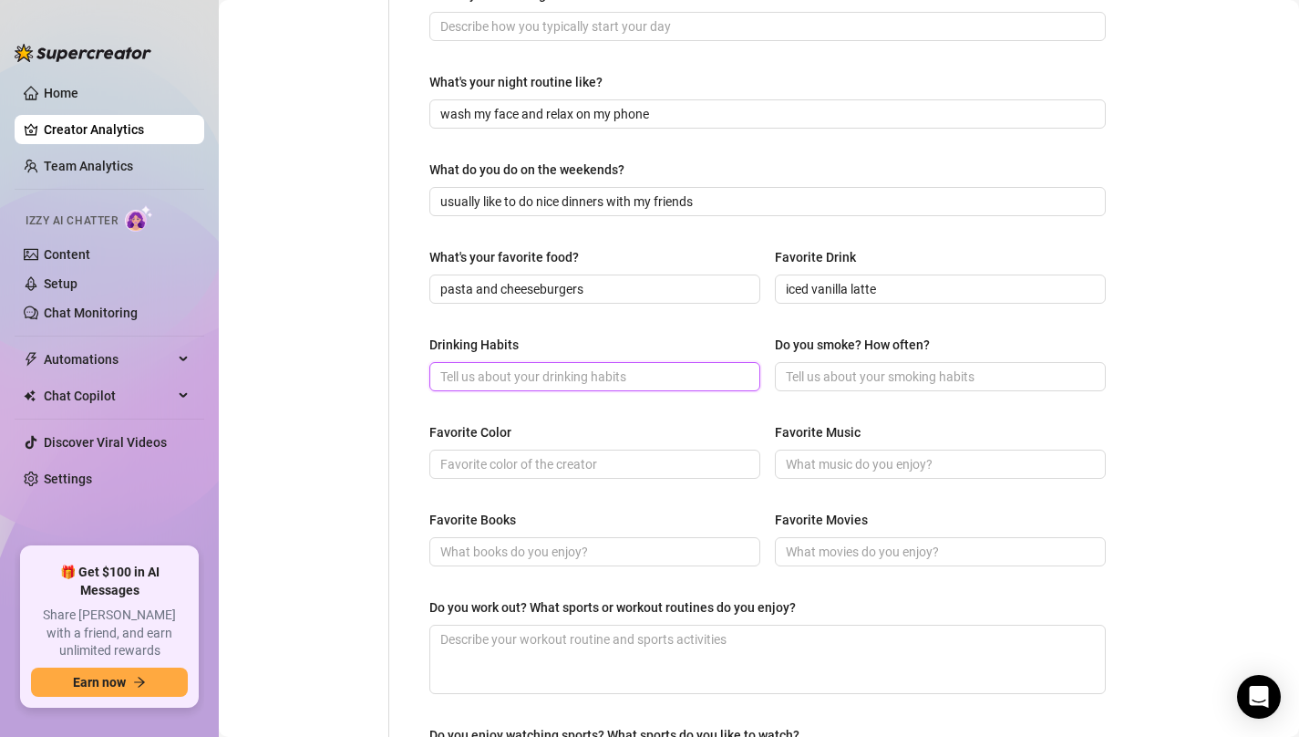
click at [536, 366] on input "Drinking Habits" at bounding box center [592, 376] width 305 height 20
paste input "sometimes on the weekend"
click at [851, 404] on div "Drinking Habits sometimes on the weekend Do you smoke? How often?" at bounding box center [767, 371] width 676 height 73
click at [851, 400] on div "Drinking Habits sometimes on the weekend Do you smoke? How often?" at bounding box center [767, 371] width 676 height 73
click at [852, 387] on span at bounding box center [940, 376] width 331 height 29
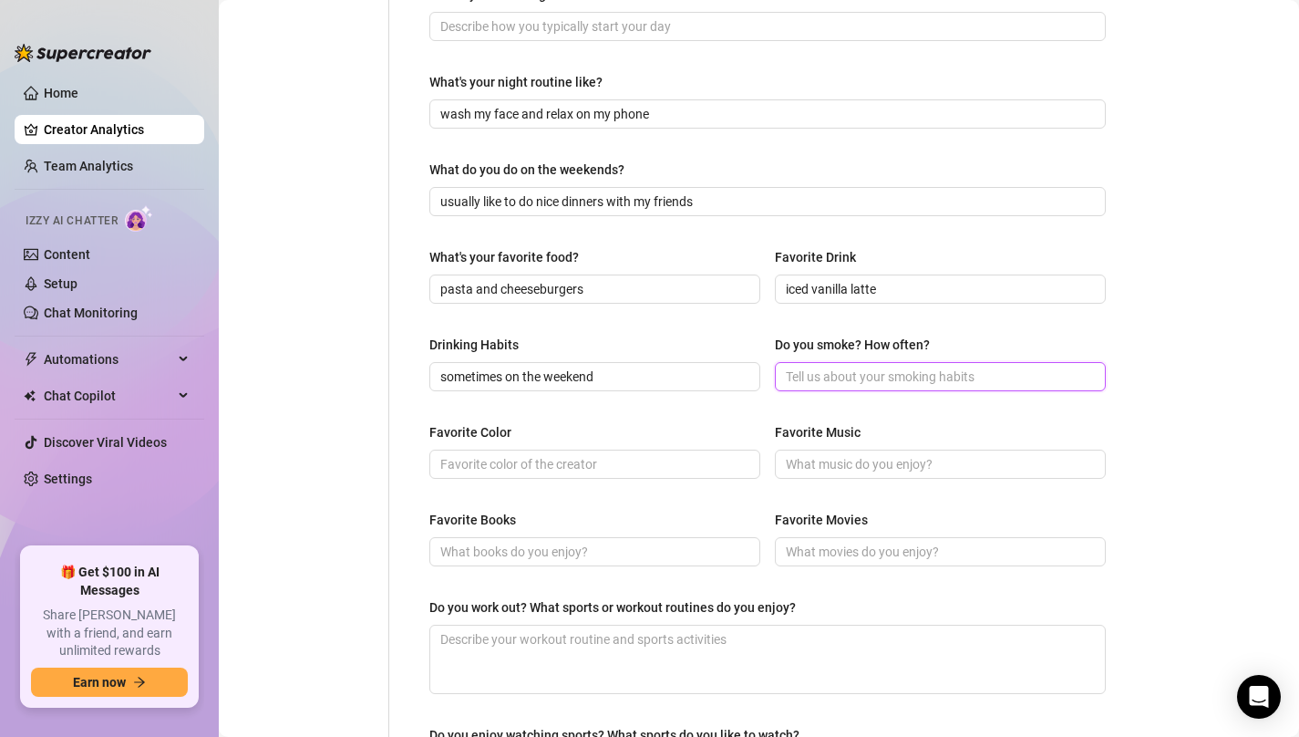
click at [869, 373] on input "Do you smoke? How often?" at bounding box center [938, 376] width 305 height 20
paste input "no"
click at [556, 467] on input "Favorite Color" at bounding box center [592, 464] width 305 height 20
click at [515, 461] on input "Favorite Color" at bounding box center [592, 464] width 305 height 20
paste input "blue"
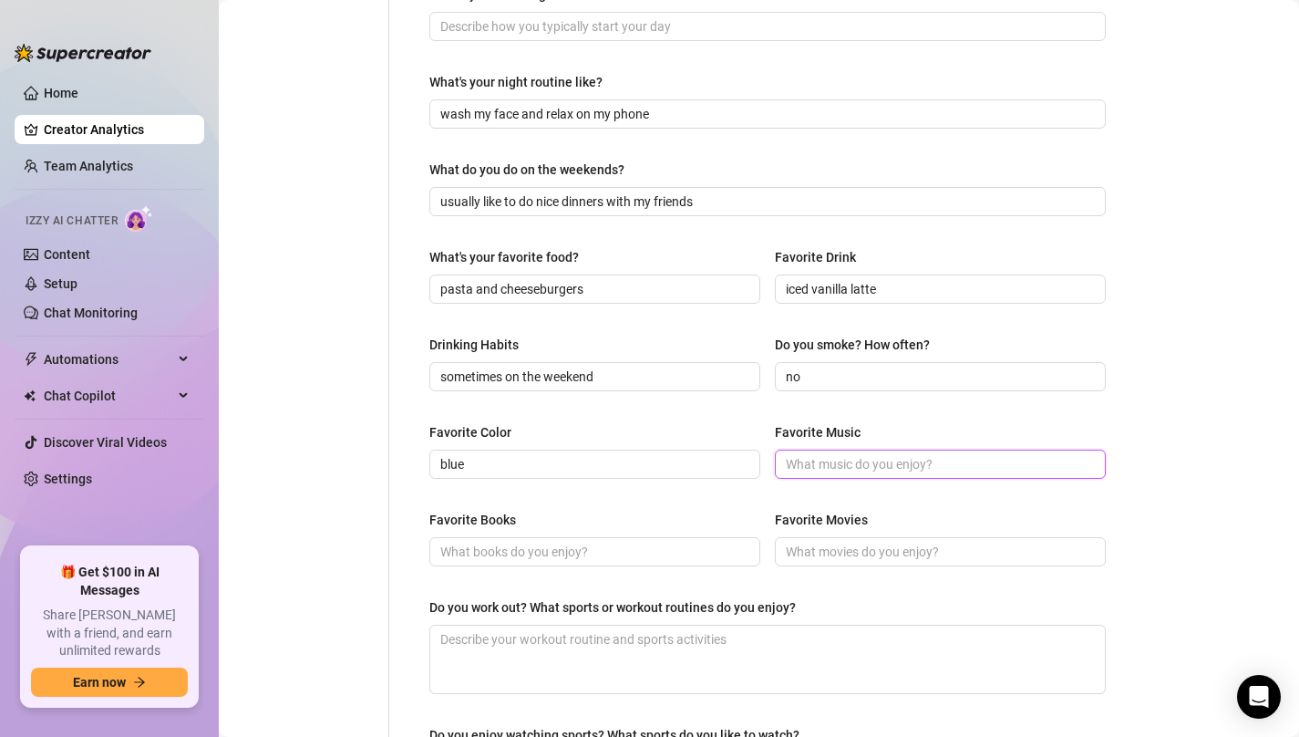
click at [827, 454] on input "Favorite Music" at bounding box center [938, 464] width 305 height 20
paste input "[PERSON_NAME]"
click at [536, 549] on input "Favorite Books" at bounding box center [592, 552] width 305 height 20
paste input "a court of thorns and roses series"
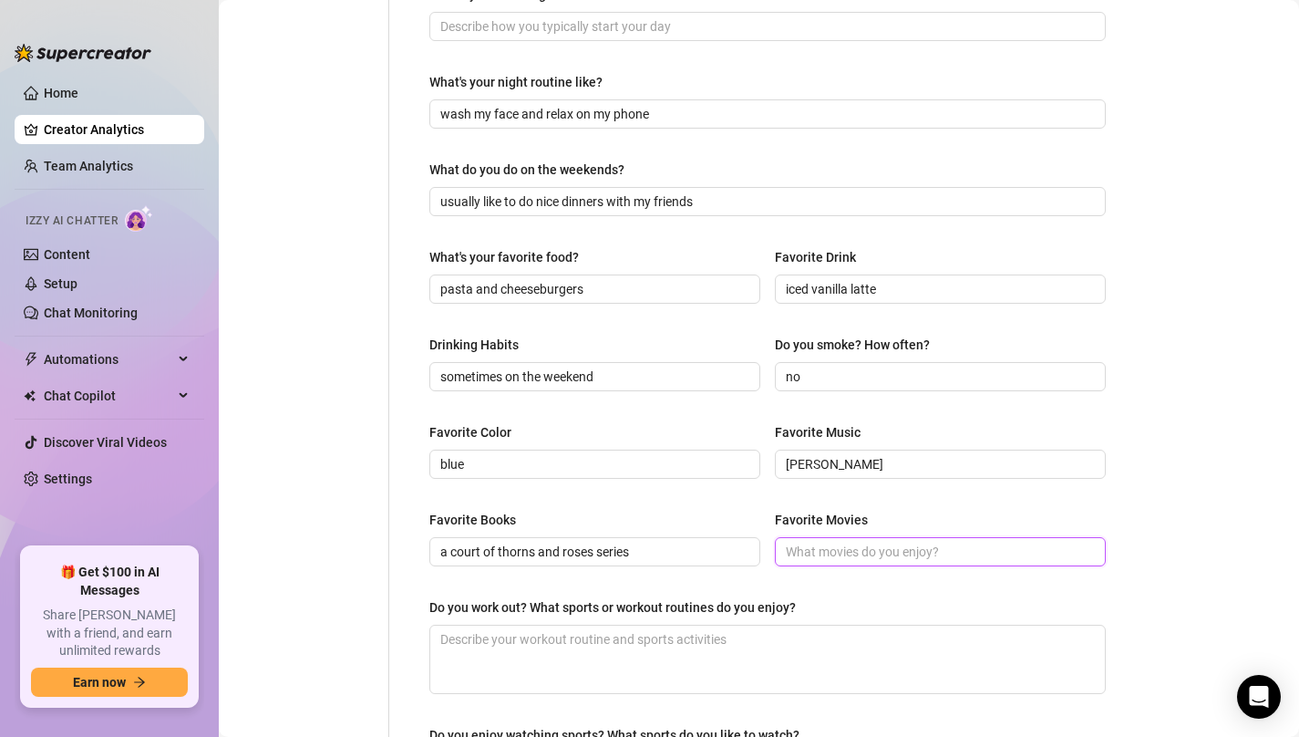
click at [842, 542] on input "Favorite Movies" at bounding box center [938, 552] width 305 height 20
paste input "the longest ride"
click at [600, 621] on div "Do you work out? What sports or workout routines do you enjoy?" at bounding box center [767, 610] width 676 height 27
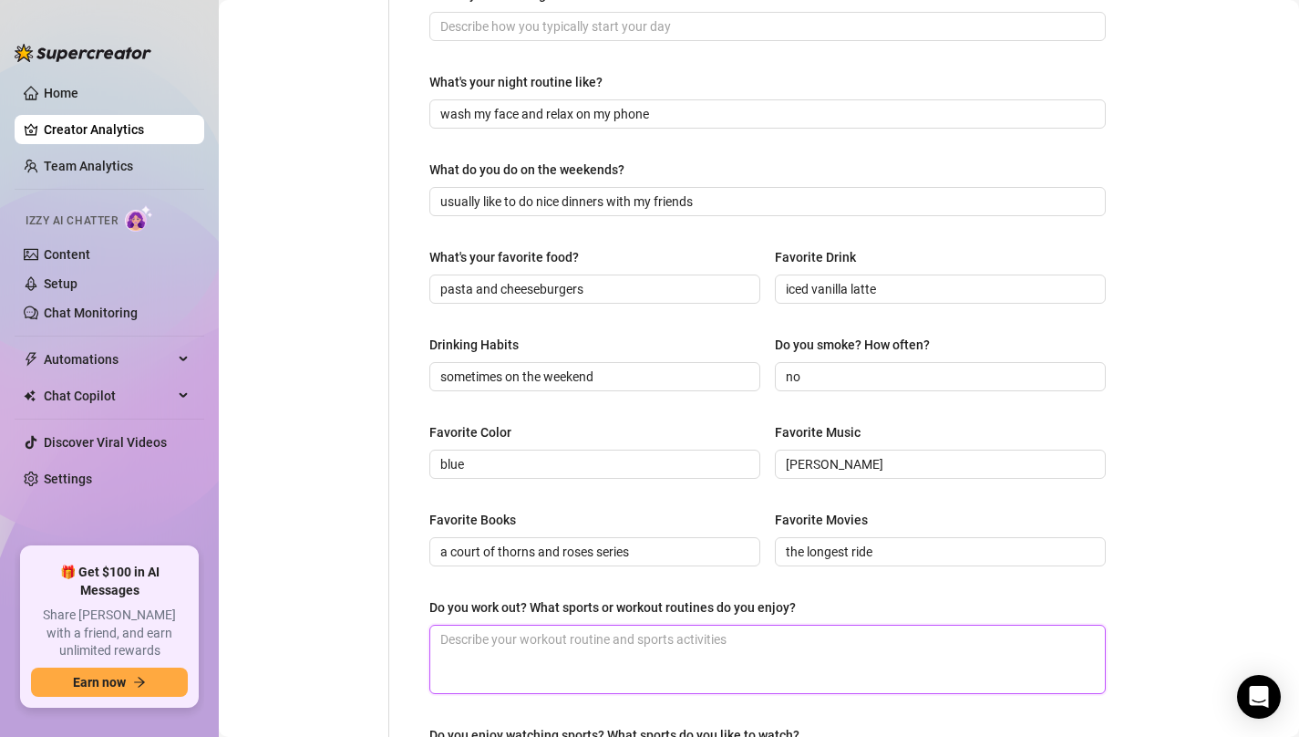
click at [587, 640] on textarea "Do you work out? What sports or workout routines do you enjoy?" at bounding box center [767, 658] width 675 height 67
click at [509, 640] on textarea "Do you work out? What sports or workout routines do you enjoy?" at bounding box center [767, 658] width 675 height 67
paste textarea "yes, I like to do yoga and pilates"
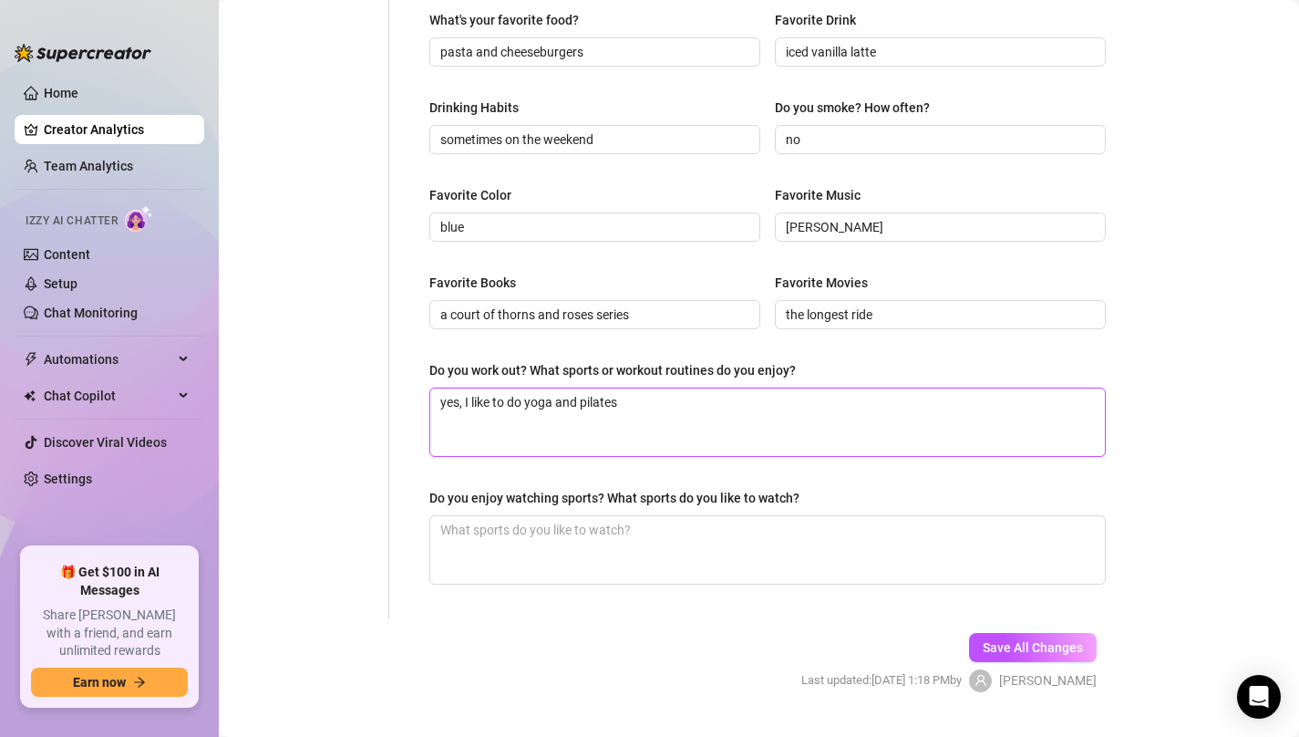
scroll to position [803, 0]
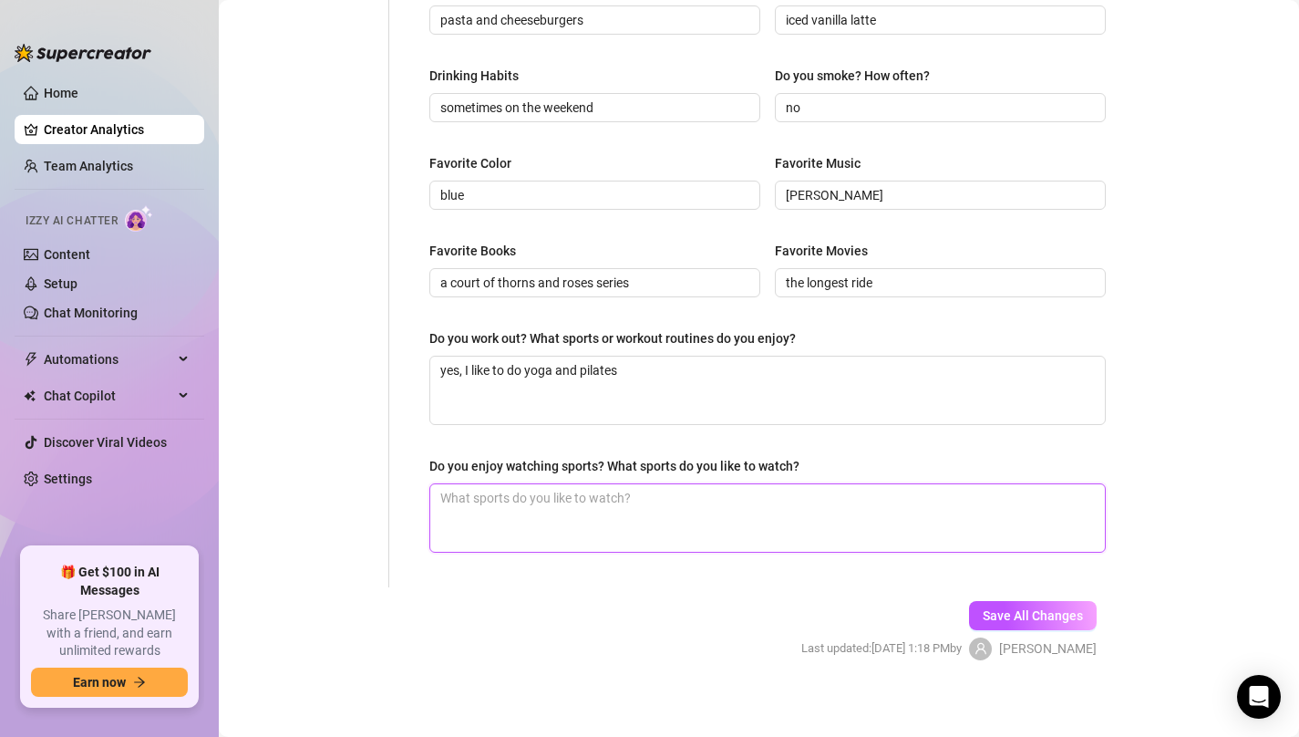
click at [614, 496] on textarea "Do you enjoy watching sports? What sports do you like to watch?" at bounding box center [767, 517] width 675 height 67
click at [591, 512] on textarea "Do you enjoy watching sports? What sports do you like to watch?" at bounding box center [767, 517] width 675 height 67
paste textarea "not really"
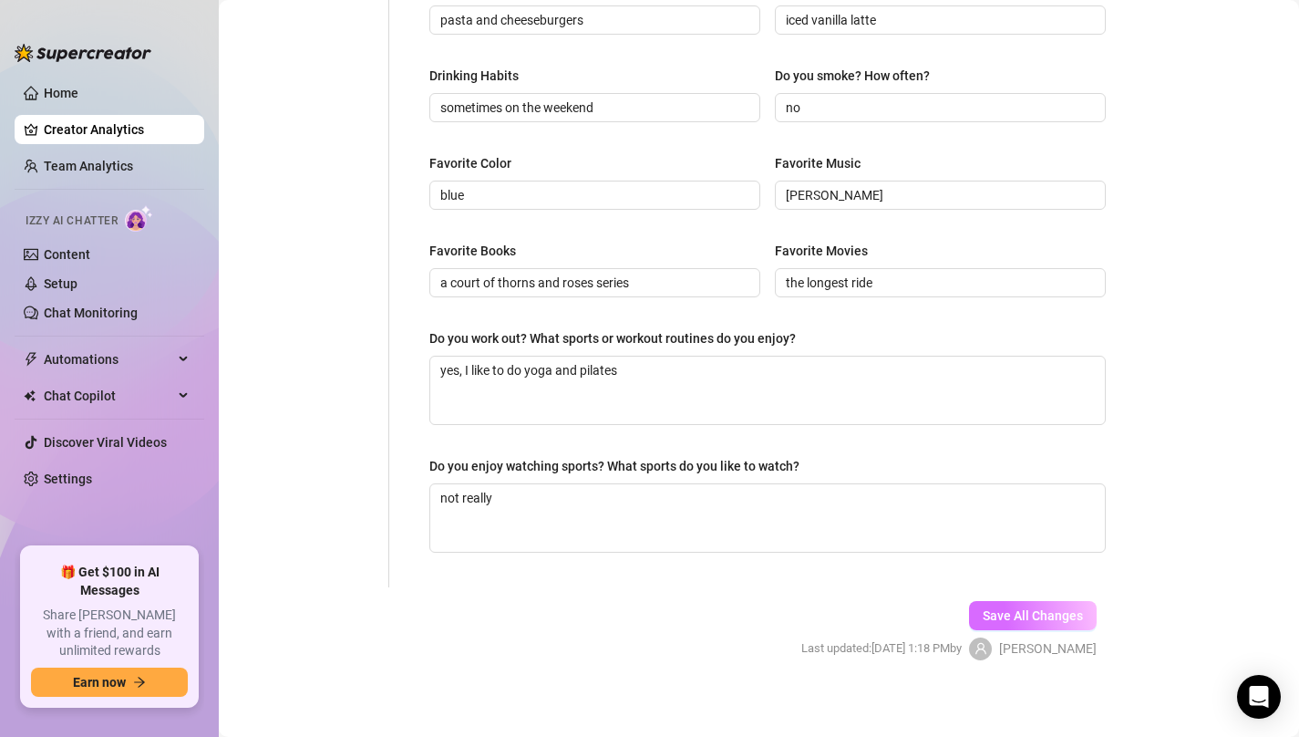
click at [1061, 616] on span "Save All Changes" at bounding box center [1033, 615] width 100 height 15
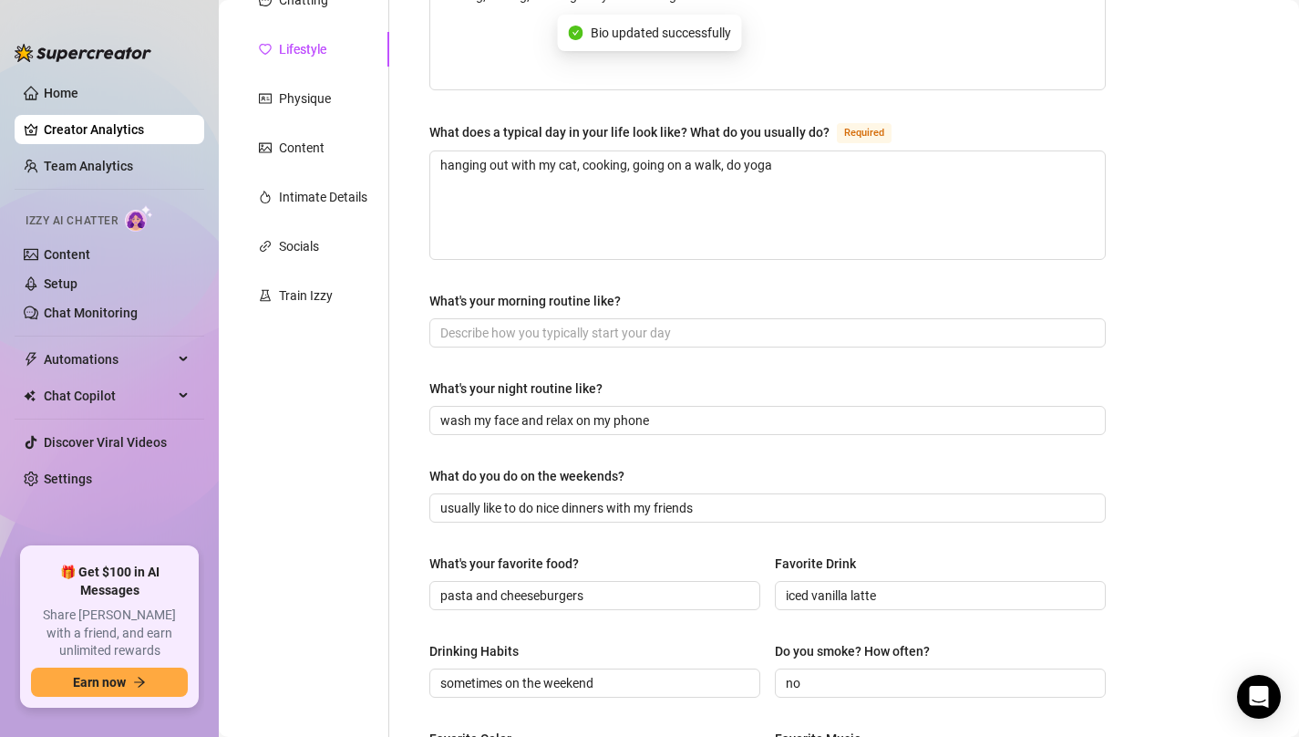
scroll to position [0, 0]
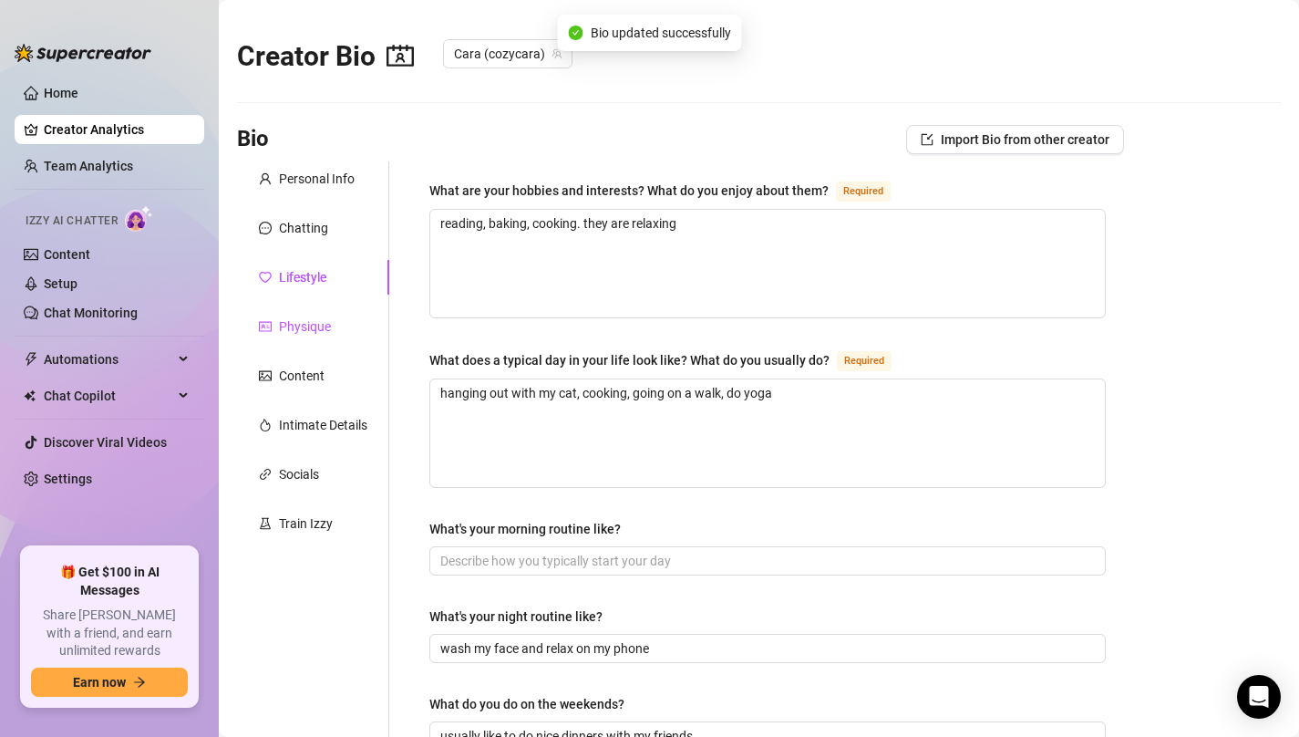
click at [303, 323] on div "Physique" at bounding box center [305, 326] width 52 height 20
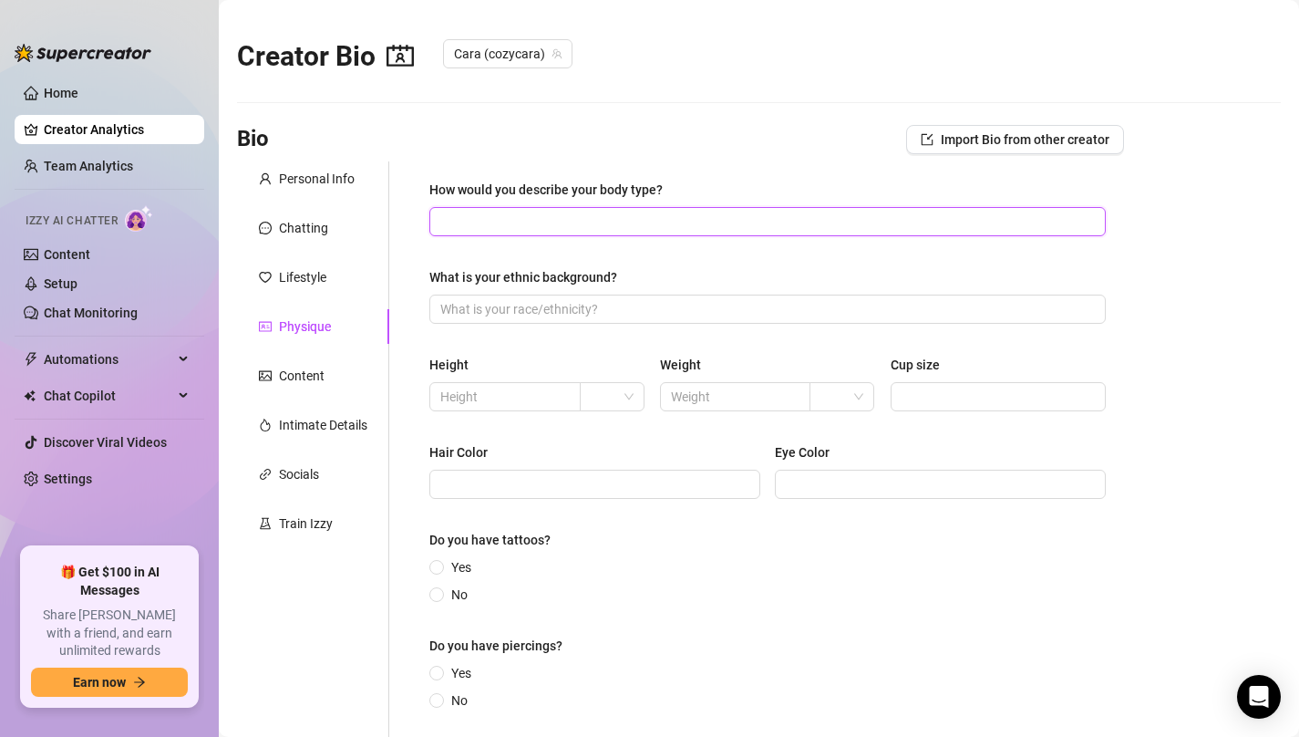
click at [494, 224] on input "How would you describe your body type?" at bounding box center [765, 222] width 651 height 20
paste input "slim with some curves"
click at [500, 315] on input "What is your ethnic background?" at bounding box center [765, 309] width 651 height 20
click at [479, 394] on input "text" at bounding box center [503, 397] width 126 height 20
click at [475, 396] on input "text" at bounding box center [503, 397] width 126 height 20
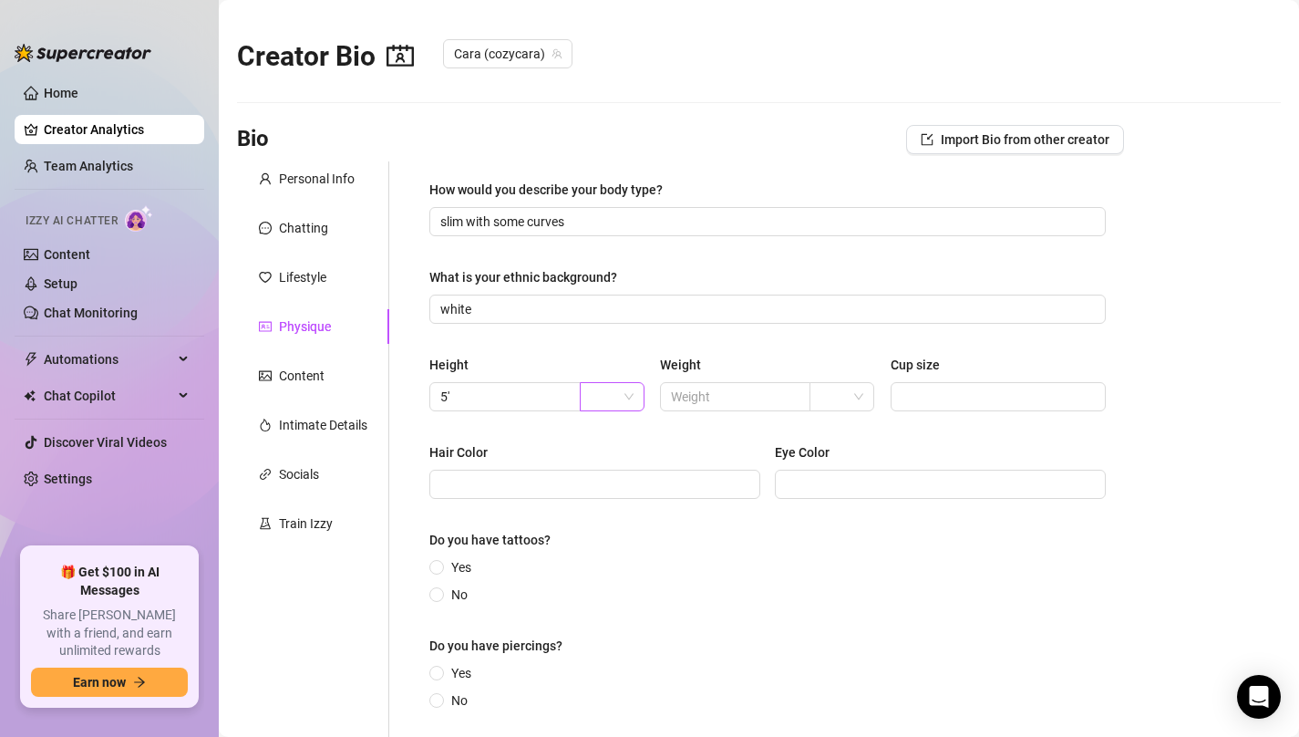
click at [594, 395] on input "search" at bounding box center [604, 396] width 26 height 27
click at [604, 452] on div "ft" at bounding box center [612, 462] width 36 height 20
click at [961, 384] on span at bounding box center [999, 396] width 216 height 29
click at [934, 387] on input "Cup size" at bounding box center [997, 397] width 191 height 20
paste input "B"
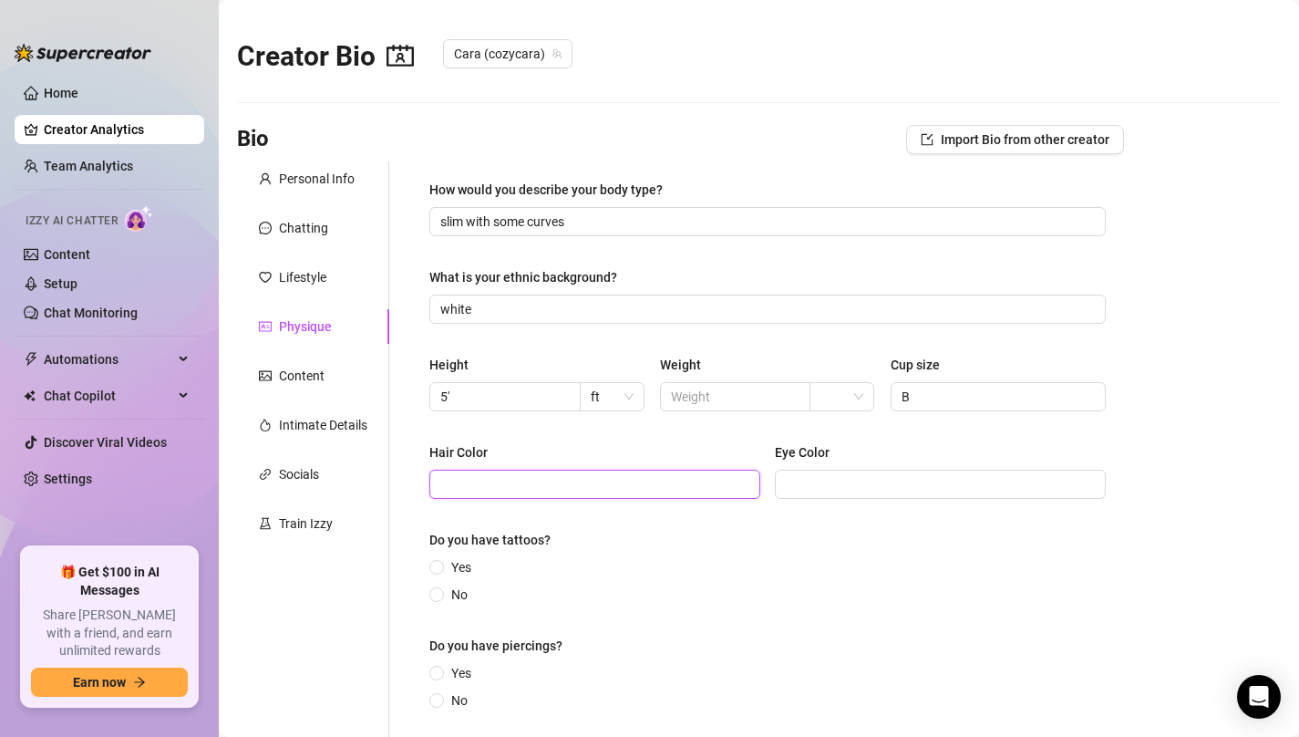
click at [568, 474] on input "Hair Color" at bounding box center [592, 484] width 305 height 20
click at [468, 480] on input "Hair Color" at bounding box center [592, 484] width 305 height 20
paste input "blonde"
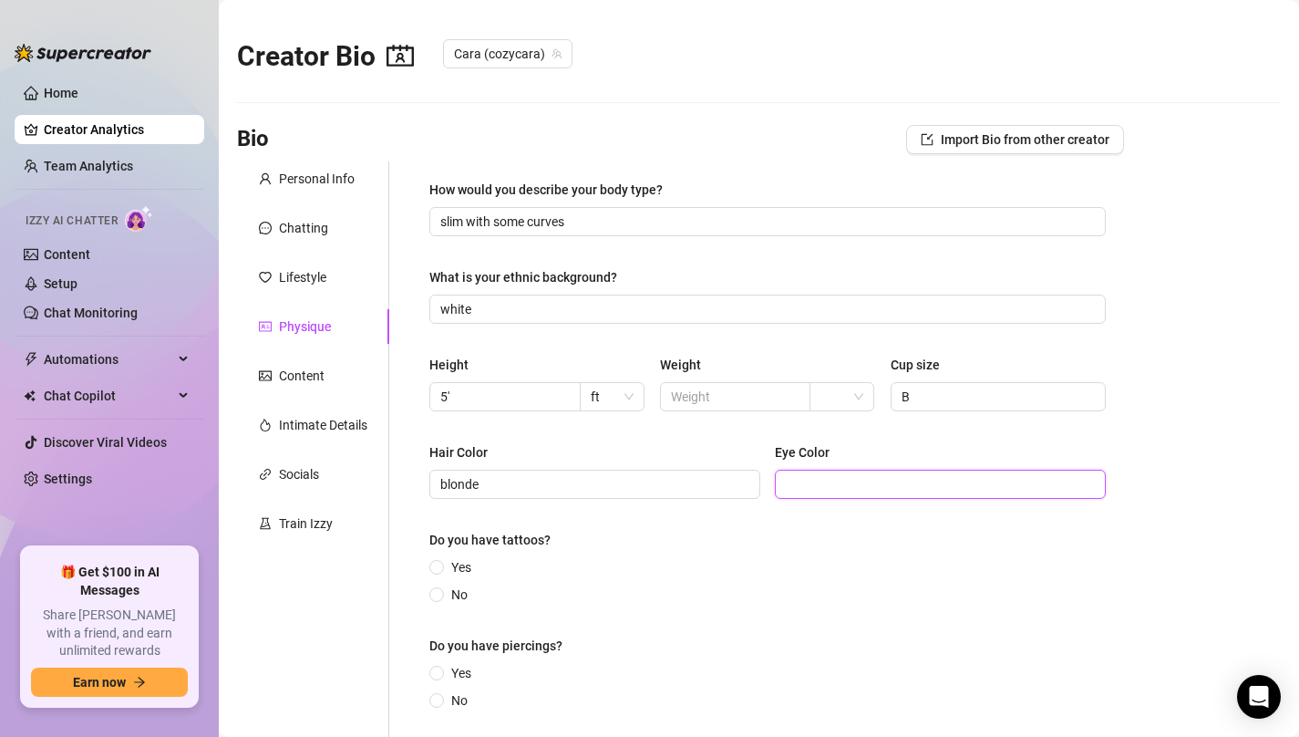
click at [831, 476] on input "Eye Color" at bounding box center [938, 484] width 305 height 20
paste input "Blue!"
click at [437, 563] on input "Yes" at bounding box center [437, 569] width 7 height 12
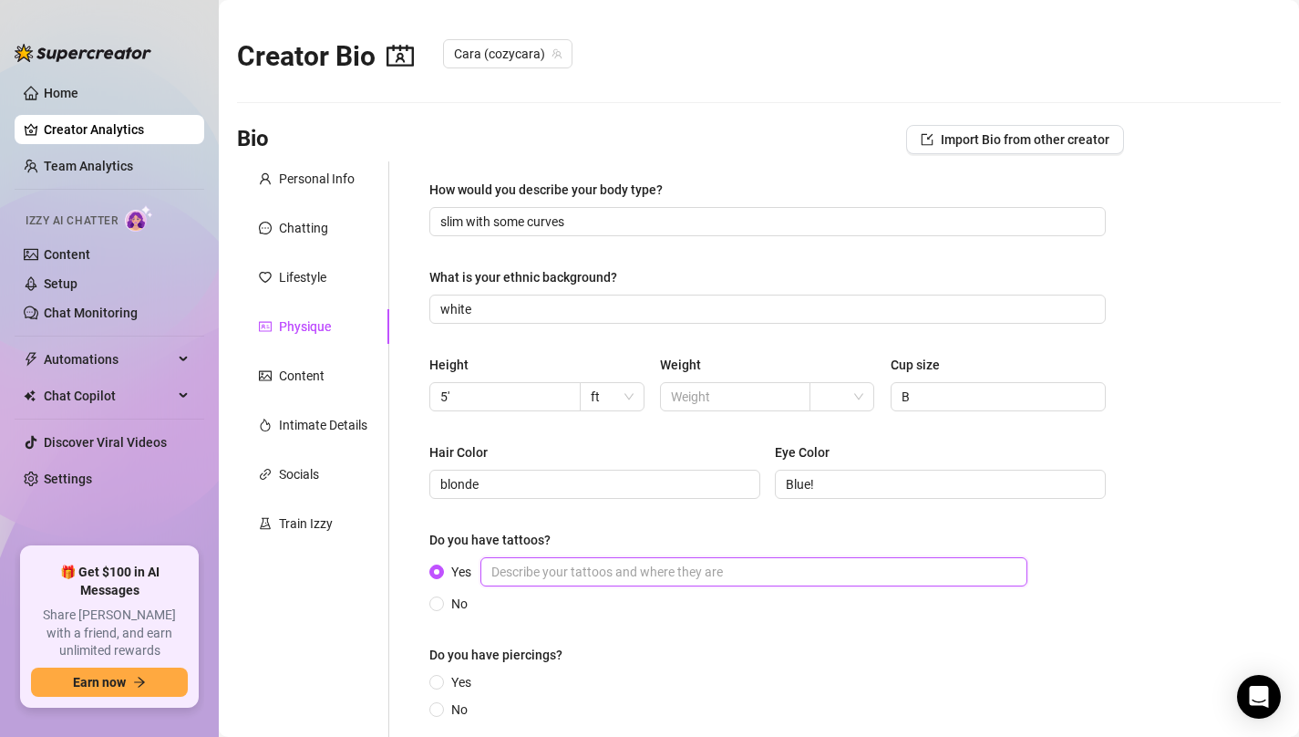
click at [540, 573] on input "Yes" at bounding box center [753, 571] width 547 height 29
paste input "two, one on my ribs and one on my spine"
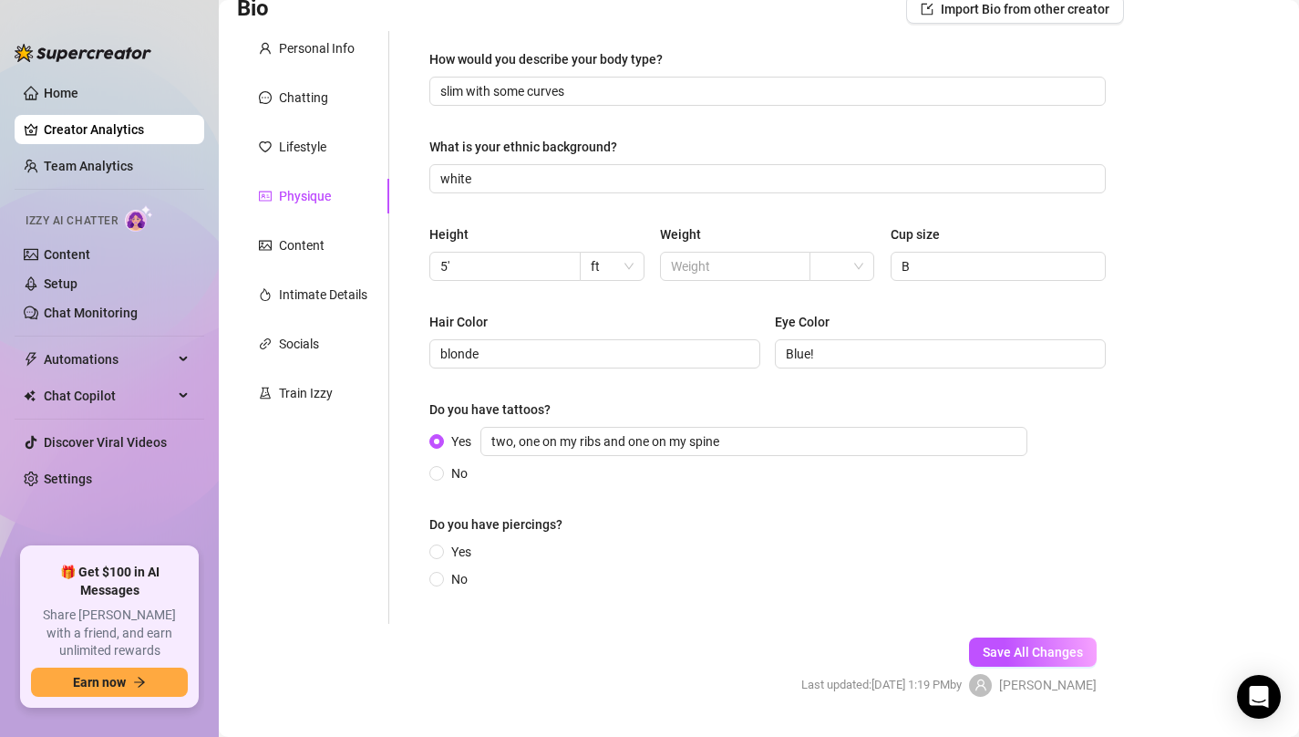
scroll to position [177, 0]
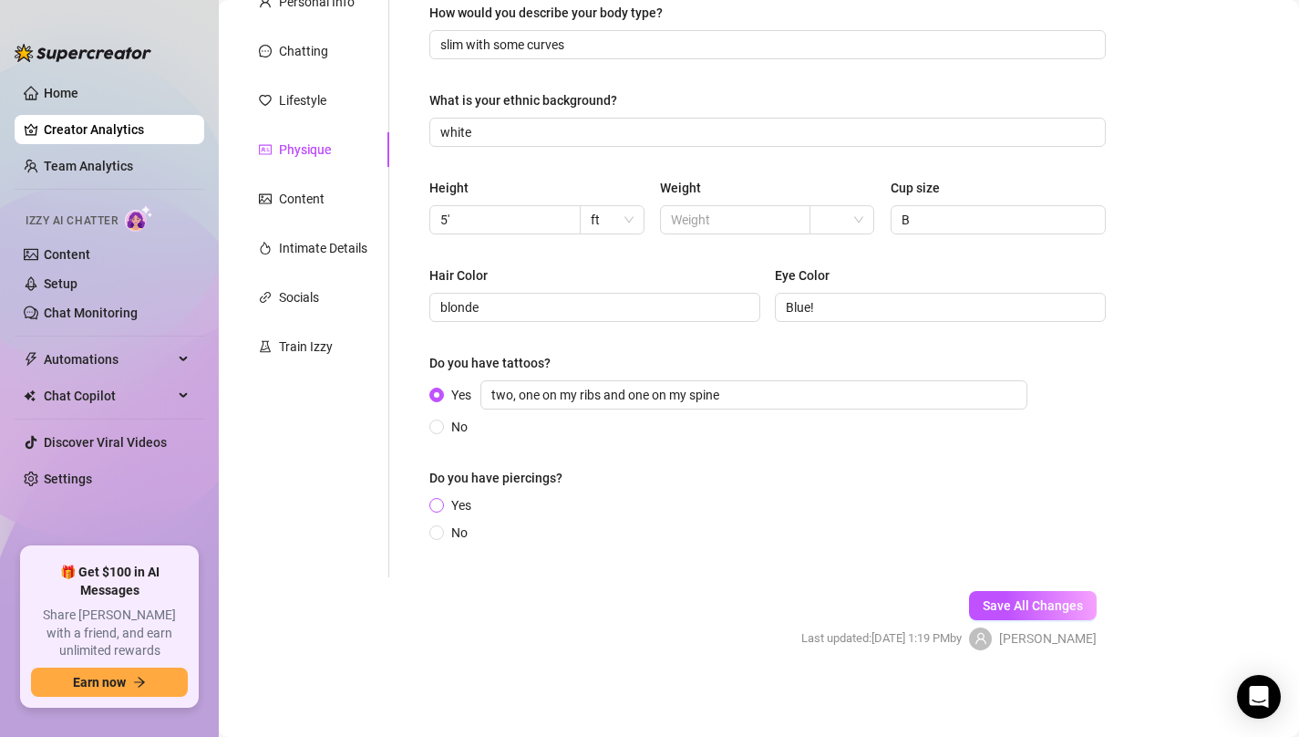
click at [444, 501] on span "Yes" at bounding box center [461, 505] width 35 height 20
click at [441, 501] on input "Yes" at bounding box center [437, 507] width 7 height 12
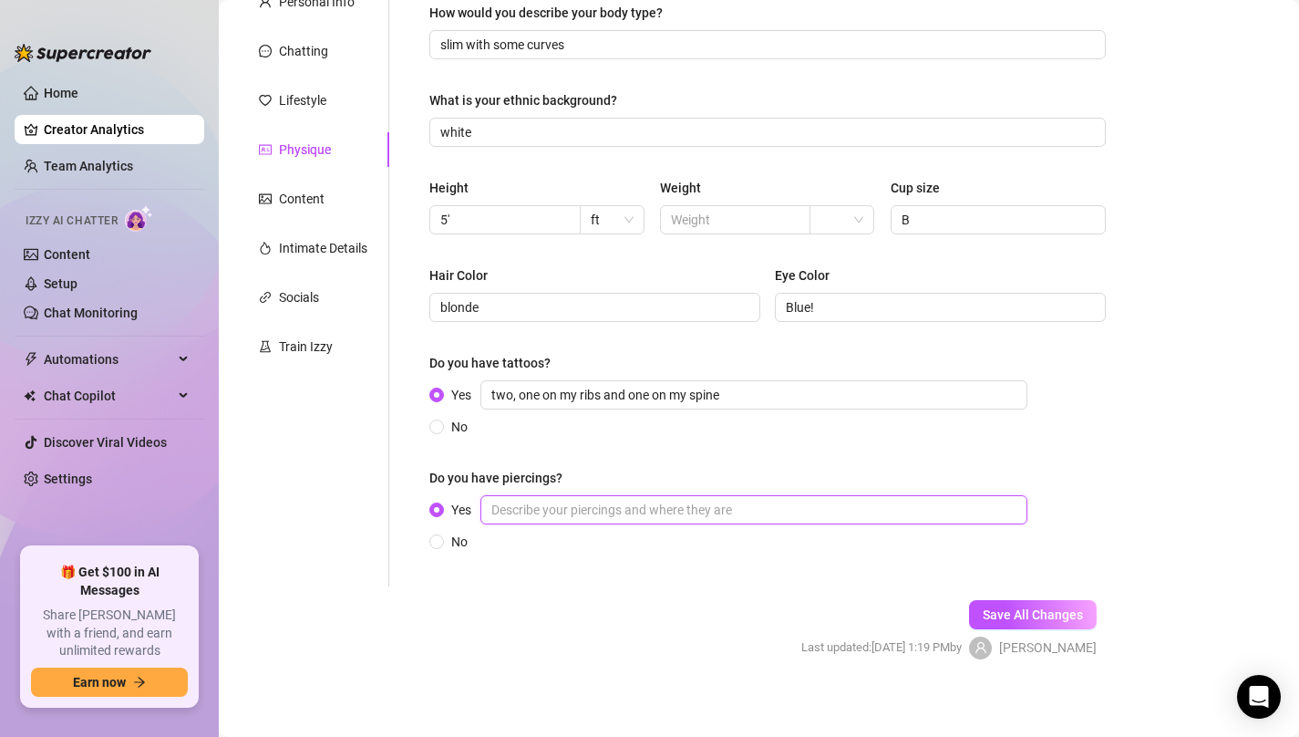
click at [507, 501] on input "Yes" at bounding box center [753, 509] width 547 height 29
paste input "yes, earrings and belly button"
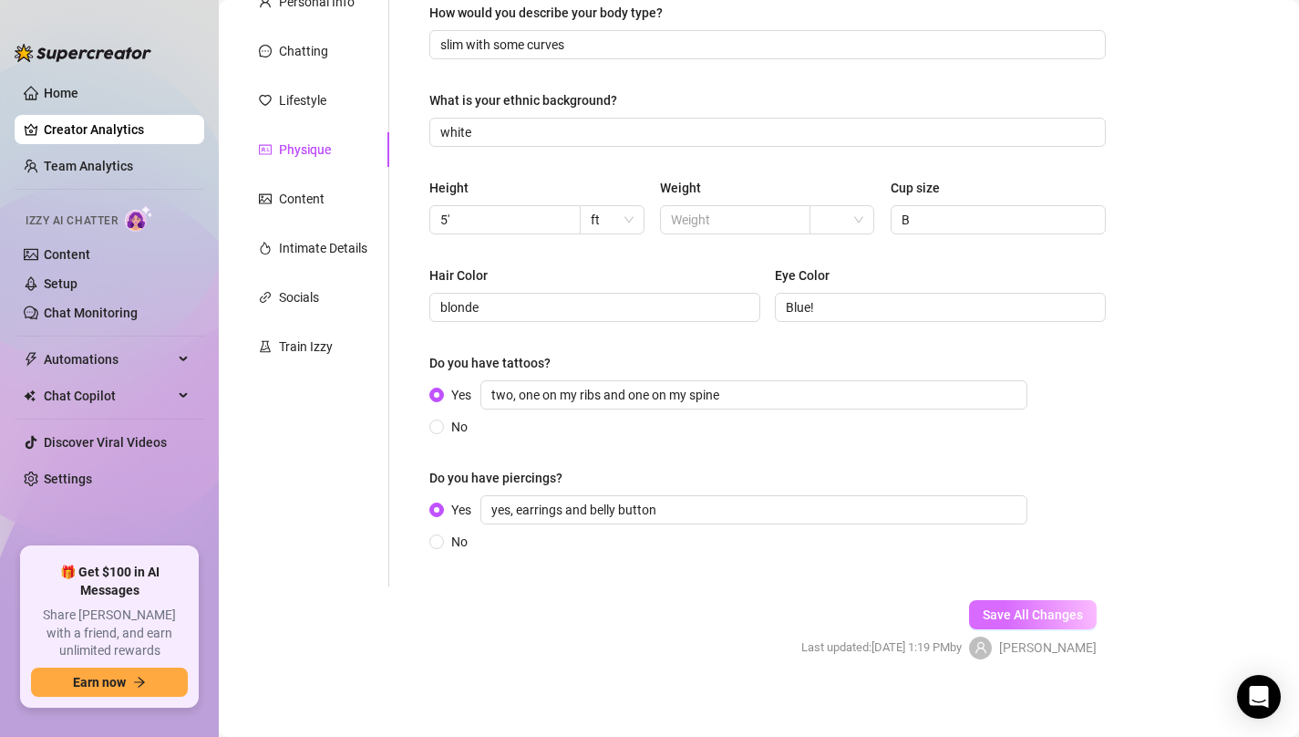
click at [1061, 623] on button "Save All Changes" at bounding box center [1033, 614] width 128 height 29
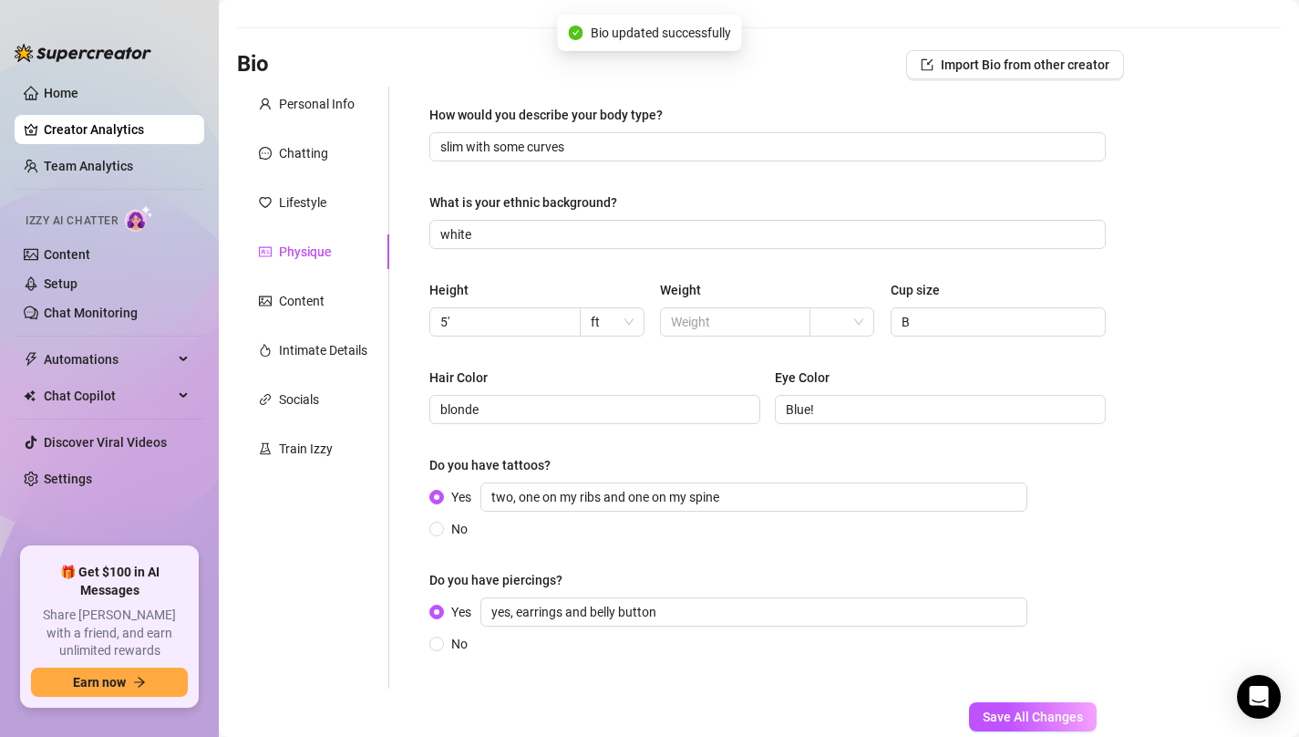
scroll to position [70, 0]
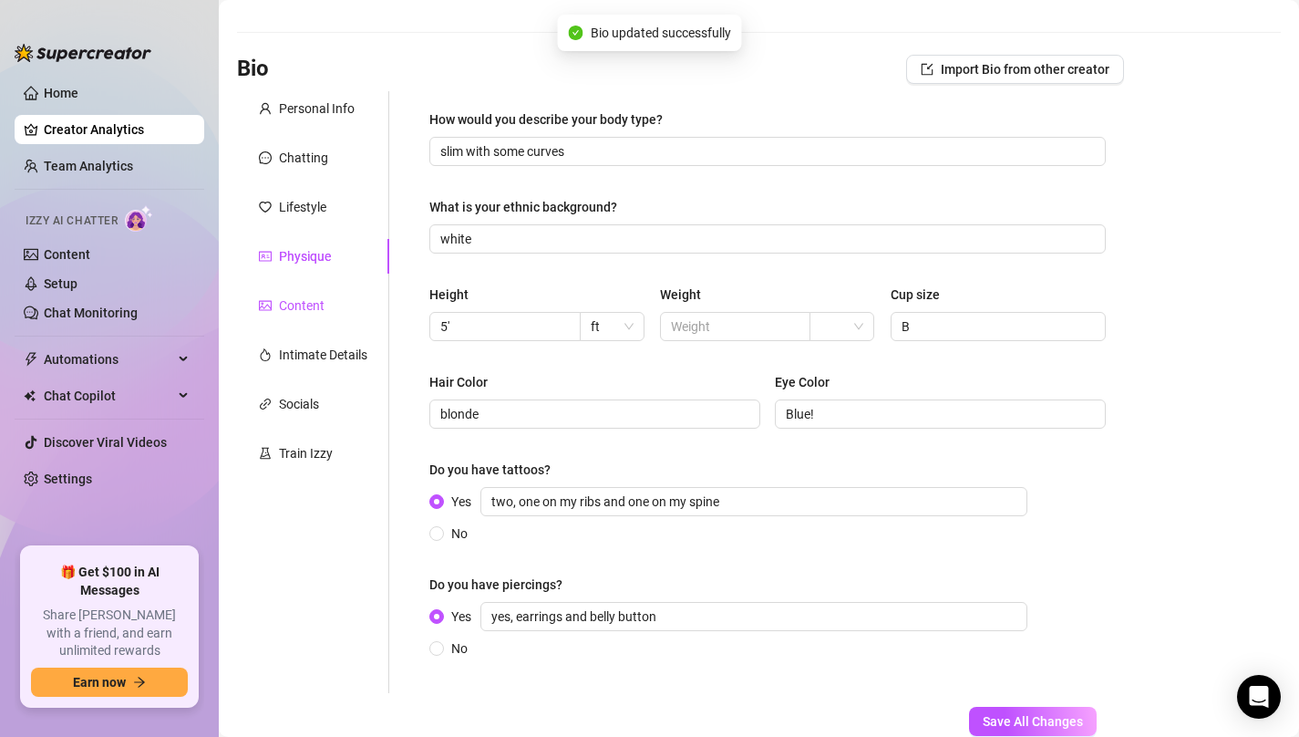
click at [292, 301] on div "Content" at bounding box center [302, 305] width 46 height 20
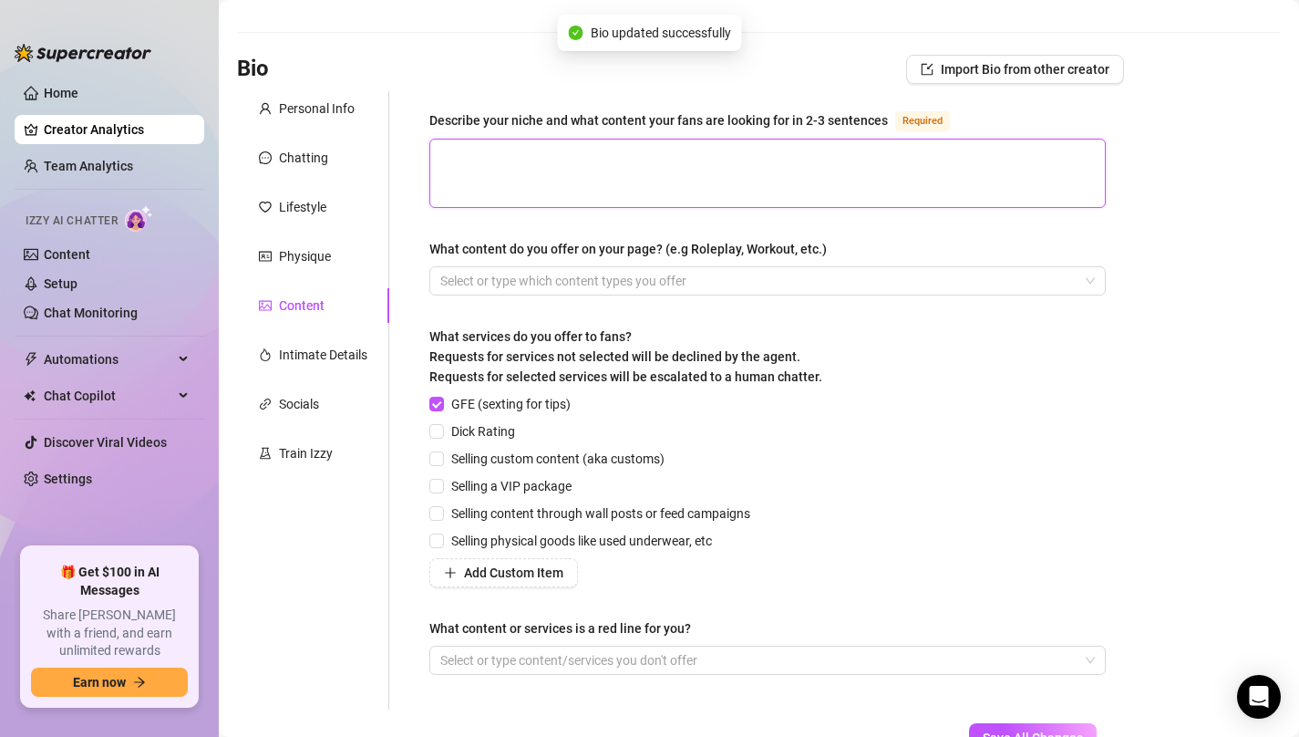
click at [622, 183] on textarea "Describe your niche and what content your fans are looking for in 2-3 sentences…" at bounding box center [767, 172] width 675 height 67
click at [635, 156] on textarea "Describe your niche and what content your fans are looking for in 2-3 sentences…" at bounding box center [767, 172] width 675 height 67
paste textarea "innocent teasing vibes. Girl next door, young and innocent. Girlfriend experien…"
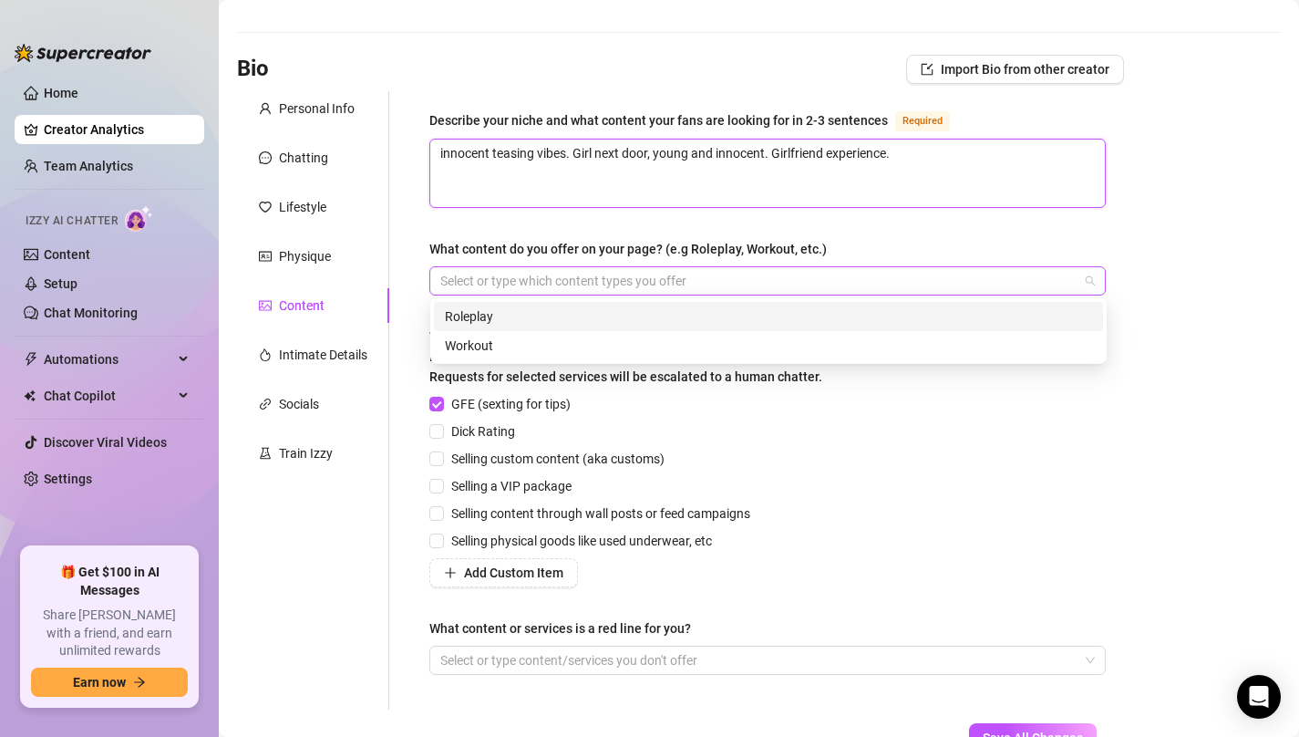
click at [570, 280] on div at bounding box center [758, 281] width 650 height 26
paste input "Teasing content"
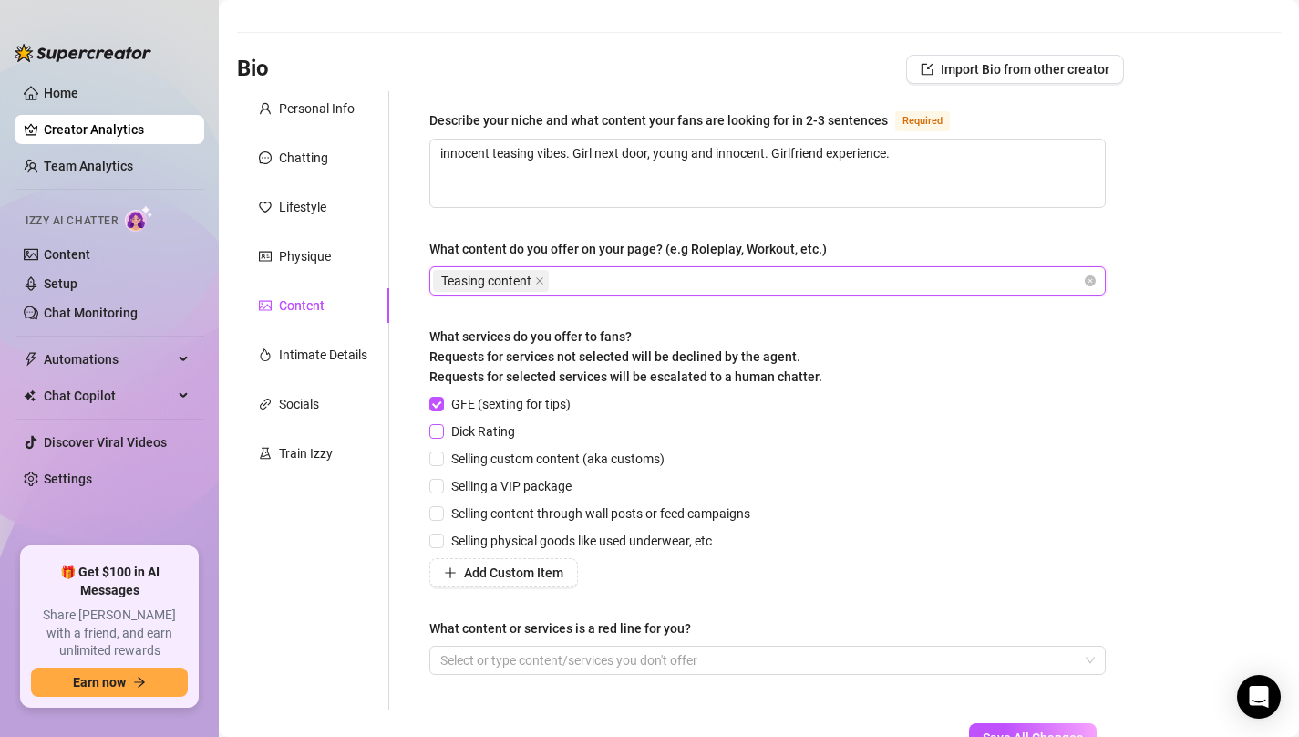
click at [504, 428] on span "Dick Rating" at bounding box center [483, 431] width 78 height 20
click at [442, 428] on input "Dick Rating" at bounding box center [435, 430] width 13 height 13
click at [504, 451] on span "Selling custom content (aka customs)" at bounding box center [558, 459] width 228 height 20
click at [442, 451] on input "Selling custom content (aka customs)" at bounding box center [435, 457] width 13 height 13
click at [504, 472] on div "GFE (sexting for tips) Dick Rating Selling custom content (aka customs) Selling…" at bounding box center [593, 490] width 328 height 193
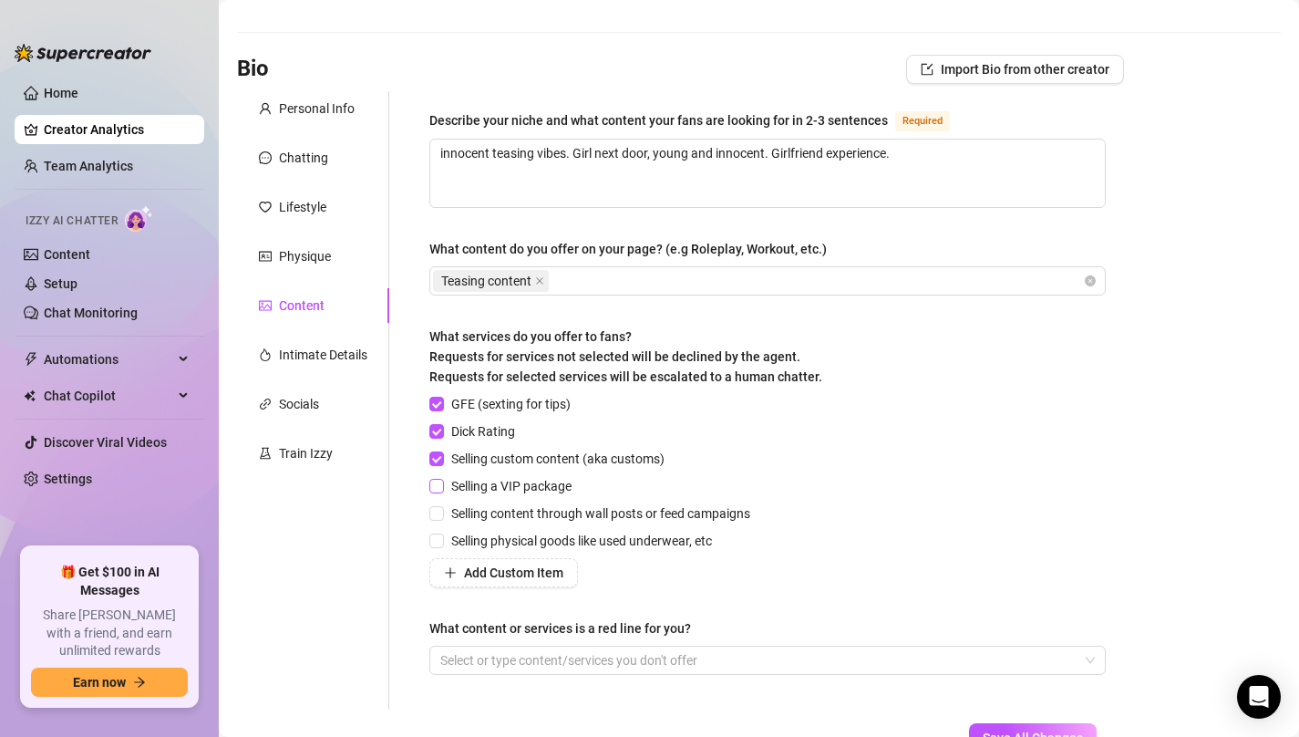
click at [504, 479] on span "Selling a VIP package" at bounding box center [511, 486] width 135 height 20
click at [442, 479] on input "Selling a VIP package" at bounding box center [435, 485] width 13 height 13
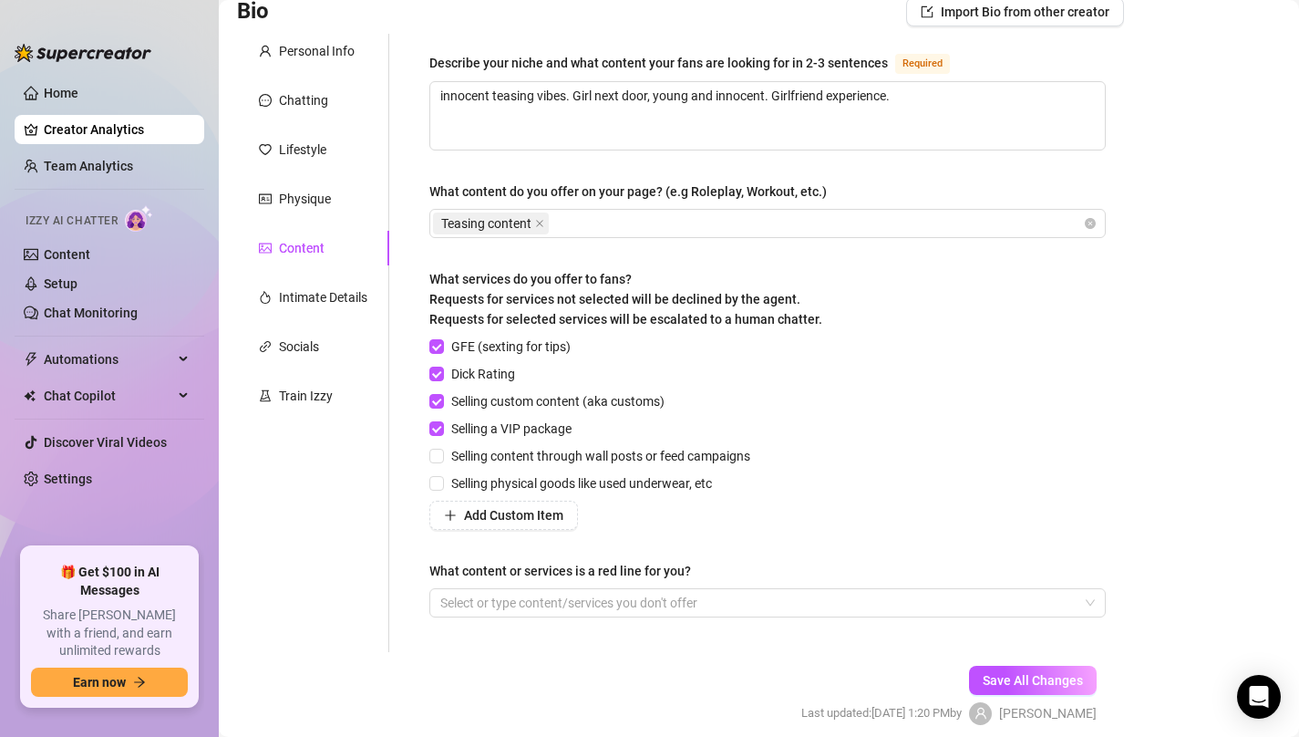
scroll to position [201, 0]
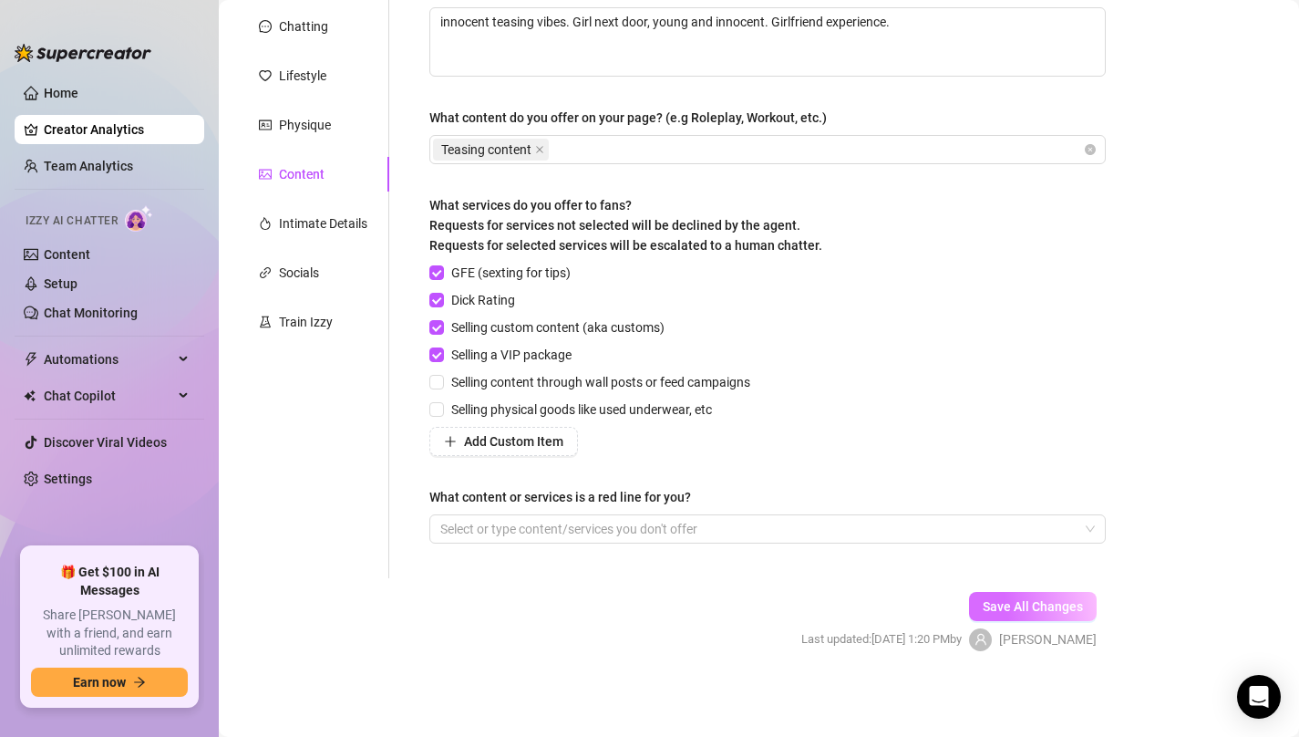
click at [1033, 610] on span "Save All Changes" at bounding box center [1033, 606] width 100 height 15
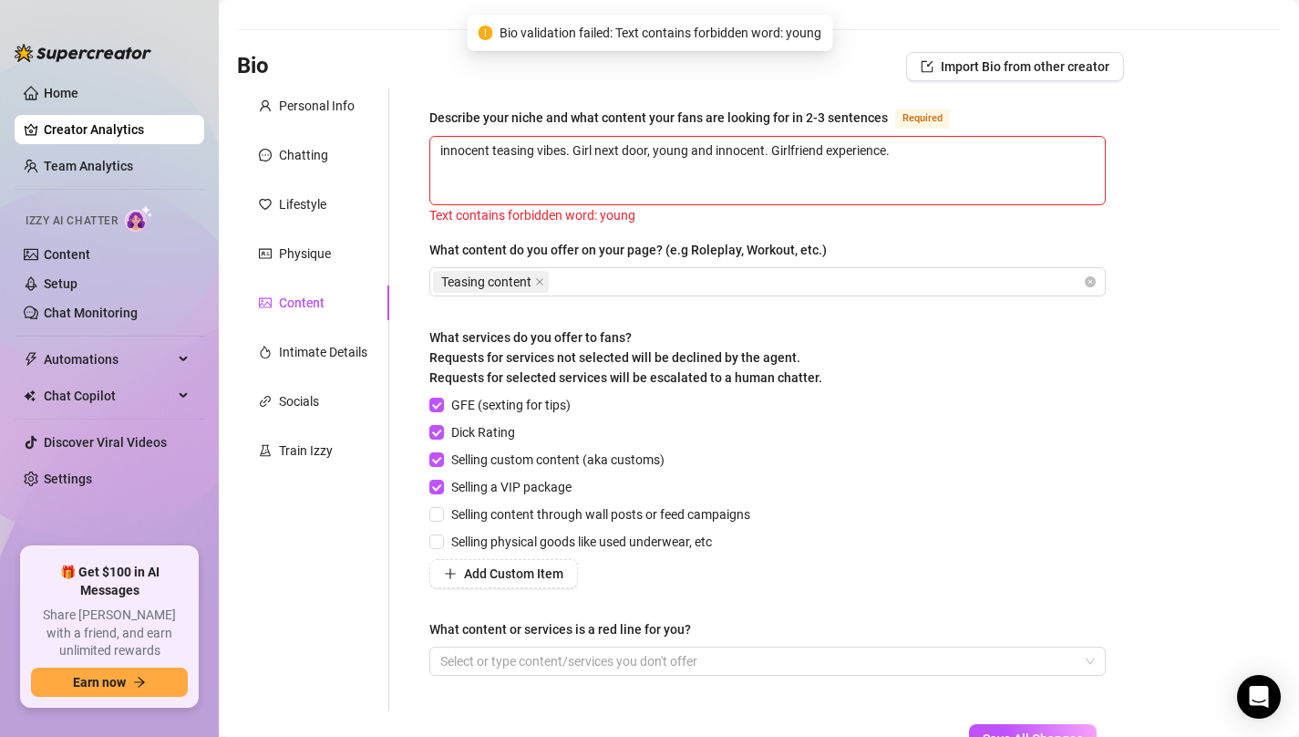
scroll to position [63, 0]
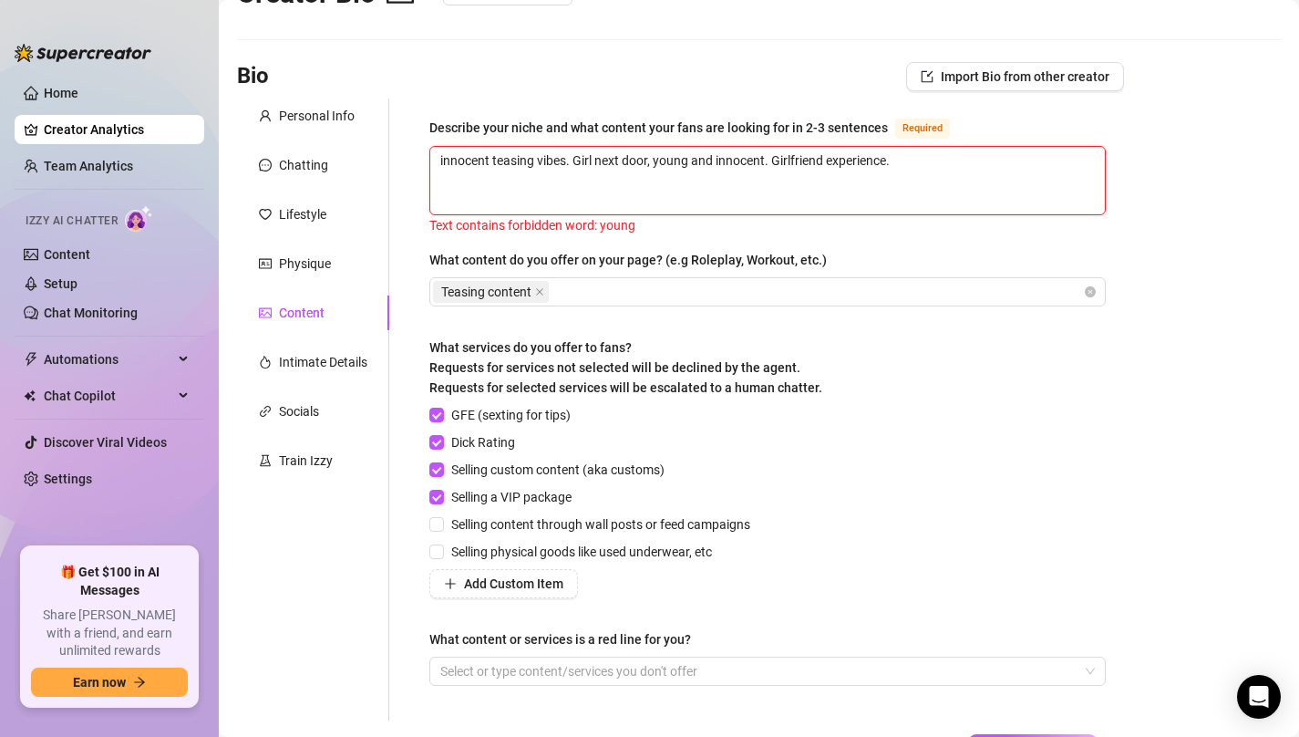
click at [670, 164] on textarea "innocent teasing vibes. Girl next door, young and innocent. Girlfriend experien…" at bounding box center [767, 180] width 675 height 67
click at [673, 160] on textarea "innocent teasing vibes. Girl next door, young and innocent. Girlfriend experien…" at bounding box center [767, 180] width 675 height 67
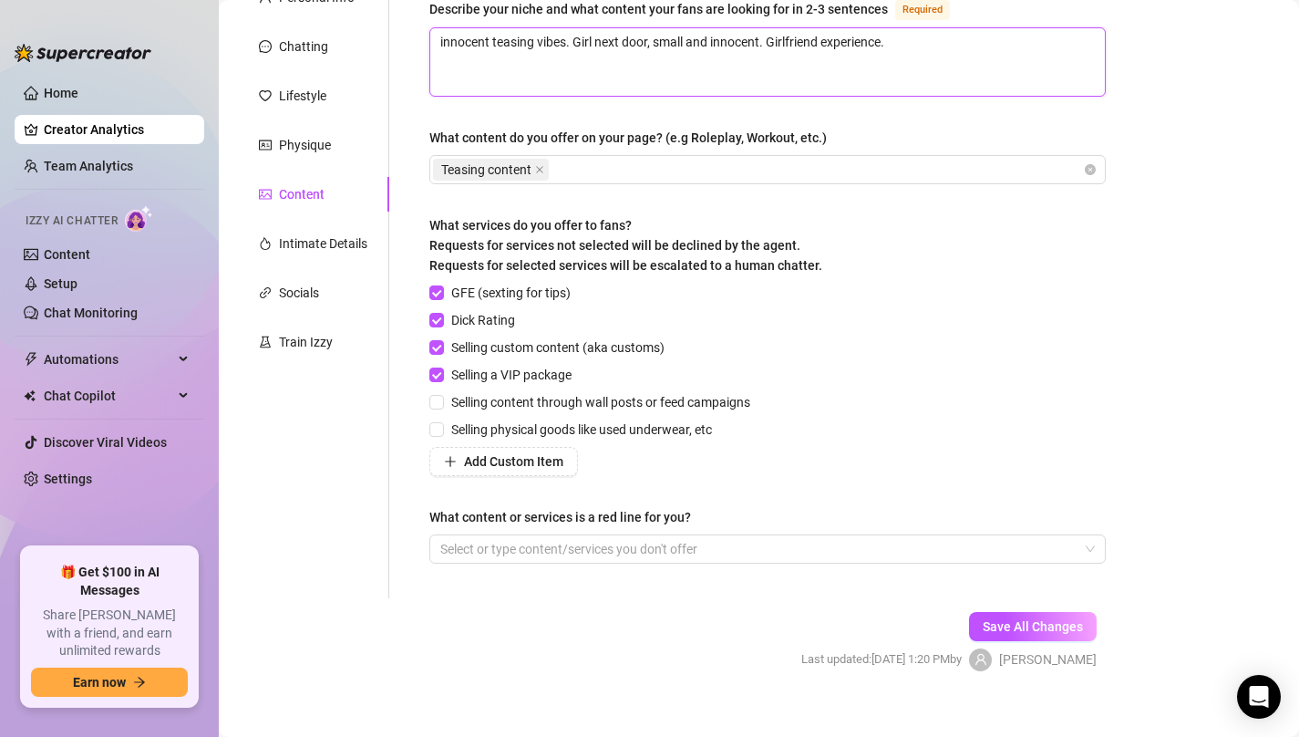
scroll to position [201, 0]
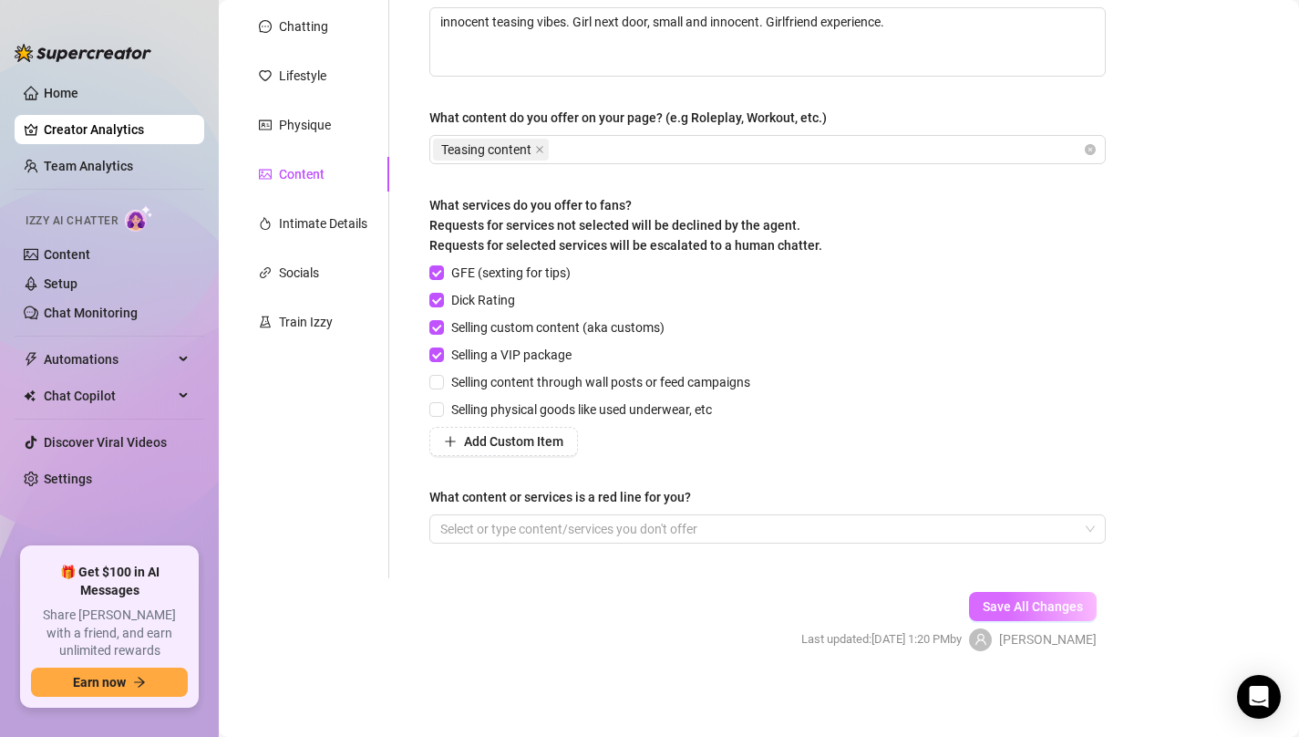
click at [1028, 600] on span "Save All Changes" at bounding box center [1033, 606] width 100 height 15
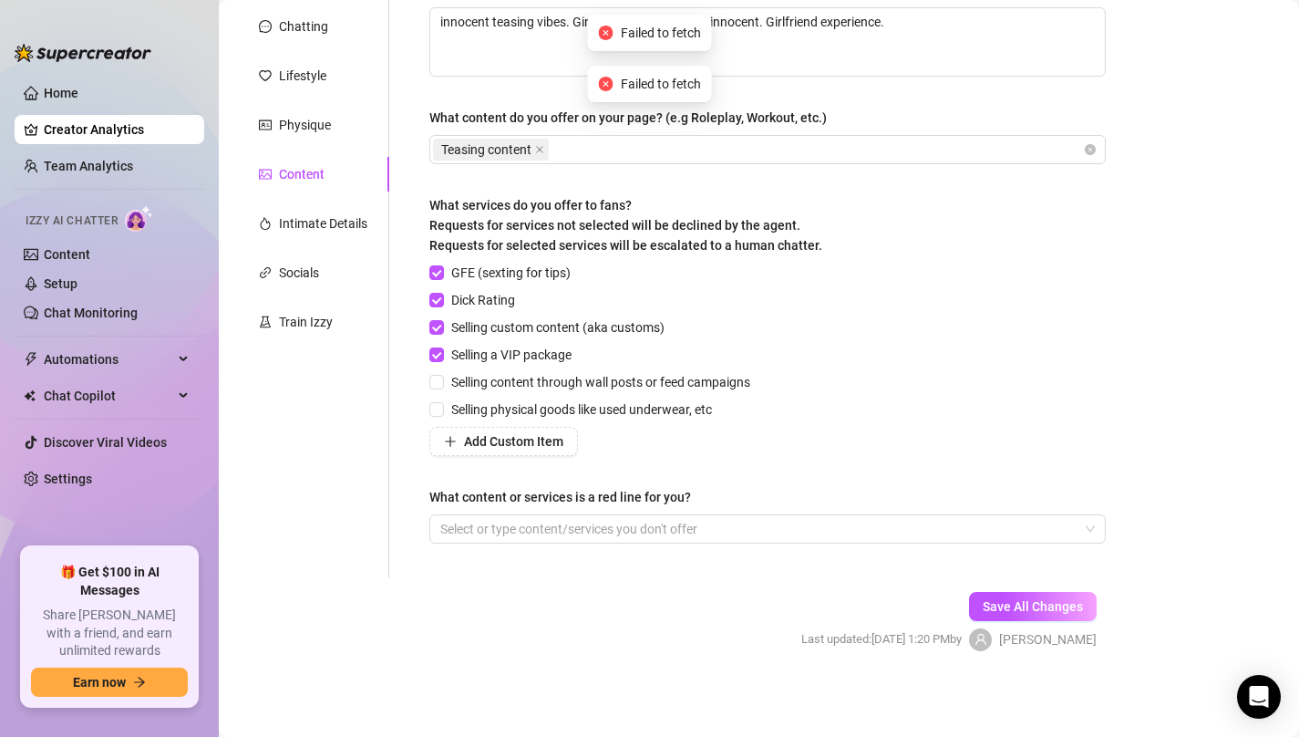
click at [1023, 622] on div "Save All Changes Last updated: [DATE] 1:20 PM by [PERSON_NAME]" at bounding box center [949, 621] width 350 height 87
click at [1027, 606] on span "Save All Changes" at bounding box center [1033, 606] width 100 height 15
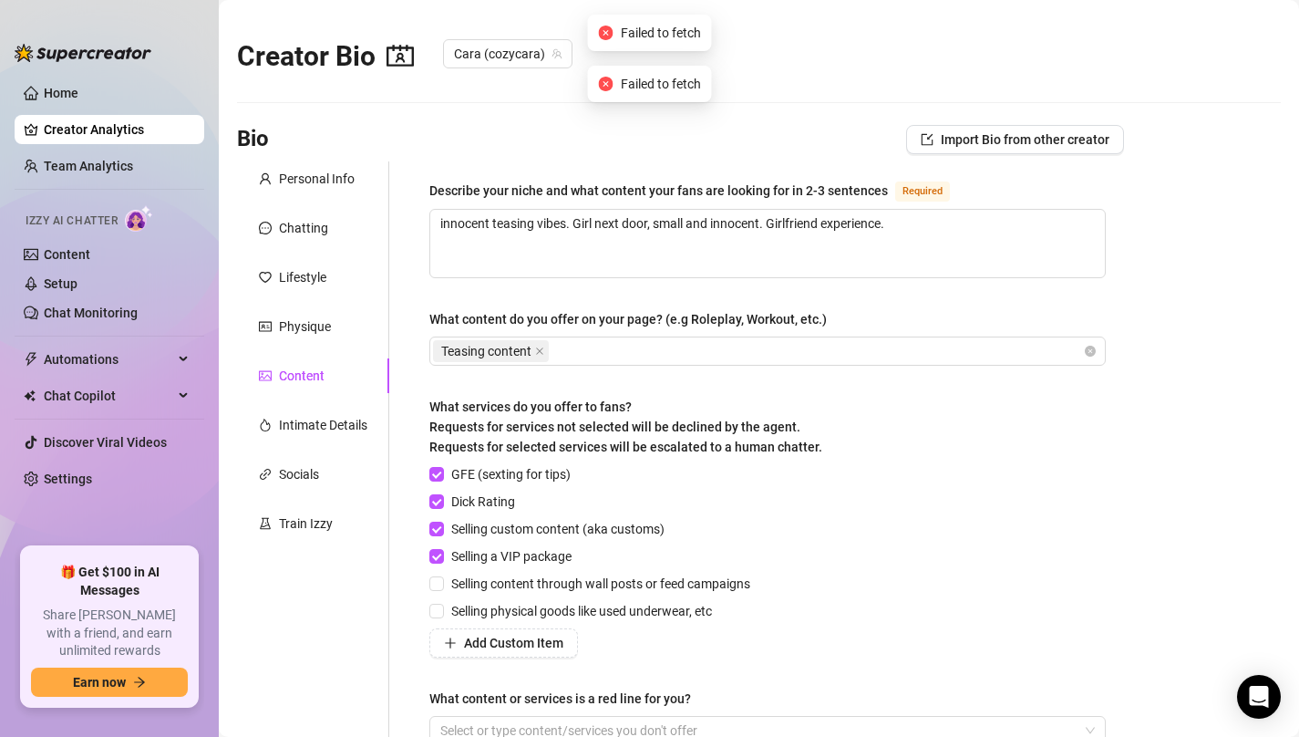
scroll to position [1, 0]
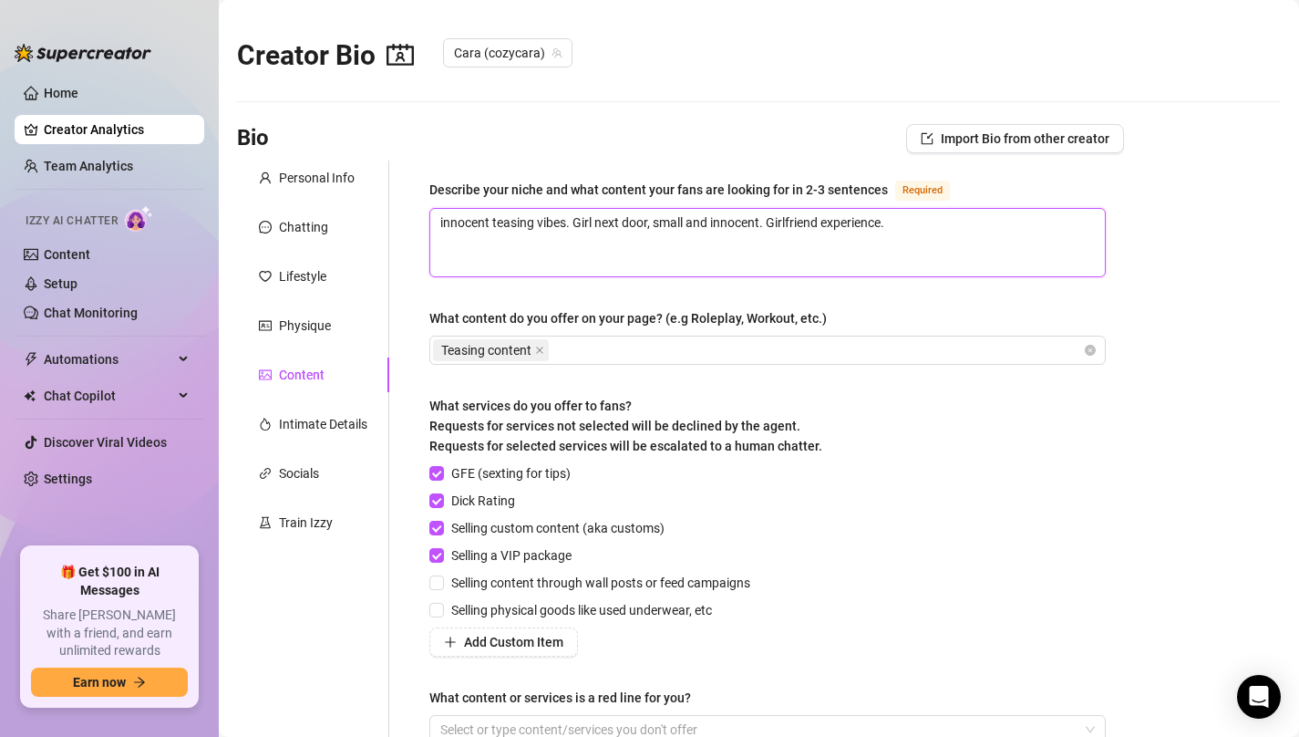
click at [702, 219] on textarea "innocent teasing vibes. Girl next door, small and innocent. Girlfriend experien…" at bounding box center [767, 242] width 675 height 67
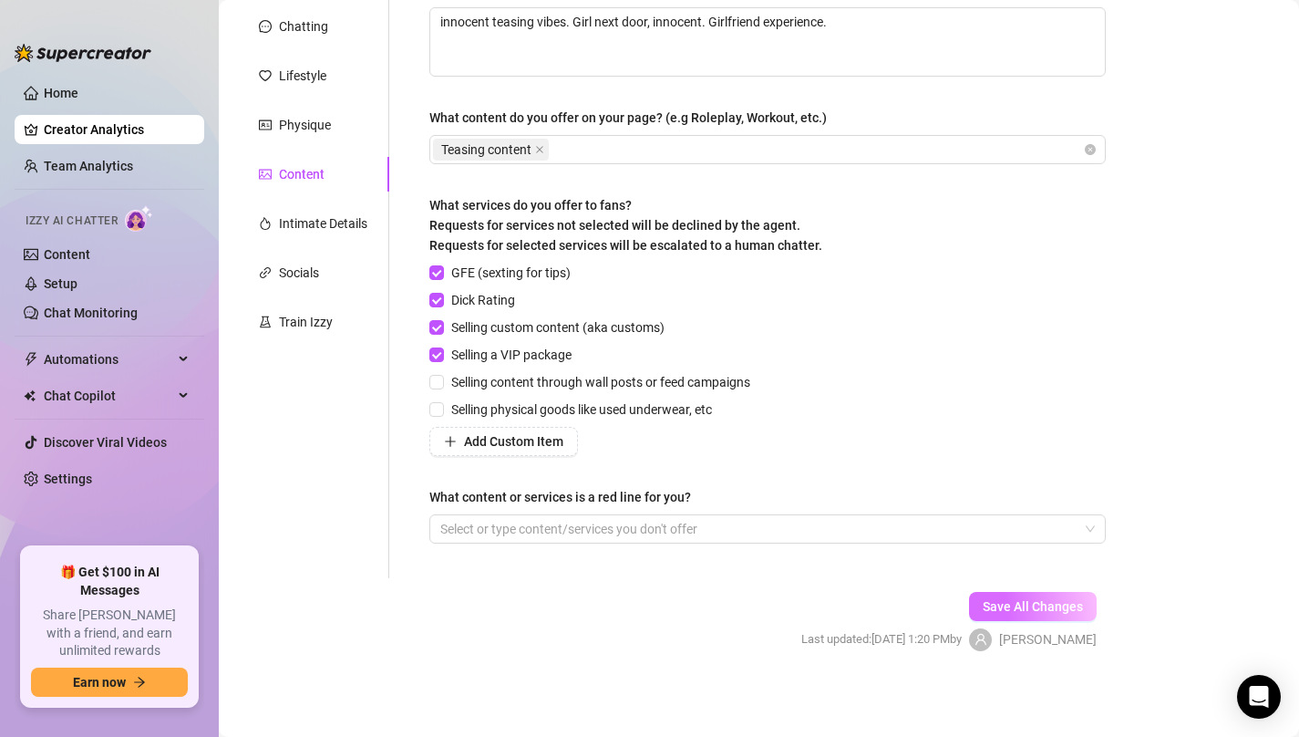
click at [1002, 610] on span "Save All Changes" at bounding box center [1033, 606] width 100 height 15
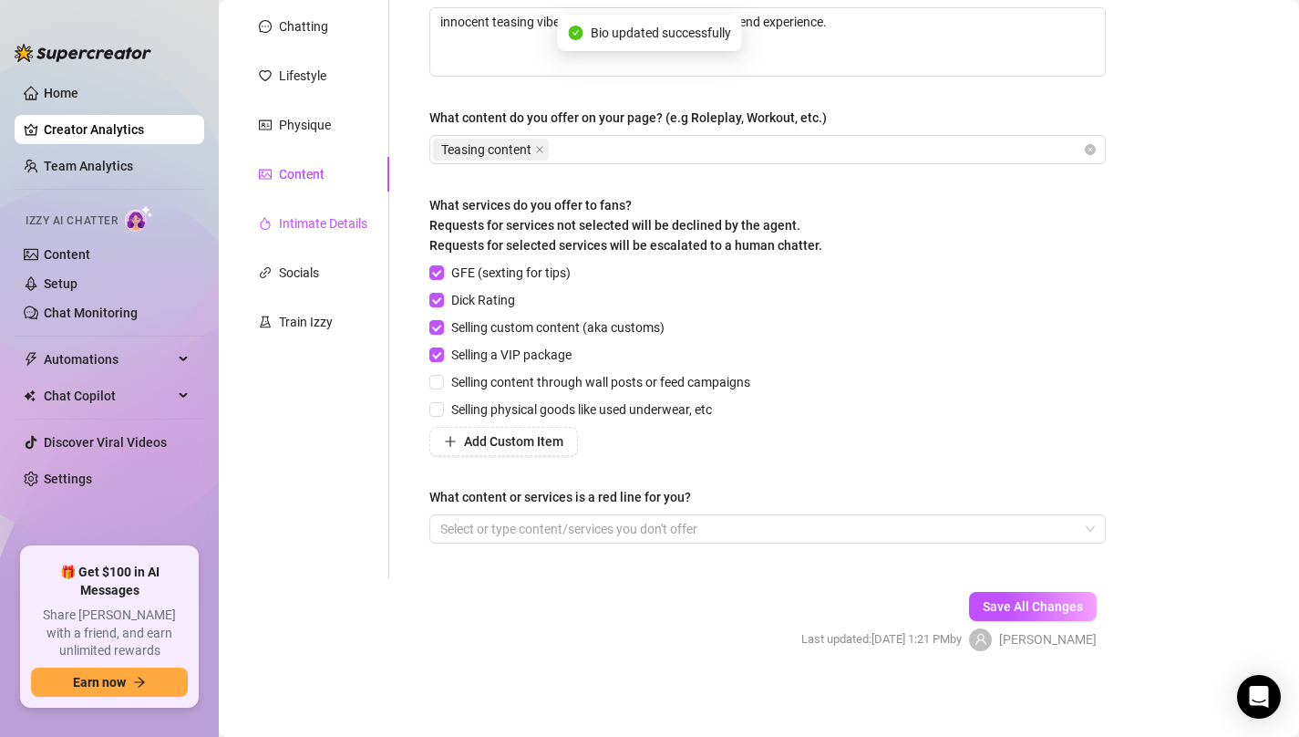
click at [312, 226] on div "Intimate Details" at bounding box center [323, 223] width 88 height 20
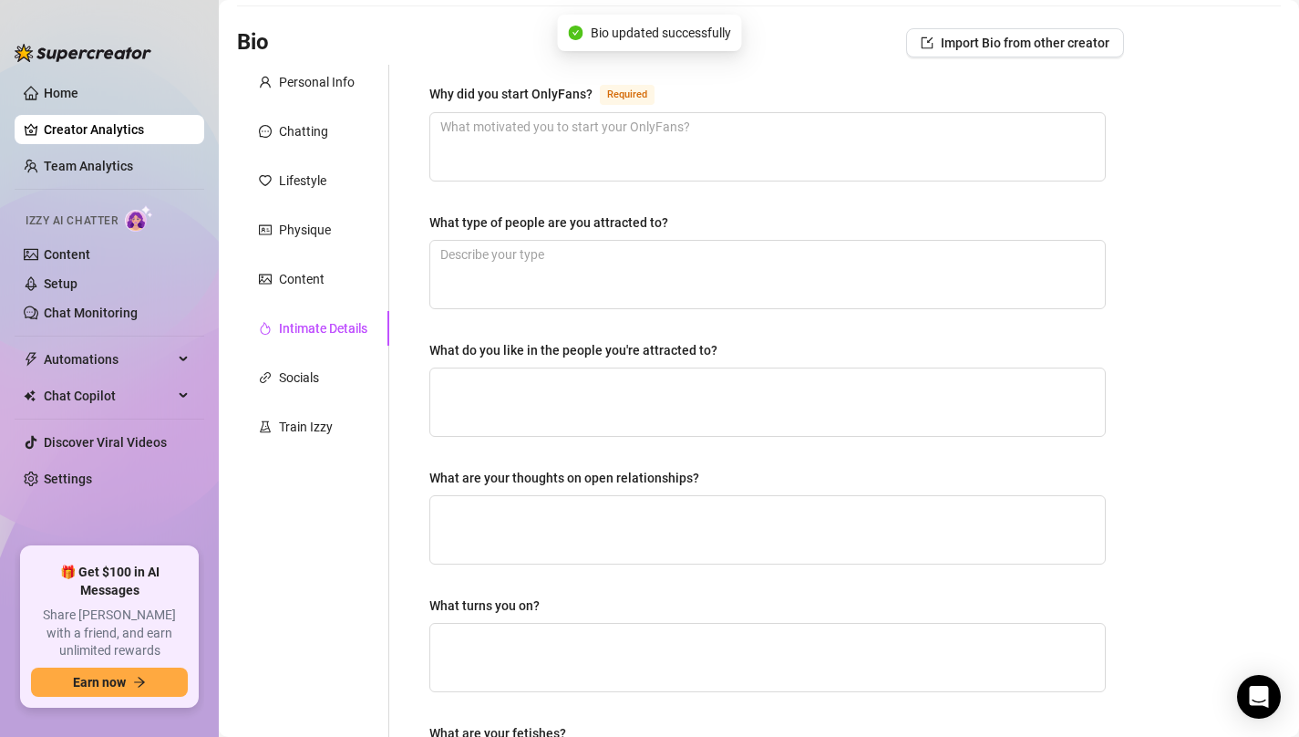
scroll to position [0, 0]
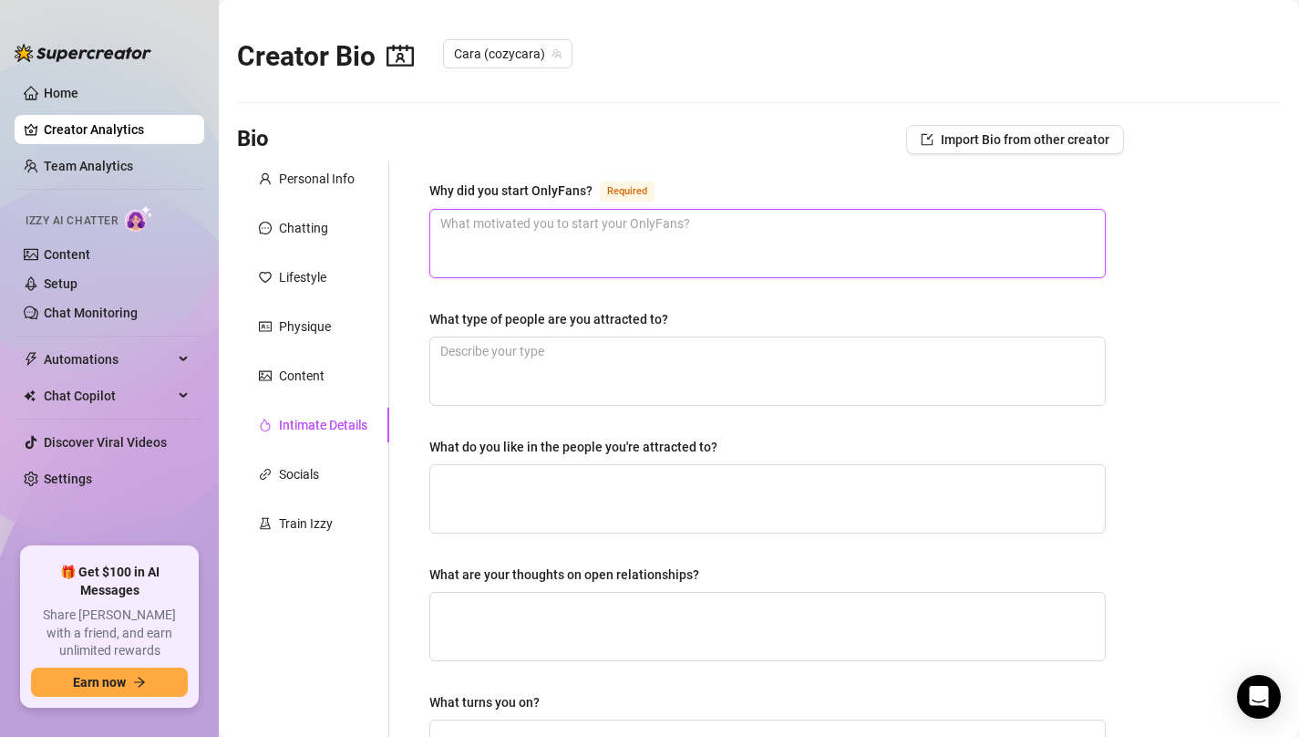
click at [645, 251] on textarea "Why did you start OnlyFans? Required" at bounding box center [767, 243] width 675 height 67
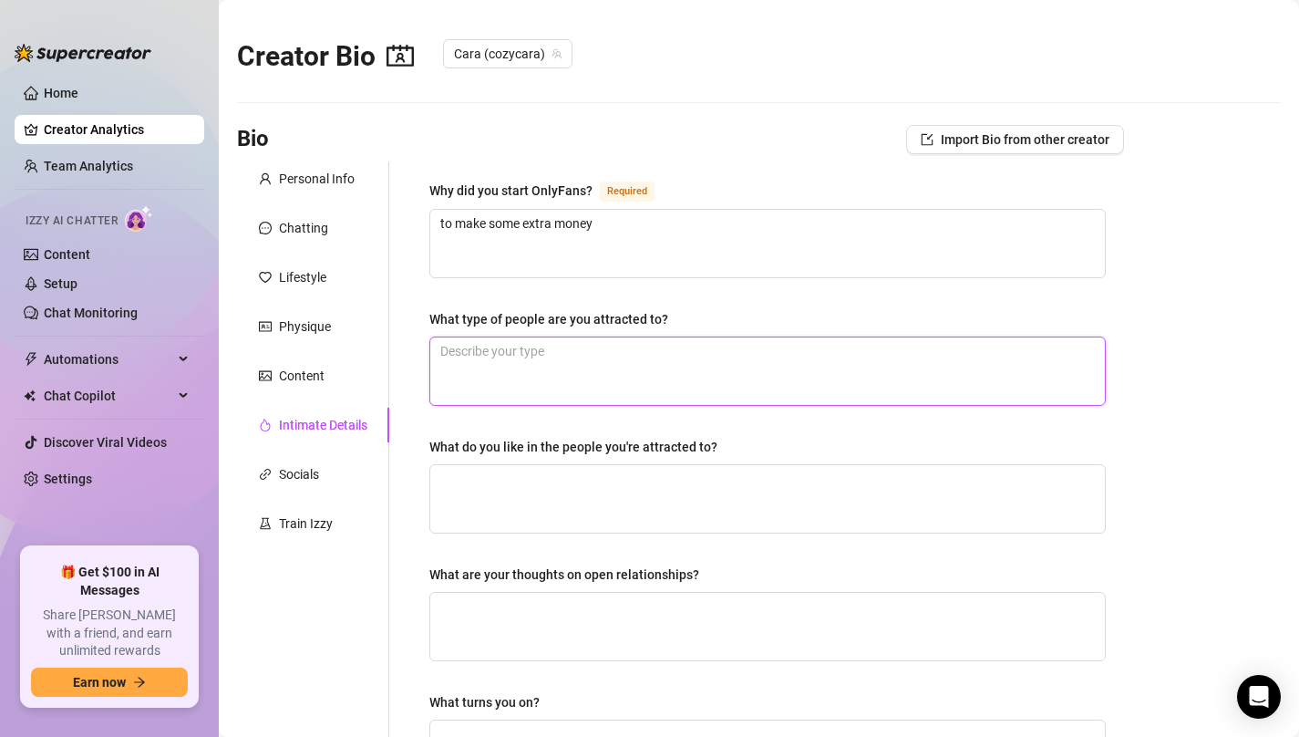
click at [608, 364] on textarea "What type of people are you attracted to?" at bounding box center [767, 370] width 675 height 67
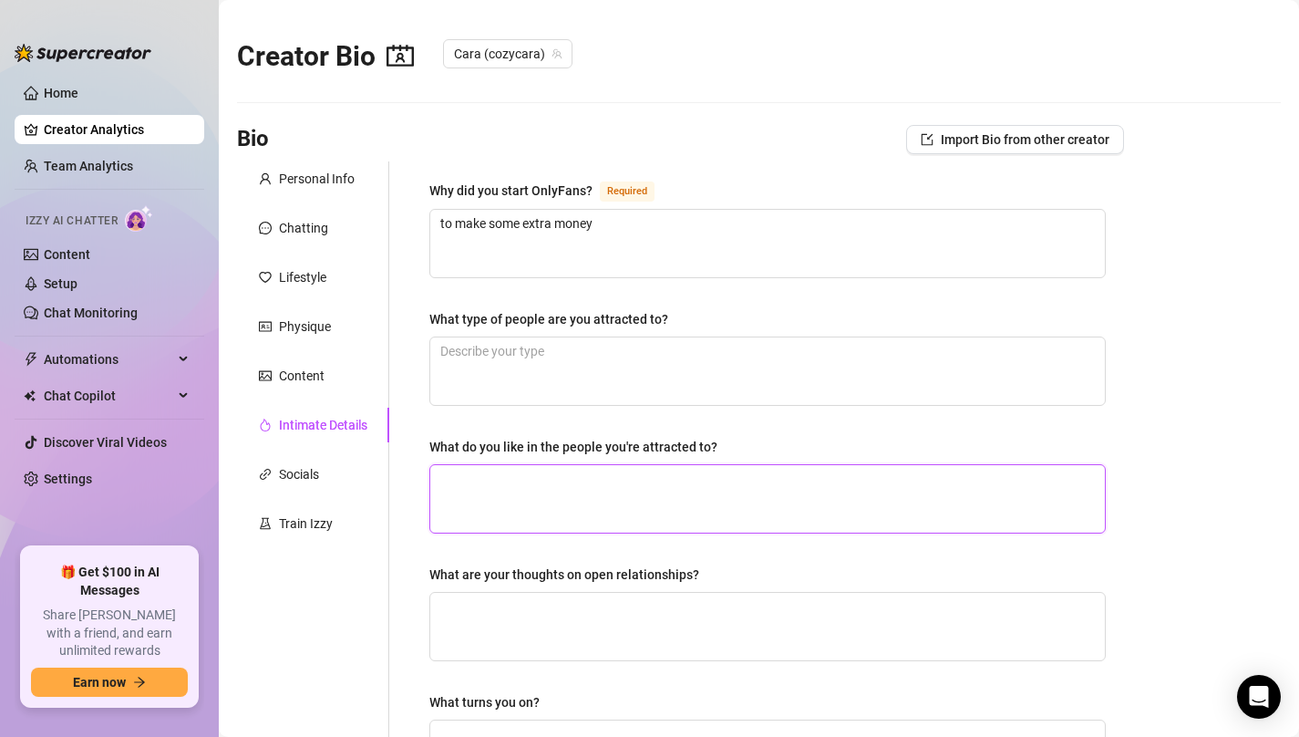
click at [553, 489] on textarea "What do you like in the people you're attracted to?" at bounding box center [767, 498] width 675 height 67
paste textarea "kindness, supportive, provider"
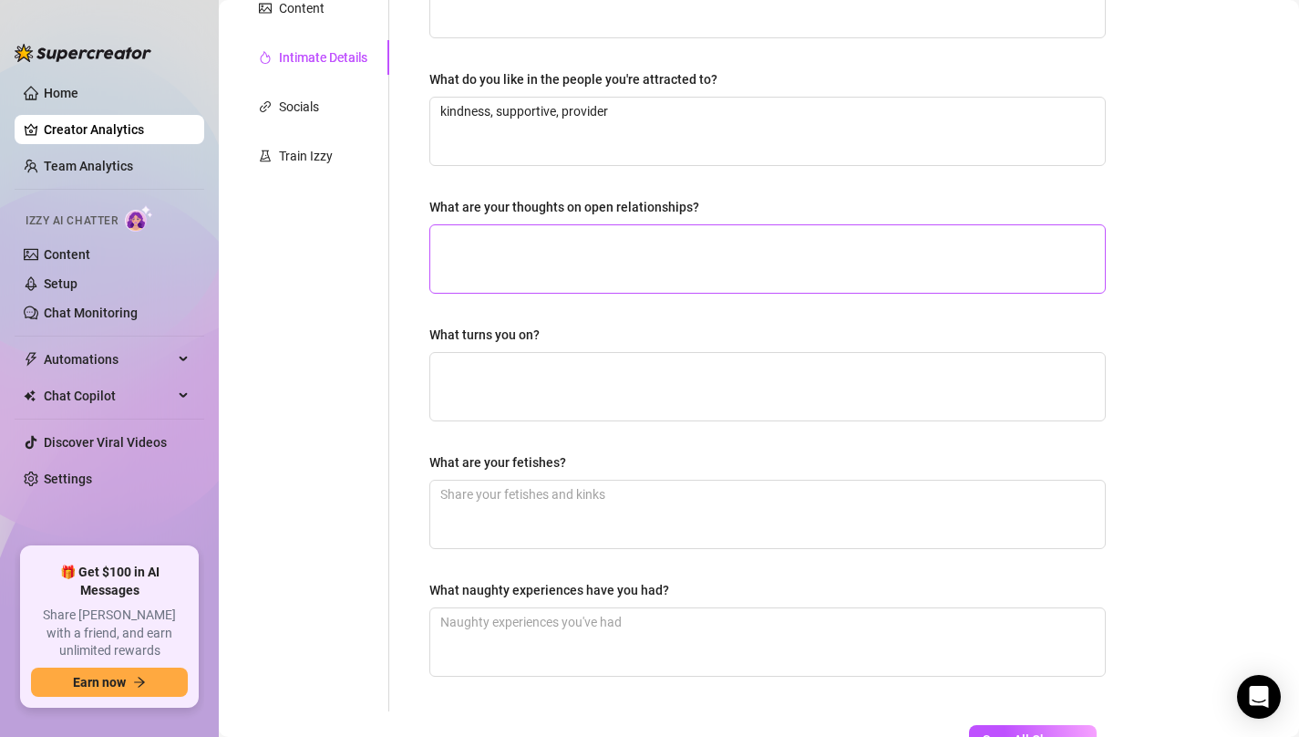
scroll to position [501, 0]
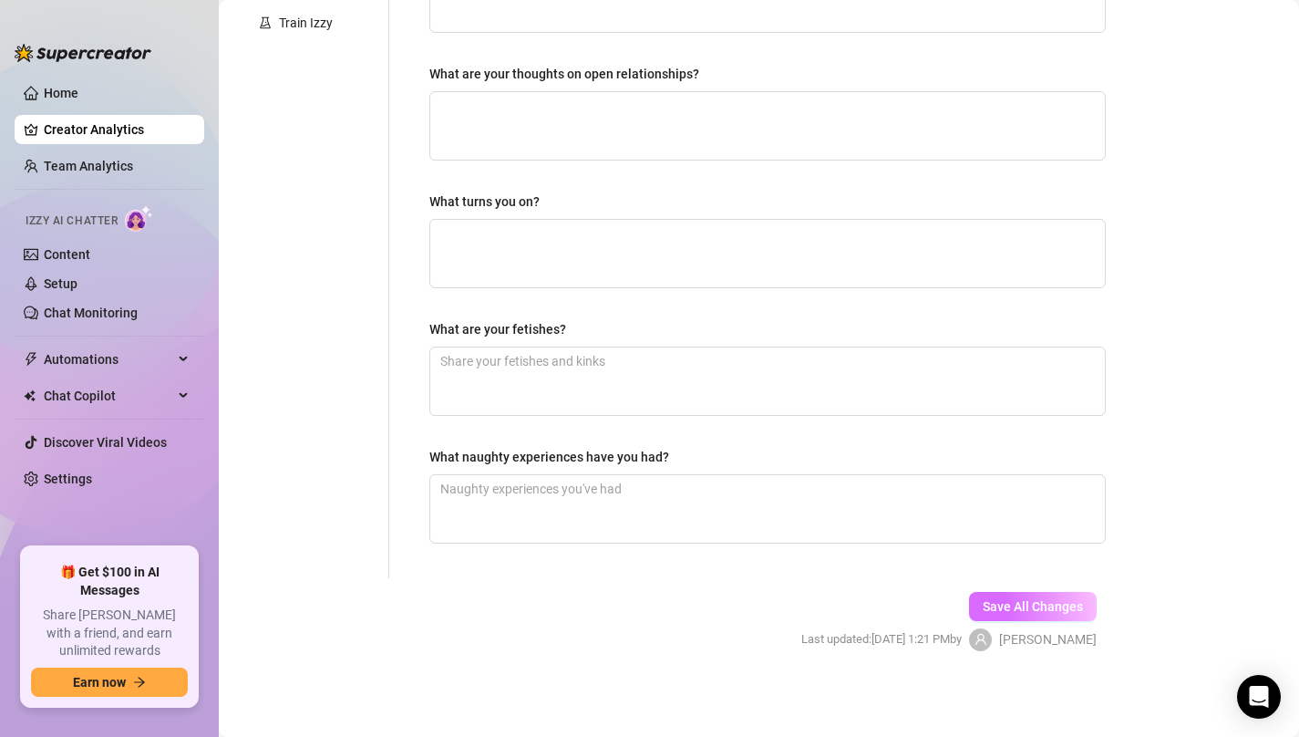
click at [1032, 595] on button "Save All Changes" at bounding box center [1033, 606] width 128 height 29
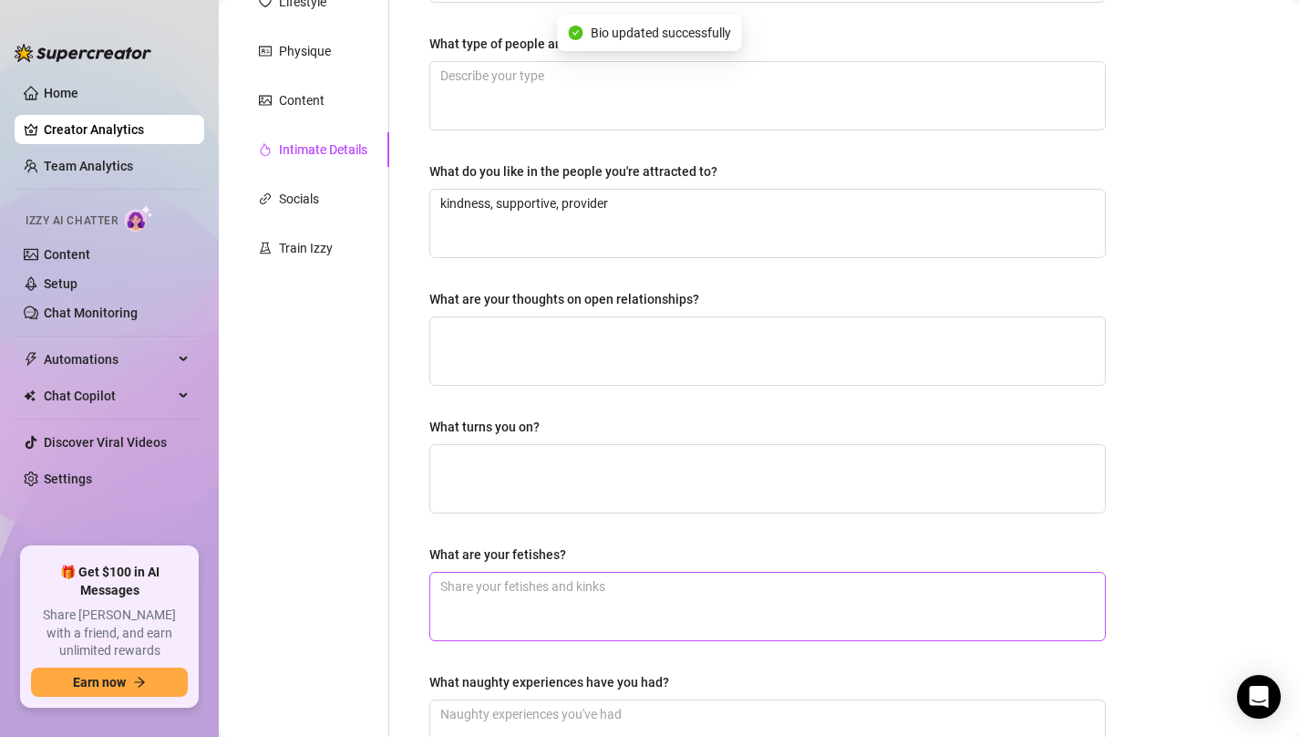
scroll to position [267, 0]
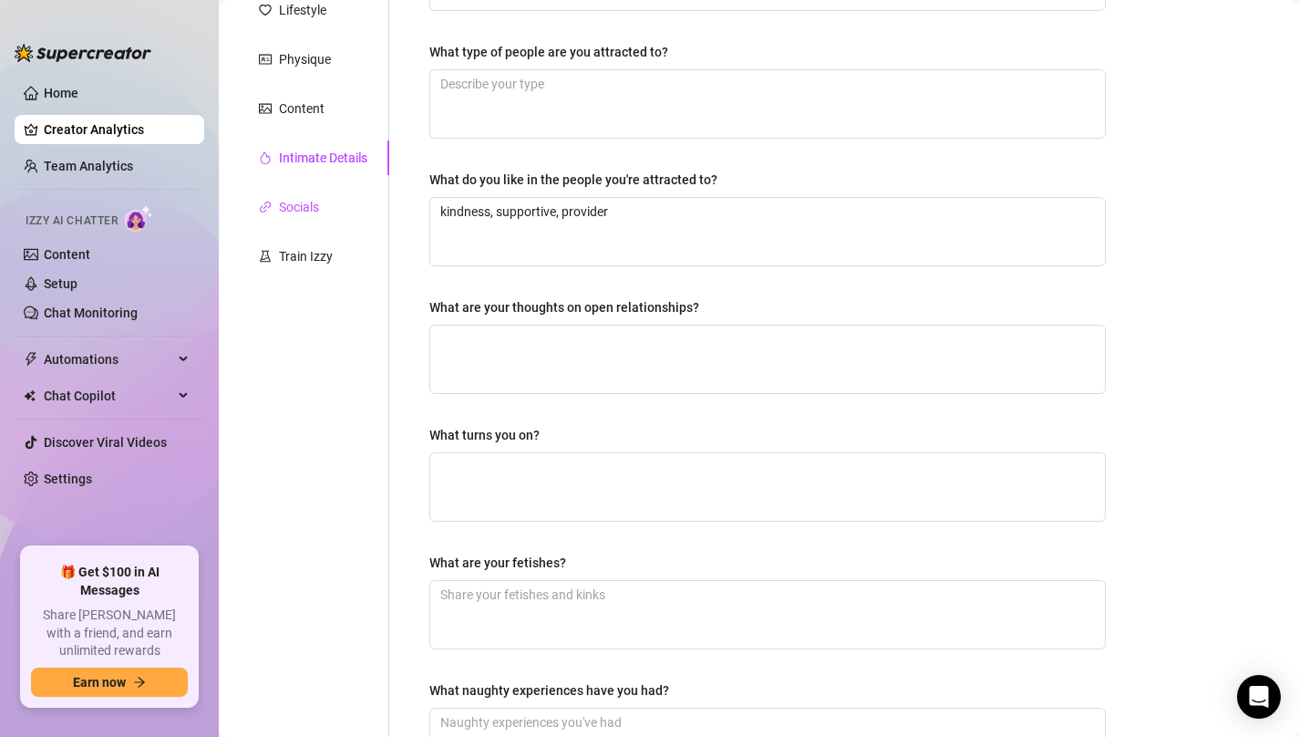
click at [300, 201] on div "Socials" at bounding box center [299, 207] width 40 height 20
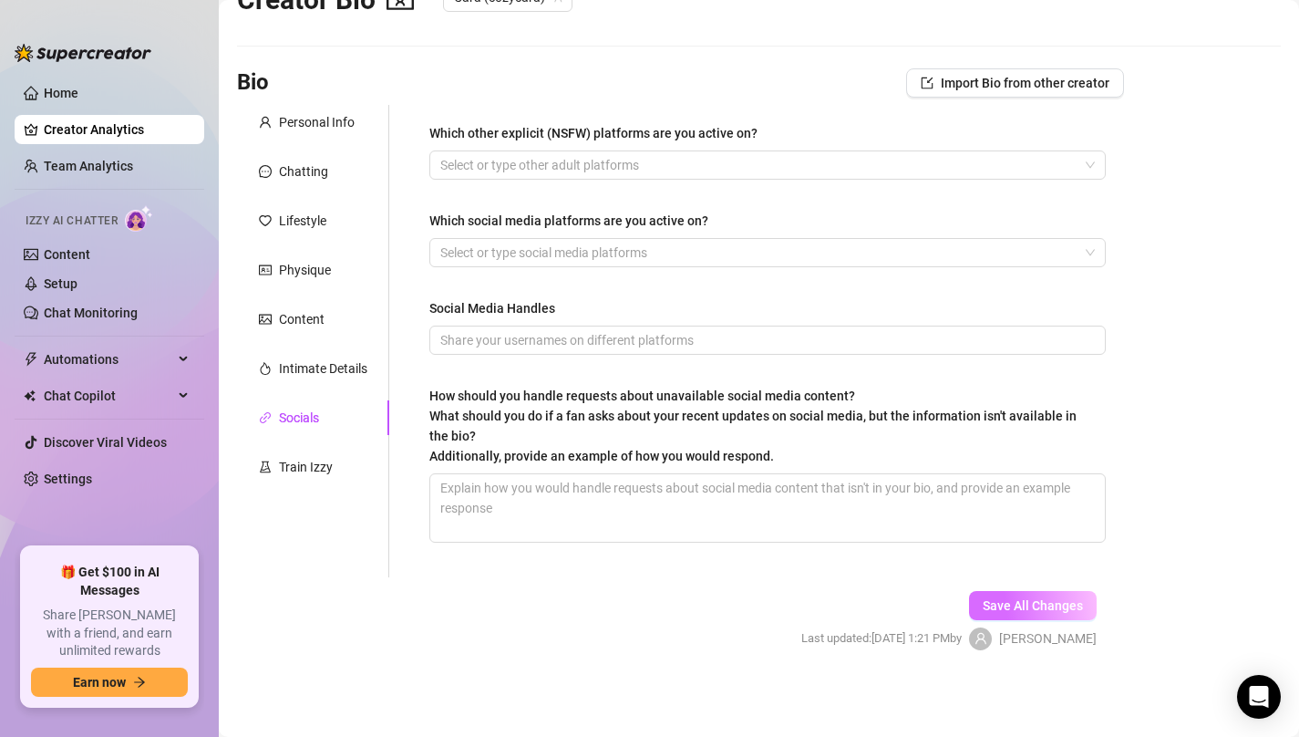
click at [1023, 607] on span "Save All Changes" at bounding box center [1033, 605] width 100 height 15
